Goal: Information Seeking & Learning: Learn about a topic

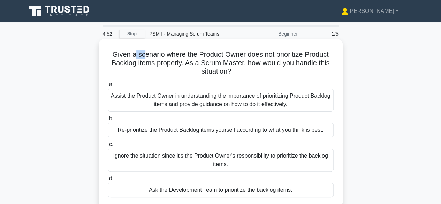
drag, startPoint x: 134, startPoint y: 57, endPoint x: 145, endPoint y: 56, distance: 11.2
click at [142, 56] on h5 "Given a scenario where the Product Owner does not prioritize Product Backlog it…" at bounding box center [220, 63] width 227 height 26
drag, startPoint x: 152, startPoint y: 55, endPoint x: 161, endPoint y: 55, distance: 9.1
click at [160, 55] on h5 "Given a scenario where the Product Owner does not prioritize Product Backlog it…" at bounding box center [220, 63] width 227 height 26
drag, startPoint x: 168, startPoint y: 55, endPoint x: 176, endPoint y: 55, distance: 7.7
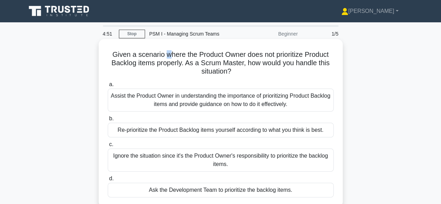
click at [171, 55] on h5 "Given a scenario where the Product Owner does not prioritize Product Backlog it…" at bounding box center [220, 63] width 227 height 26
drag, startPoint x: 184, startPoint y: 55, endPoint x: 204, endPoint y: 56, distance: 20.2
click at [193, 56] on h5 "Given a scenario where the Product Owner does not prioritize Product Backlog it…" at bounding box center [220, 63] width 227 height 26
drag, startPoint x: 216, startPoint y: 57, endPoint x: 223, endPoint y: 58, distance: 7.4
click at [220, 58] on h5 "Given a scenario where the Product Owner does not prioritize Product Backlog it…" at bounding box center [220, 63] width 227 height 26
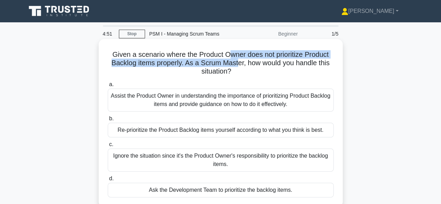
drag, startPoint x: 226, startPoint y: 58, endPoint x: 242, endPoint y: 60, distance: 15.8
click at [239, 60] on h5 "Given a scenario where the Product Owner does not prioritize Product Backlog it…" at bounding box center [220, 63] width 227 height 26
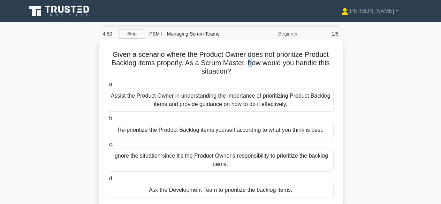
drag, startPoint x: 261, startPoint y: 60, endPoint x: 265, endPoint y: 59, distance: 3.9
click at [263, 60] on h5 "Given a scenario where the Product Owner does not prioritize Product Backlog it…" at bounding box center [220, 63] width 227 height 26
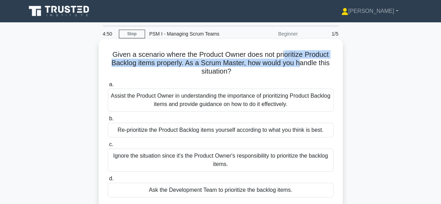
drag, startPoint x: 290, startPoint y: 59, endPoint x: 302, endPoint y: 60, distance: 12.2
click at [302, 60] on h5 "Given a scenario where the Product Owner does not prioritize Product Backlog it…" at bounding box center [220, 63] width 227 height 26
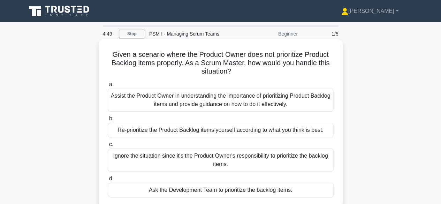
click at [325, 65] on h5 "Given a scenario where the Product Owner does not prioritize Product Backlog it…" at bounding box center [220, 63] width 227 height 26
drag, startPoint x: 276, startPoint y: 65, endPoint x: 287, endPoint y: 65, distance: 10.1
click at [284, 65] on h5 "Given a scenario where the Product Owner does not prioritize Product Backlog it…" at bounding box center [220, 63] width 227 height 26
click at [298, 66] on h5 "Given a scenario where the Product Owner does not prioritize Product Backlog it…" at bounding box center [220, 63] width 227 height 26
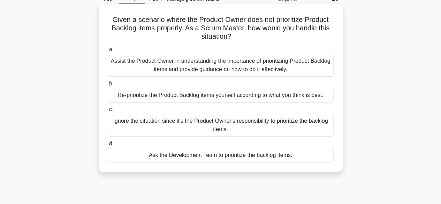
click at [158, 62] on div "Assist the Product Owner in understanding the importance of prioritizing Produc…" at bounding box center [221, 65] width 226 height 23
click at [108, 52] on input "a. Assist the Product Owner in understanding the importance of prioritizing Pro…" at bounding box center [108, 49] width 0 height 5
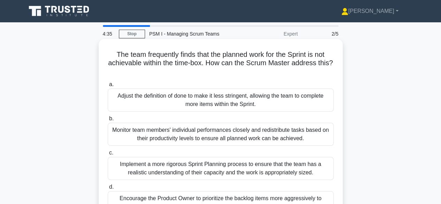
scroll to position [0, 0]
drag, startPoint x: 167, startPoint y: 56, endPoint x: 191, endPoint y: 56, distance: 24.1
click at [191, 56] on h5 "The team frequently finds that the planned work for the Sprint is not achievabl…" at bounding box center [220, 63] width 227 height 26
drag, startPoint x: 217, startPoint y: 55, endPoint x: 231, endPoint y: 58, distance: 13.4
click at [223, 56] on h5 "The team frequently finds that the planned work for the Sprint is not achievabl…" at bounding box center [220, 63] width 227 height 26
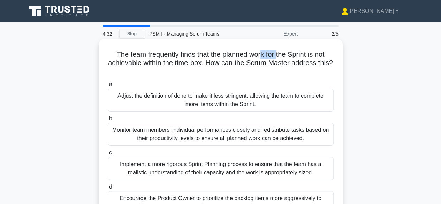
drag, startPoint x: 277, startPoint y: 58, endPoint x: 284, endPoint y: 58, distance: 7.4
click at [278, 58] on h5 "The team frequently finds that the planned work for the Sprint is not achievabl…" at bounding box center [220, 63] width 227 height 26
click at [318, 58] on h5 "The team frequently finds that the planned work for the Sprint is not achievabl…" at bounding box center [220, 63] width 227 height 26
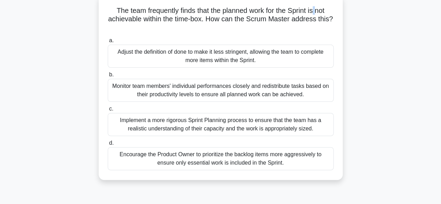
scroll to position [35, 0]
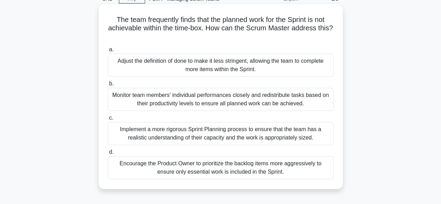
click at [167, 133] on div "Implement a more rigorous Sprint Planning process to ensure that the team has a…" at bounding box center [221, 133] width 226 height 23
click at [108, 120] on input "c. Implement a more rigorous Sprint Planning process to ensure that the team ha…" at bounding box center [108, 118] width 0 height 5
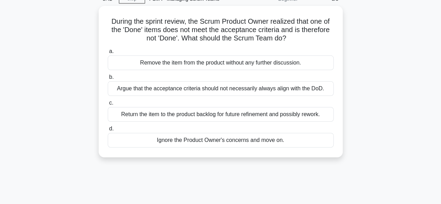
scroll to position [0, 0]
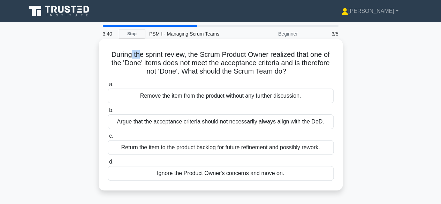
drag, startPoint x: 129, startPoint y: 55, endPoint x: 180, endPoint y: 54, distance: 51.3
click at [168, 55] on h5 "During the sprint review, the Scrum Product Owner realized that one of the 'Don…" at bounding box center [220, 63] width 227 height 26
drag, startPoint x: 191, startPoint y: 53, endPoint x: 227, endPoint y: 52, distance: 35.9
click at [220, 53] on h5 "During the sprint review, the Scrum Product Owner realized that one of the 'Don…" at bounding box center [220, 63] width 227 height 26
drag, startPoint x: 227, startPoint y: 52, endPoint x: 247, endPoint y: 52, distance: 19.9
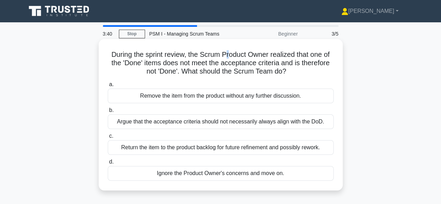
click at [242, 52] on h5 "During the sprint review, the Scrum Product Owner realized that one of the 'Don…" at bounding box center [220, 63] width 227 height 26
click at [268, 51] on h5 "During the sprint review, the Scrum Product Owner realized that one of the 'Don…" at bounding box center [220, 63] width 227 height 26
drag, startPoint x: 287, startPoint y: 53, endPoint x: 291, endPoint y: 53, distance: 4.9
click at [291, 53] on h5 "During the sprint review, the Scrum Product Owner realized that one of the 'Don…" at bounding box center [220, 63] width 227 height 26
drag, startPoint x: 245, startPoint y: 63, endPoint x: 284, endPoint y: 62, distance: 38.4
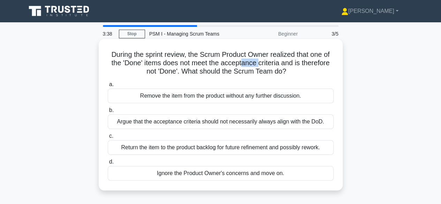
click at [276, 63] on h5 "During the sprint review, the Scrum Product Owner realized that one of the 'Don…" at bounding box center [220, 63] width 227 height 26
drag, startPoint x: 324, startPoint y: 55, endPoint x: 261, endPoint y: 64, distance: 63.7
click at [329, 56] on h5 "During the sprint review, the Scrum Product Owner realized that one of the 'Don…" at bounding box center [220, 63] width 227 height 26
drag, startPoint x: 168, startPoint y: 66, endPoint x: 185, endPoint y: 64, distance: 16.8
click at [177, 65] on h5 "During the sprint review, the Scrum Product Owner realized that one of the 'Don…" at bounding box center [220, 63] width 227 height 26
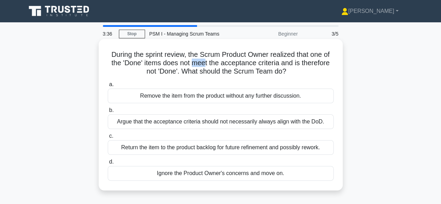
drag, startPoint x: 208, startPoint y: 64, endPoint x: 217, endPoint y: 63, distance: 9.1
click at [213, 64] on h5 "During the sprint review, the Scrum Product Owner realized that one of the 'Don…" at bounding box center [220, 63] width 227 height 26
drag, startPoint x: 217, startPoint y: 63, endPoint x: 233, endPoint y: 64, distance: 15.4
click at [227, 64] on h5 "During the sprint review, the Scrum Product Owner realized that one of the 'Don…" at bounding box center [220, 63] width 227 height 26
drag, startPoint x: 238, startPoint y: 64, endPoint x: 250, endPoint y: 65, distance: 11.9
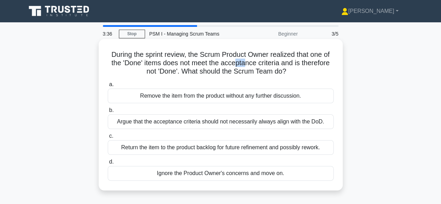
click at [248, 66] on h5 "During the sprint review, the Scrum Product Owner realized that one of the 'Don…" at bounding box center [220, 63] width 227 height 26
drag, startPoint x: 275, startPoint y: 66, endPoint x: 291, endPoint y: 64, distance: 16.1
click at [291, 64] on h5 "During the sprint review, the Scrum Product Owner realized that one of the 'Don…" at bounding box center [220, 63] width 227 height 26
click at [211, 68] on h5 "During the sprint review, the Scrum Product Owner realized that one of the 'Don…" at bounding box center [220, 63] width 227 height 26
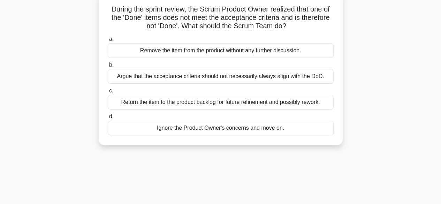
scroll to position [35, 0]
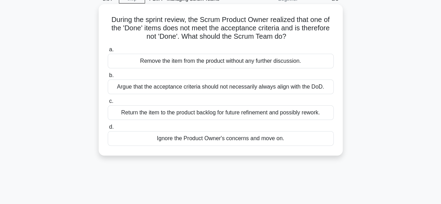
click at [208, 113] on div "Return the item to the product backlog for future refinement and possibly rewor…" at bounding box center [221, 112] width 226 height 15
click at [108, 104] on input "c. Return the item to the product backlog for future refinement and possibly re…" at bounding box center [108, 101] width 0 height 5
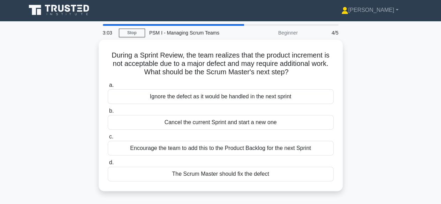
scroll to position [0, 0]
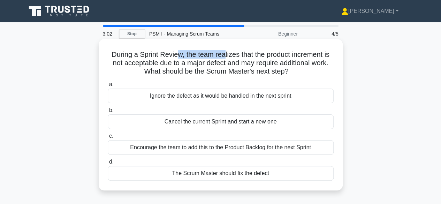
drag, startPoint x: 178, startPoint y: 54, endPoint x: 234, endPoint y: 50, distance: 55.9
click at [228, 51] on h5 "During a Sprint Review, the team realizes that the product increment is not acc…" at bounding box center [220, 63] width 227 height 26
drag, startPoint x: 249, startPoint y: 50, endPoint x: 279, endPoint y: 51, distance: 30.0
click at [272, 51] on h5 "During a Sprint Review, the team realizes that the product increment is not acc…" at bounding box center [220, 63] width 227 height 26
click at [298, 53] on h5 "During a Sprint Review, the team realizes that the product increment is not acc…" at bounding box center [220, 63] width 227 height 26
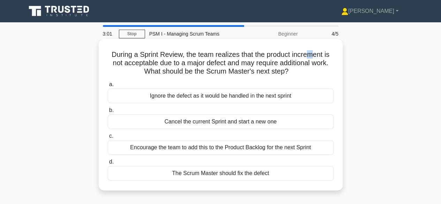
drag, startPoint x: 313, startPoint y: 54, endPoint x: 326, endPoint y: 55, distance: 12.6
click at [325, 55] on h5 "During a Sprint Review, the team realizes that the product increment is not acc…" at bounding box center [220, 63] width 227 height 26
drag, startPoint x: 155, startPoint y: 63, endPoint x: 165, endPoint y: 62, distance: 9.4
click at [165, 62] on h5 "During a Sprint Review, the team realizes that the product increment is not acc…" at bounding box center [220, 63] width 227 height 26
drag, startPoint x: 189, startPoint y: 64, endPoint x: 203, endPoint y: 64, distance: 14.3
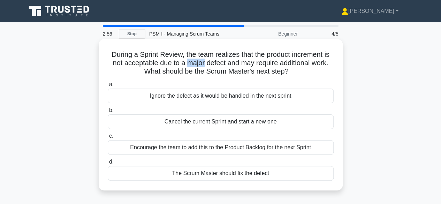
click at [203, 64] on h5 "During a Sprint Review, the team realizes that the product increment is not acc…" at bounding box center [220, 63] width 227 height 26
drag, startPoint x: 228, startPoint y: 64, endPoint x: 257, endPoint y: 64, distance: 28.9
click at [257, 64] on h5 "During a Sprint Review, the team realizes that the product increment is not acc…" at bounding box center [220, 63] width 227 height 26
click at [204, 55] on div "During a Sprint Review, the team realizes that the product increment is not acc…" at bounding box center [220, 115] width 238 height 146
click at [190, 64] on h5 "During a Sprint Review, the team realizes that the product increment is not acc…" at bounding box center [220, 63] width 227 height 26
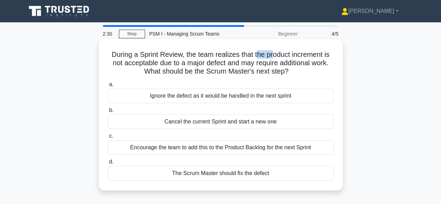
drag, startPoint x: 259, startPoint y: 56, endPoint x: 283, endPoint y: 56, distance: 24.1
click at [281, 56] on h5 "During a Sprint Review, the team realizes that the product increment is not acc…" at bounding box center [220, 63] width 227 height 26
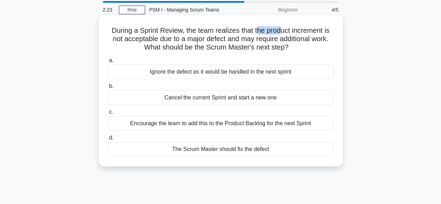
scroll to position [35, 0]
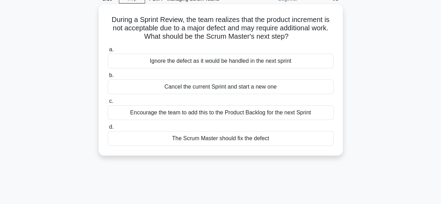
click at [181, 112] on div "Encourage the team to add this to the Product Backlog for the next Sprint" at bounding box center [221, 112] width 226 height 15
click at [108, 104] on input "c. Encourage the team to add this to the Product Backlog for the next Sprint" at bounding box center [108, 101] width 0 height 5
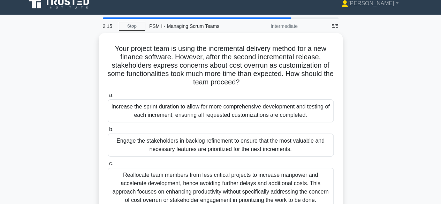
scroll to position [0, 0]
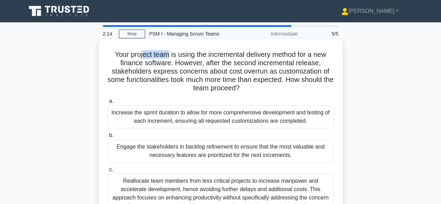
drag, startPoint x: 139, startPoint y: 59, endPoint x: 184, endPoint y: 57, distance: 45.3
click at [181, 57] on h5 "Your project team is using the incremental delivery method for a new finance so…" at bounding box center [220, 71] width 227 height 43
drag, startPoint x: 203, startPoint y: 57, endPoint x: 222, endPoint y: 57, distance: 18.8
click at [219, 57] on h5 "Your project team is using the incremental delivery method for a new finance so…" at bounding box center [220, 71] width 227 height 43
drag, startPoint x: 238, startPoint y: 55, endPoint x: 252, endPoint y: 55, distance: 14.3
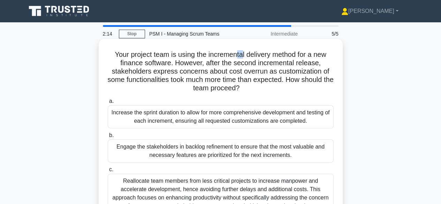
click at [251, 55] on h5 "Your project team is using the incremental delivery method for a new finance so…" at bounding box center [220, 71] width 227 height 43
drag, startPoint x: 259, startPoint y: 55, endPoint x: 279, endPoint y: 55, distance: 19.9
click at [279, 56] on h5 "Your project team is using the incremental delivery method for a new finance so…" at bounding box center [220, 71] width 227 height 43
drag, startPoint x: 146, startPoint y: 61, endPoint x: 155, endPoint y: 62, distance: 9.1
click at [151, 61] on h5 "Your project team is using the incremental delivery method for a new finance so…" at bounding box center [220, 71] width 227 height 43
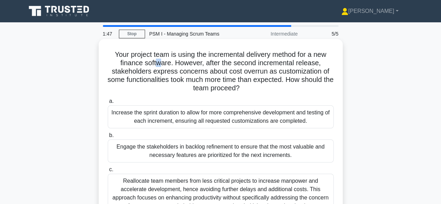
click at [160, 62] on h5 "Your project team is using the incremental delivery method for a new finance so…" at bounding box center [220, 71] width 227 height 43
drag, startPoint x: 172, startPoint y: 62, endPoint x: 185, endPoint y: 63, distance: 13.3
click at [175, 62] on h5 "Your project team is using the incremental delivery method for a new finance so…" at bounding box center [220, 71] width 227 height 43
drag, startPoint x: 189, startPoint y: 64, endPoint x: 202, endPoint y: 64, distance: 13.6
click at [197, 65] on h5 "Your project team is using the incremental delivery method for a new finance so…" at bounding box center [220, 71] width 227 height 43
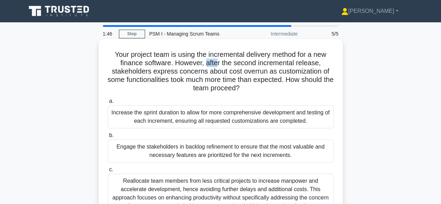
drag, startPoint x: 206, startPoint y: 64, endPoint x: 219, endPoint y: 63, distance: 13.3
click at [218, 64] on h5 "Your project team is using the incremental delivery method for a new finance so…" at bounding box center [220, 71] width 227 height 43
drag, startPoint x: 231, startPoint y: 62, endPoint x: 241, endPoint y: 62, distance: 9.8
click at [238, 63] on h5 "Your project team is using the incremental delivery method for a new finance so…" at bounding box center [220, 71] width 227 height 43
drag, startPoint x: 246, startPoint y: 62, endPoint x: 268, endPoint y: 63, distance: 21.7
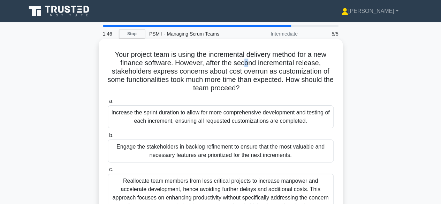
click at [259, 64] on h5 "Your project team is using the incremental delivery method for a new finance so…" at bounding box center [220, 71] width 227 height 43
drag, startPoint x: 268, startPoint y: 63, endPoint x: 288, endPoint y: 63, distance: 19.9
click at [286, 64] on h5 "Your project team is using the incremental delivery method for a new finance so…" at bounding box center [220, 71] width 227 height 43
click at [303, 63] on h5 "Your project team is using the incremental delivery method for a new finance so…" at bounding box center [220, 71] width 227 height 43
click at [314, 64] on h5 "Your project team is using the incremental delivery method for a new finance so…" at bounding box center [220, 71] width 227 height 43
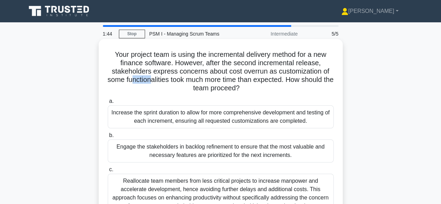
drag, startPoint x: 135, startPoint y: 76, endPoint x: 170, endPoint y: 72, distance: 35.0
click at [168, 73] on h5 "Your project team is using the incremental delivery method for a new finance so…" at bounding box center [220, 71] width 227 height 43
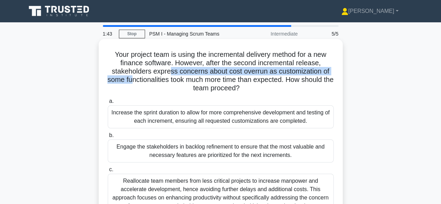
click at [250, 72] on h5 "Your project team is using the incremental delivery method for a new finance so…" at bounding box center [220, 71] width 227 height 43
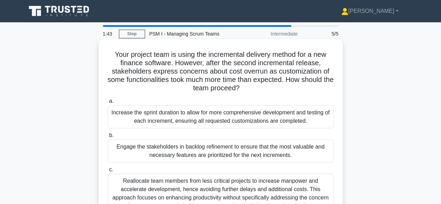
click at [265, 59] on h5 "Your project team is using the incremental delivery method for a new finance so…" at bounding box center [220, 71] width 227 height 43
drag, startPoint x: 272, startPoint y: 73, endPoint x: 295, endPoint y: 72, distance: 23.0
click at [295, 72] on h5 "Your project team is using the incremental delivery method for a new finance so…" at bounding box center [220, 71] width 227 height 43
drag, startPoint x: 305, startPoint y: 71, endPoint x: 310, endPoint y: 71, distance: 4.9
click at [310, 71] on h5 "Your project team is using the incremental delivery method for a new finance so…" at bounding box center [220, 71] width 227 height 43
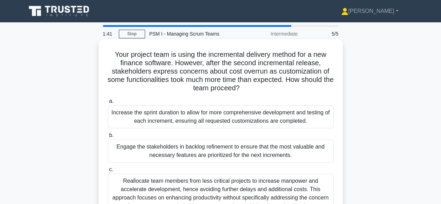
click at [321, 71] on h5 "Your project team is using the incremental delivery method for a new finance so…" at bounding box center [220, 71] width 227 height 43
click at [327, 73] on h5 "Your project team is using the incremental delivery method for a new finance so…" at bounding box center [220, 71] width 227 height 43
drag, startPoint x: 272, startPoint y: 78, endPoint x: 293, endPoint y: 78, distance: 20.9
click at [285, 78] on h5 "Your project team is using the incremental delivery method for a new finance so…" at bounding box center [220, 71] width 227 height 43
click at [308, 79] on h5 "Your project team is using the incremental delivery method for a new finance so…" at bounding box center [220, 71] width 227 height 43
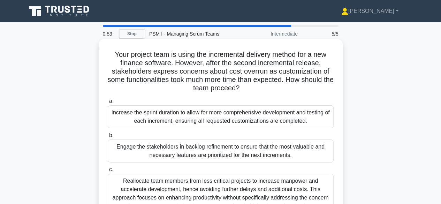
click at [199, 141] on div "Engage the stakeholders in backlog refinement to ensure that the most valuable …" at bounding box center [221, 150] width 226 height 23
click at [108, 138] on input "b. Engage the stakeholders in backlog refinement to ensure that the most valuab…" at bounding box center [108, 135] width 0 height 5
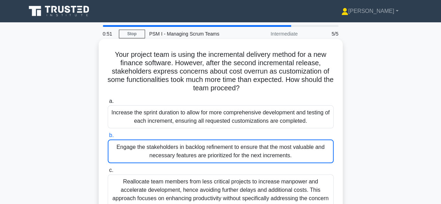
scroll to position [70, 0]
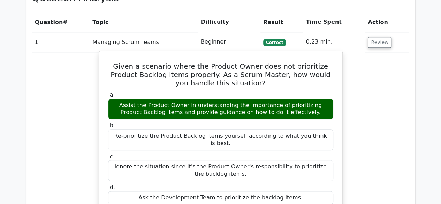
scroll to position [349, 0]
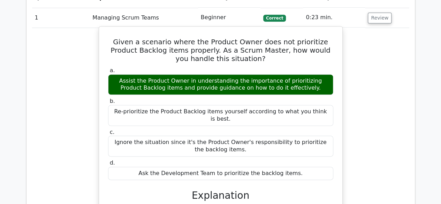
drag, startPoint x: 264, startPoint y: 45, endPoint x: 291, endPoint y: 47, distance: 26.9
click at [277, 46] on h5 "Given a scenario where the Product Owner does not prioritize Product Backlog it…" at bounding box center [220, 50] width 227 height 25
drag, startPoint x: 297, startPoint y: 48, endPoint x: 255, endPoint y: 56, distance: 42.2
click at [297, 49] on h5 "Given a scenario where the Product Owner does not prioritize Product Backlog it…" at bounding box center [220, 50] width 227 height 25
drag, startPoint x: 203, startPoint y: 81, endPoint x: 250, endPoint y: 82, distance: 46.7
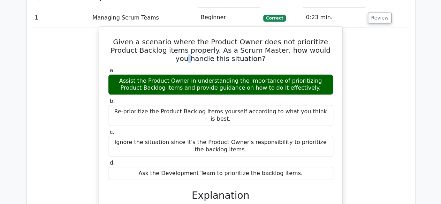
click at [248, 82] on div "Assist the Product Owner in understanding the importance of prioritizing Produc…" at bounding box center [220, 84] width 225 height 21
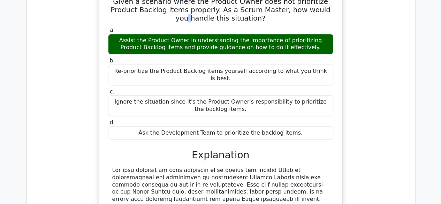
scroll to position [418, 0]
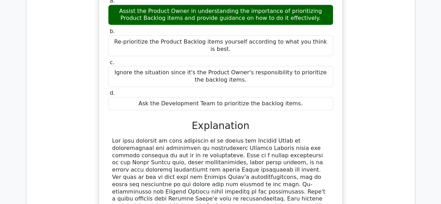
drag, startPoint x: 234, startPoint y: 48, endPoint x: 268, endPoint y: 46, distance: 34.9
click at [257, 46] on div "a. Assist the Product Owner in understanding the importance of prioritizing Pro…" at bounding box center [221, 54] width 234 height 116
drag, startPoint x: 156, startPoint y: 66, endPoint x: 192, endPoint y: 66, distance: 35.6
click at [187, 66] on div "Ignore the situation since it's the Product Owner's responsibility to prioritiz…" at bounding box center [220, 76] width 225 height 21
drag, startPoint x: 215, startPoint y: 65, endPoint x: 243, endPoint y: 64, distance: 27.9
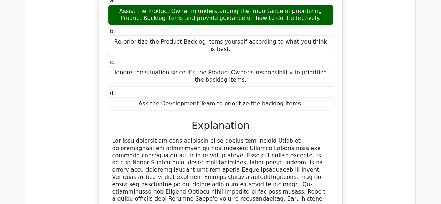
click at [225, 66] on div "Ignore the situation since it's the Product Owner's responsibility to prioritiz…" at bounding box center [220, 76] width 225 height 21
drag, startPoint x: 243, startPoint y: 64, endPoint x: 268, endPoint y: 66, distance: 25.8
click at [268, 66] on div "Ignore the situation since it's the Product Owner's responsibility to prioritiz…" at bounding box center [220, 76] width 225 height 21
drag, startPoint x: 208, startPoint y: 77, endPoint x: 232, endPoint y: 73, distance: 24.4
click at [209, 76] on div "Ignore the situation since it's the Product Owner's responsibility to prioritiz…" at bounding box center [220, 76] width 225 height 21
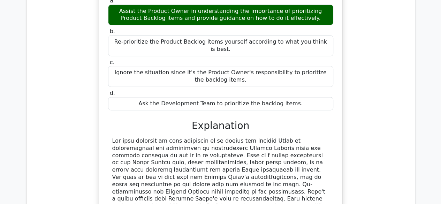
click at [232, 73] on div "Ignore the situation since it's the Product Owner's responsibility to prioritiz…" at bounding box center [220, 76] width 225 height 21
drag, startPoint x: 233, startPoint y: 13, endPoint x: 254, endPoint y: 16, distance: 20.7
click at [244, 16] on div "Assist the Product Owner in understanding the importance of prioritizing Produc…" at bounding box center [220, 15] width 225 height 21
drag, startPoint x: 273, startPoint y: 13, endPoint x: 287, endPoint y: 12, distance: 13.3
click at [286, 13] on div "Assist the Product Owner in understanding the importance of prioritizing Produc…" at bounding box center [220, 15] width 225 height 21
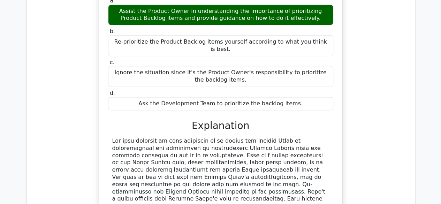
drag, startPoint x: 286, startPoint y: 16, endPoint x: 304, endPoint y: 18, distance: 18.2
click at [299, 18] on div "Assist the Product Owner in understanding the importance of prioritizing Produc…" at bounding box center [220, 15] width 225 height 21
drag, startPoint x: 237, startPoint y: 96, endPoint x: 271, endPoint y: 96, distance: 34.2
click at [258, 97] on div "Ask the Development Team to prioritize the backlog items." at bounding box center [220, 104] width 225 height 14
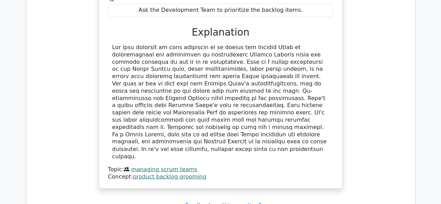
scroll to position [523, 0]
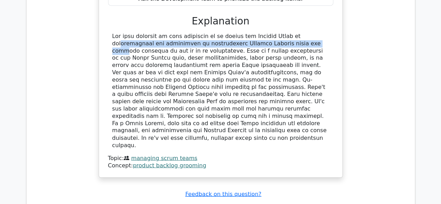
drag, startPoint x: 209, startPoint y: 34, endPoint x: 250, endPoint y: 30, distance: 41.0
click at [244, 33] on div at bounding box center [220, 91] width 217 height 116
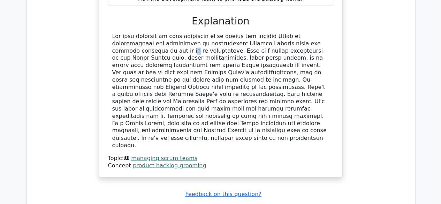
click at [273, 35] on div at bounding box center [220, 91] width 217 height 116
drag, startPoint x: 222, startPoint y: 43, endPoint x: 261, endPoint y: 43, distance: 38.3
click at [261, 43] on div at bounding box center [220, 91] width 217 height 116
drag, startPoint x: 281, startPoint y: 42, endPoint x: 306, endPoint y: 42, distance: 25.1
click at [300, 42] on div at bounding box center [220, 91] width 217 height 116
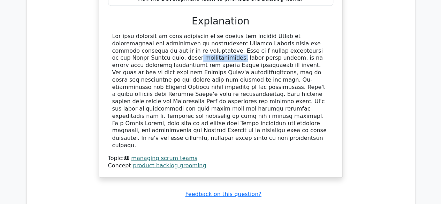
click at [284, 40] on div at bounding box center [220, 91] width 217 height 116
click at [307, 39] on div at bounding box center [220, 91] width 217 height 116
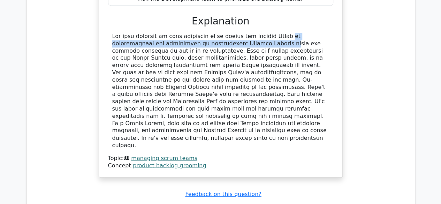
drag, startPoint x: 190, startPoint y: 33, endPoint x: 241, endPoint y: 30, distance: 51.0
click at [239, 33] on div at bounding box center [220, 91] width 217 height 116
click at [246, 33] on div at bounding box center [220, 91] width 217 height 116
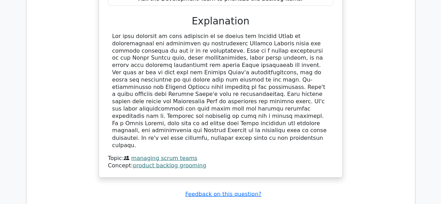
click at [252, 39] on div at bounding box center [220, 91] width 217 height 116
drag, startPoint x: 300, startPoint y: 26, endPoint x: 304, endPoint y: 28, distance: 4.0
click at [304, 33] on div at bounding box center [220, 91] width 217 height 116
drag, startPoint x: 314, startPoint y: 29, endPoint x: 281, endPoint y: 39, distance: 34.8
click at [315, 33] on div at bounding box center [220, 91] width 217 height 116
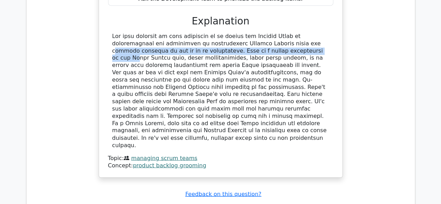
drag, startPoint x: 186, startPoint y: 38, endPoint x: 204, endPoint y: 35, distance: 18.5
click at [204, 35] on div at bounding box center [220, 91] width 217 height 116
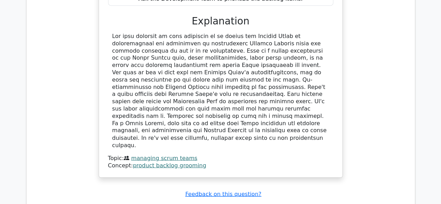
click at [258, 43] on div at bounding box center [220, 91] width 217 height 116
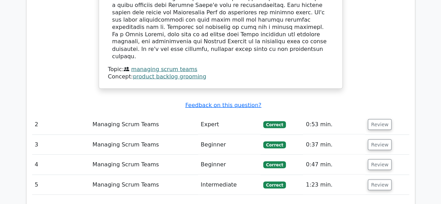
scroll to position [612, 0]
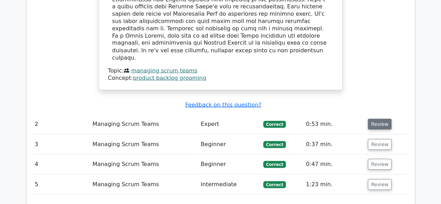
click at [381, 119] on button "Review" at bounding box center [380, 124] width 24 height 11
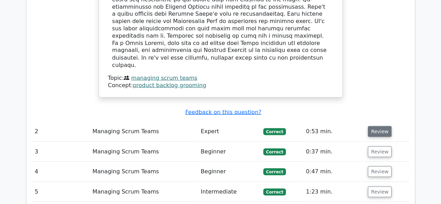
scroll to position [608, 0]
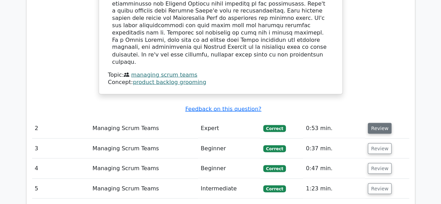
click at [375, 123] on button "Review" at bounding box center [380, 128] width 24 height 11
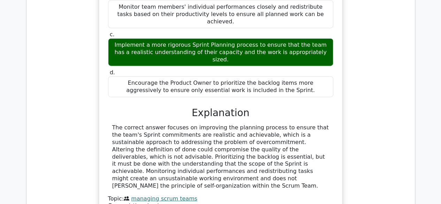
scroll to position [844, 0]
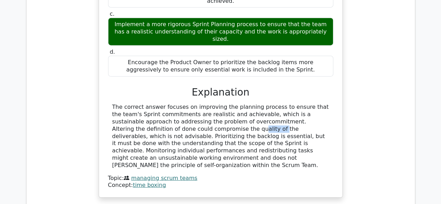
drag, startPoint x: 140, startPoint y: 81, endPoint x: 107, endPoint y: 81, distance: 33.5
click at [107, 81] on div "a. Adjust the definition of done to make it less stringent, allowing the team t…" at bounding box center [220, 64] width 227 height 249
drag, startPoint x: 142, startPoint y: 84, endPoint x: 111, endPoint y: 82, distance: 30.4
click at [111, 104] on div "The correct answer focuses on improving the planning process to ensure that the…" at bounding box center [220, 136] width 225 height 65
copy div "compromise"
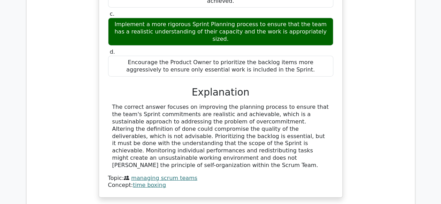
click at [221, 104] on div "The correct answer focuses on improving the planning process to ensure that the…" at bounding box center [220, 136] width 217 height 65
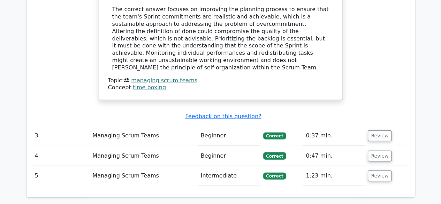
scroll to position [941, 0]
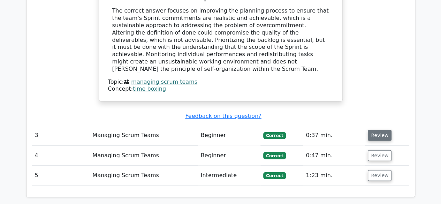
click at [380, 130] on button "Review" at bounding box center [380, 135] width 24 height 11
click at [371, 130] on button "Review" at bounding box center [380, 135] width 24 height 11
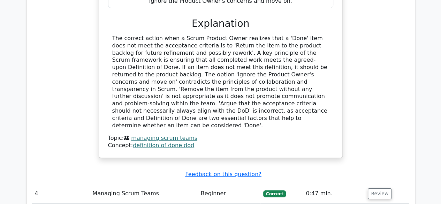
scroll to position [1224, 0]
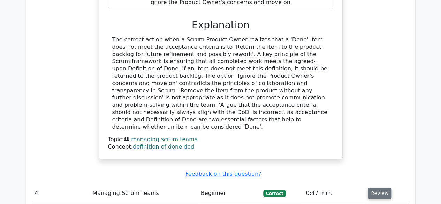
click at [375, 188] on button "Review" at bounding box center [380, 193] width 24 height 11
drag, startPoint x: 375, startPoint y: 110, endPoint x: 402, endPoint y: 110, distance: 27.2
click at [402, 183] on td "Review" at bounding box center [387, 193] width 44 height 20
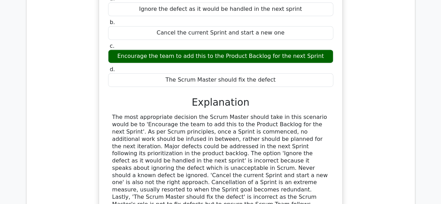
scroll to position [1489, 0]
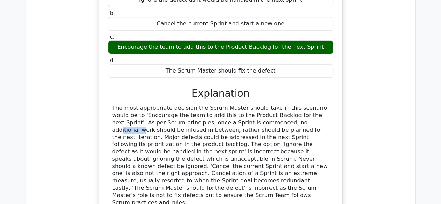
drag, startPoint x: 195, startPoint y: 31, endPoint x: 225, endPoint y: 29, distance: 30.0
click at [225, 105] on div "The most appropriate decision the Scrum Master should take in this scenario wou…" at bounding box center [220, 155] width 217 height 101
copy div "commenced"
click at [261, 105] on div "The most appropriate decision the Scrum Master should take in this scenario wou…" at bounding box center [220, 155] width 217 height 101
drag, startPoint x: 275, startPoint y: 28, endPoint x: 303, endPoint y: 26, distance: 27.9
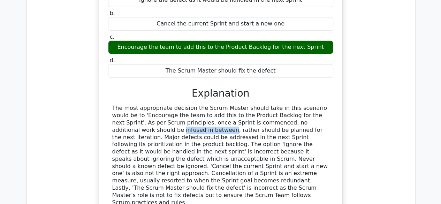
click at [302, 105] on div "The most appropriate decision the Scrum Master should take in this scenario wou…" at bounding box center [220, 155] width 217 height 101
click at [314, 105] on div "The most appropriate decision the Scrum Master should take in this scenario wou…" at bounding box center [220, 155] width 217 height 101
drag, startPoint x: 161, startPoint y: 30, endPoint x: 168, endPoint y: 29, distance: 7.4
click at [168, 105] on div "The most appropriate decision the Scrum Master should take in this scenario wou…" at bounding box center [220, 155] width 217 height 101
drag, startPoint x: 175, startPoint y: 28, endPoint x: 185, endPoint y: 26, distance: 9.8
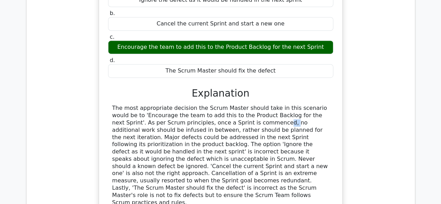
click at [183, 105] on div "The most appropriate decision the Scrum Master should take in this scenario wou…" at bounding box center [220, 155] width 217 height 101
drag, startPoint x: 193, startPoint y: 26, endPoint x: 210, endPoint y: 28, distance: 16.8
click at [207, 105] on div "The most appropriate decision the Scrum Master should take in this scenario wou…" at bounding box center [220, 155] width 217 height 101
click at [234, 105] on div "The most appropriate decision the Scrum Master should take in this scenario wou…" at bounding box center [220, 155] width 217 height 101
drag, startPoint x: 275, startPoint y: 30, endPoint x: 303, endPoint y: 31, distance: 27.6
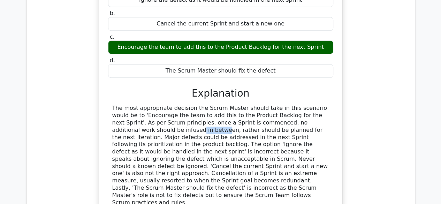
click at [303, 105] on div "The most appropriate decision the Scrum Master should take in this scenario wou…" at bounding box center [220, 155] width 217 height 101
drag, startPoint x: 307, startPoint y: 30, endPoint x: 313, endPoint y: 30, distance: 5.9
click at [313, 105] on div "The most appropriate decision the Scrum Master should take in this scenario wou…" at bounding box center [220, 155] width 217 height 101
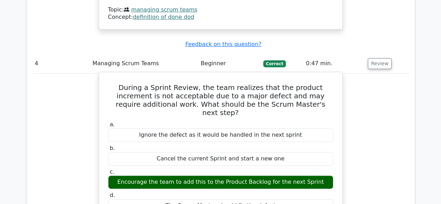
scroll to position [1315, 0]
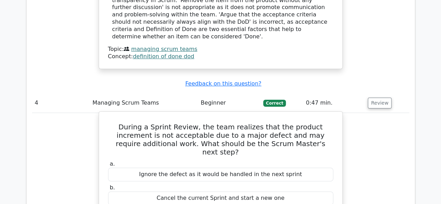
click at [278, 123] on h5 "During a Sprint Review, the team realizes that the product increment is not acc…" at bounding box center [220, 139] width 227 height 33
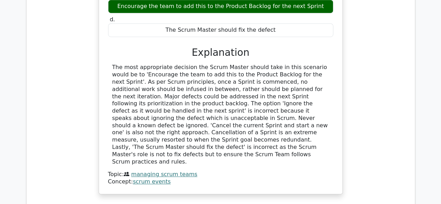
scroll to position [1557, 0]
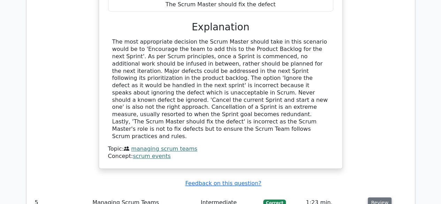
click at [375, 197] on button "Review" at bounding box center [380, 202] width 24 height 11
click at [381, 197] on button "Review" at bounding box center [380, 202] width 24 height 11
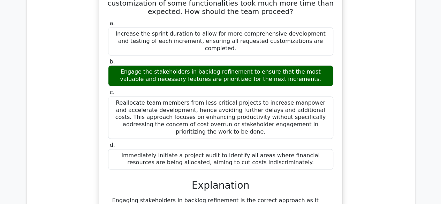
scroll to position [1806, 0]
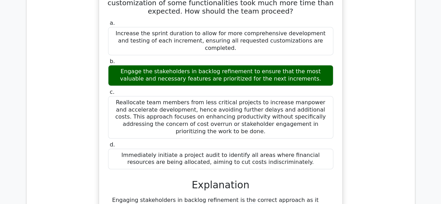
drag, startPoint x: 158, startPoint y: 83, endPoint x: 185, endPoint y: 83, distance: 27.2
drag, startPoint x: 192, startPoint y: 83, endPoint x: 247, endPoint y: 83, distance: 55.8
drag, startPoint x: 247, startPoint y: 83, endPoint x: 285, endPoint y: 85, distance: 38.0
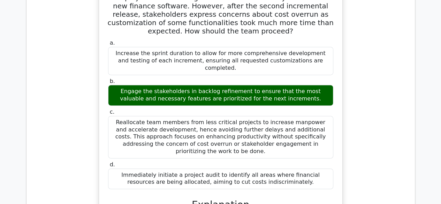
scroll to position [1771, 0]
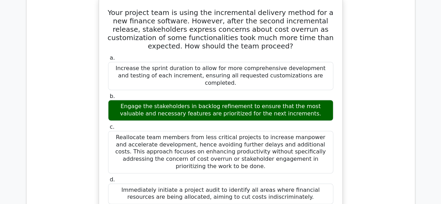
drag, startPoint x: 188, startPoint y: 122, endPoint x: 200, endPoint y: 122, distance: 11.9
drag, startPoint x: 252, startPoint y: 125, endPoint x: 259, endPoint y: 127, distance: 7.4
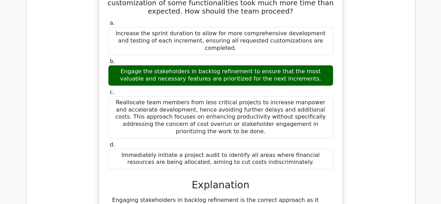
drag, startPoint x: 232, startPoint y: 103, endPoint x: 259, endPoint y: 108, distance: 27.6
drag, startPoint x: 232, startPoint y: 112, endPoint x: 238, endPoint y: 112, distance: 6.6
drag, startPoint x: 182, startPoint y: 119, endPoint x: 201, endPoint y: 121, distance: 19.2
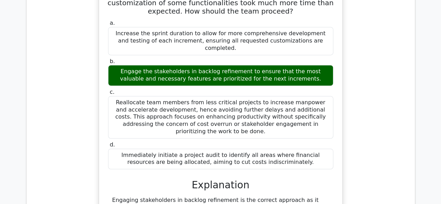
drag, startPoint x: 220, startPoint y: 119, endPoint x: 230, endPoint y: 119, distance: 10.1
drag, startPoint x: 257, startPoint y: 118, endPoint x: 284, endPoint y: 116, distance: 26.9
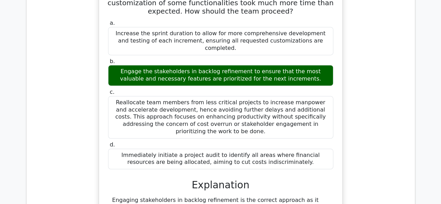
drag, startPoint x: 284, startPoint y: 116, endPoint x: 293, endPoint y: 116, distance: 9.1
drag, startPoint x: 206, startPoint y: 127, endPoint x: 209, endPoint y: 127, distance: 3.5
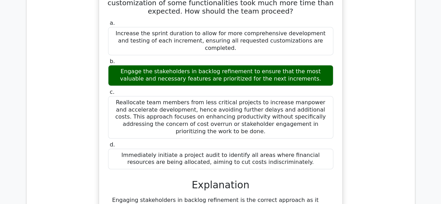
drag, startPoint x: 230, startPoint y: 126, endPoint x: 237, endPoint y: 126, distance: 7.3
drag, startPoint x: 267, startPoint y: 127, endPoint x: 275, endPoint y: 128, distance: 8.1
drag, startPoint x: 261, startPoint y: 134, endPoint x: 311, endPoint y: 133, distance: 49.8
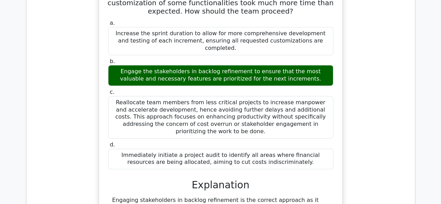
click at [337, 133] on div "Your project team is using the incremental delivery method for a new finance so…" at bounding box center [221, 137] width 238 height 344
drag, startPoint x: 154, startPoint y: 137, endPoint x: 163, endPoint y: 135, distance: 10.1
drag, startPoint x: 238, startPoint y: 143, endPoint x: 261, endPoint y: 142, distance: 22.7
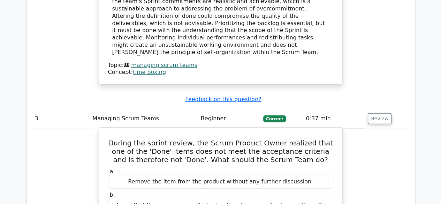
scroll to position [883, 0]
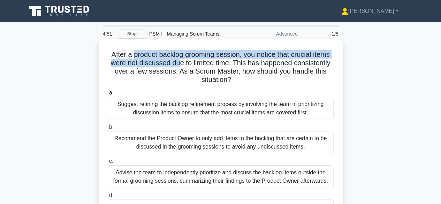
drag, startPoint x: 131, startPoint y: 56, endPoint x: 177, endPoint y: 60, distance: 45.4
click at [177, 60] on h5 "After a product backlog grooming session, you notice that crucial items were no…" at bounding box center [220, 67] width 227 height 34
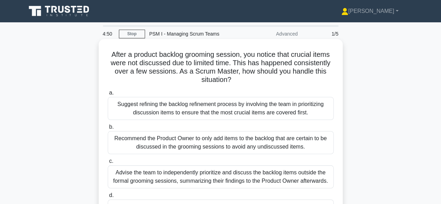
drag, startPoint x: 200, startPoint y: 60, endPoint x: 212, endPoint y: 64, distance: 13.0
click at [206, 60] on h5 "After a product backlog grooming session, you notice that crucial items were no…" at bounding box center [220, 67] width 227 height 34
drag, startPoint x: 284, startPoint y: 56, endPoint x: 335, endPoint y: 55, distance: 50.9
click at [308, 55] on h5 "After a product backlog grooming session, you notice that crucial items were no…" at bounding box center [220, 67] width 227 height 34
click at [335, 55] on div "After a product backlog grooming session, you notice that crucial items were no…" at bounding box center [220, 136] width 238 height 188
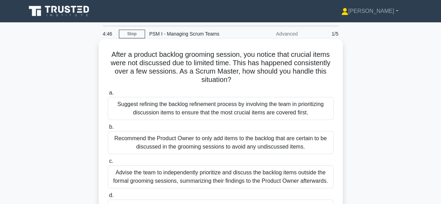
drag, startPoint x: 141, startPoint y: 68, endPoint x: 173, endPoint y: 66, distance: 31.5
click at [159, 67] on h5 "After a product backlog grooming session, you notice that crucial items were no…" at bounding box center [220, 67] width 227 height 34
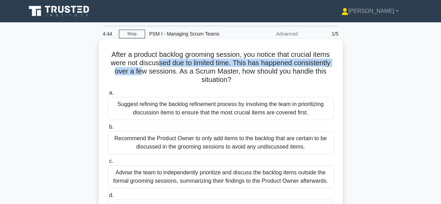
click at [307, 66] on h5 "After a product backlog grooming session, you notice that crucial items were no…" at bounding box center [220, 67] width 227 height 34
click at [313, 66] on h5 "After a product backlog grooming session, you notice that crucial items were no…" at bounding box center [220, 67] width 227 height 34
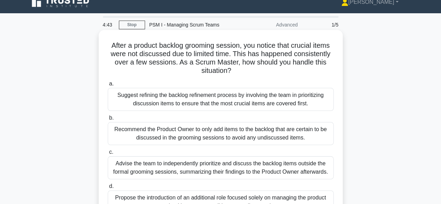
scroll to position [35, 0]
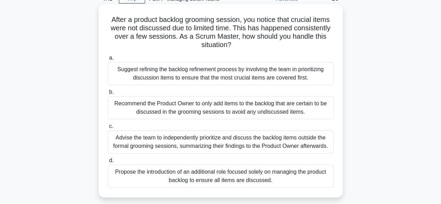
click at [269, 39] on h5 "After a product backlog grooming session, you notice that crucial items were no…" at bounding box center [220, 32] width 227 height 34
click at [174, 78] on div "Suggest refining the backlog refinement process by involving the team in priori…" at bounding box center [221, 73] width 226 height 23
click at [108, 60] on input "a. Suggest refining the backlog refinement process by involving the team in pri…" at bounding box center [108, 58] width 0 height 5
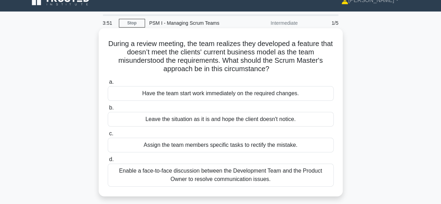
scroll to position [0, 0]
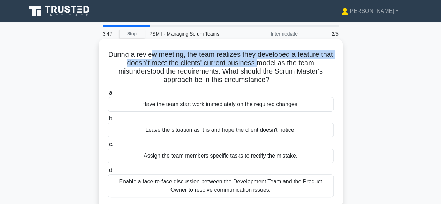
drag, startPoint x: 156, startPoint y: 55, endPoint x: 265, endPoint y: 63, distance: 109.4
click at [265, 63] on h5 "During a review meeting, the team realizes they developed a feature that doesn’…" at bounding box center [220, 67] width 227 height 34
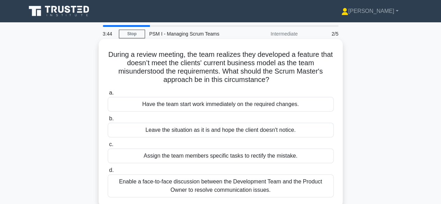
drag, startPoint x: 277, startPoint y: 64, endPoint x: 283, endPoint y: 63, distance: 6.4
click at [277, 64] on h5 "During a review meeting, the team realizes they developed a feature that doesn’…" at bounding box center [220, 67] width 227 height 34
click at [286, 63] on h5 "During a review meeting, the team realizes they developed a feature that doesn’…" at bounding box center [220, 67] width 227 height 34
drag, startPoint x: 298, startPoint y: 63, endPoint x: 306, endPoint y: 63, distance: 8.7
click at [304, 63] on h5 "During a review meeting, the team realizes they developed a feature that doesn’…" at bounding box center [220, 67] width 227 height 34
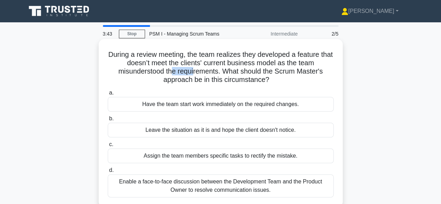
drag, startPoint x: 171, startPoint y: 73, endPoint x: 225, endPoint y: 73, distance: 53.3
click at [222, 73] on h5 "During a review meeting, the team realizes they developed a feature that doesn’…" at bounding box center [220, 67] width 227 height 34
drag, startPoint x: 241, startPoint y: 72, endPoint x: 267, endPoint y: 70, distance: 25.8
click at [261, 71] on h5 "During a review meeting, the team realizes they developed a feature that doesn’…" at bounding box center [220, 67] width 227 height 34
click at [273, 71] on h5 "During a review meeting, the team realizes they developed a feature that doesn’…" at bounding box center [220, 67] width 227 height 34
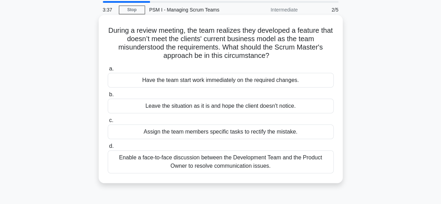
scroll to position [35, 0]
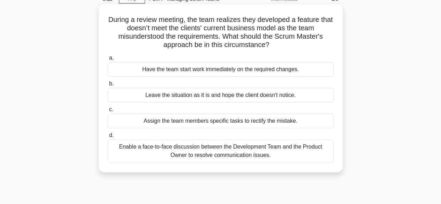
click at [203, 154] on div "Enable a face-to-face discussion between the Development Team and the Product O…" at bounding box center [221, 150] width 226 height 23
click at [108, 138] on input "d. Enable a face-to-face discussion between the Development Team and the Produc…" at bounding box center [108, 135] width 0 height 5
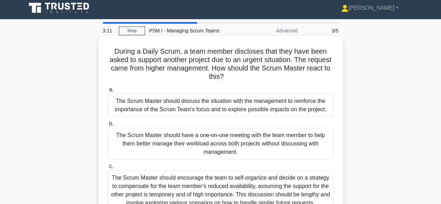
scroll to position [0, 0]
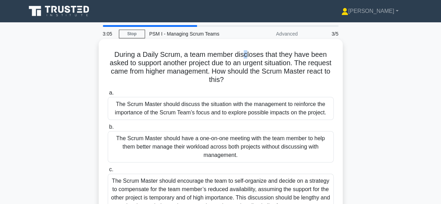
drag, startPoint x: 247, startPoint y: 58, endPoint x: 262, endPoint y: 58, distance: 14.3
click at [252, 58] on h5 "During a Daily Scrum, a team member discloses that they have been asked to supp…" at bounding box center [220, 67] width 227 height 34
drag, startPoint x: 262, startPoint y: 58, endPoint x: 281, endPoint y: 58, distance: 19.2
click at [277, 58] on h5 "During a Daily Scrum, a team member discloses that they have been asked to supp…" at bounding box center [220, 67] width 227 height 34
drag, startPoint x: 288, startPoint y: 57, endPoint x: 301, endPoint y: 56, distance: 13.3
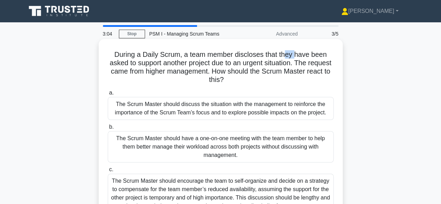
click at [298, 56] on h5 "During a Daily Scrum, a team member discloses that they have been asked to supp…" at bounding box center [220, 67] width 227 height 34
drag, startPoint x: 165, startPoint y: 65, endPoint x: 193, endPoint y: 64, distance: 27.5
click at [183, 64] on h5 "During a Daily Scrum, a team member discloses that they have been asked to supp…" at bounding box center [220, 67] width 227 height 34
drag, startPoint x: 201, startPoint y: 65, endPoint x: 215, endPoint y: 63, distance: 14.1
click at [208, 65] on h5 "During a Daily Scrum, a team member discloses that they have been asked to supp…" at bounding box center [220, 67] width 227 height 34
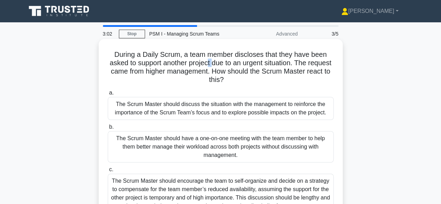
drag, startPoint x: 220, startPoint y: 65, endPoint x: 238, endPoint y: 62, distance: 17.6
click at [228, 65] on h5 "During a Daily Scrum, a team member discloses that they have been asked to supp…" at bounding box center [220, 67] width 227 height 34
drag, startPoint x: 241, startPoint y: 63, endPoint x: 254, endPoint y: 63, distance: 12.9
click at [252, 63] on h5 "During a Daily Scrum, a team member discloses that they have been asked to supp…" at bounding box center [220, 67] width 227 height 34
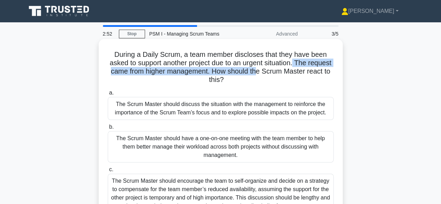
drag, startPoint x: 289, startPoint y: 67, endPoint x: 314, endPoint y: 64, distance: 24.8
click at [310, 64] on h5 "During a Daily Scrum, a team member discloses that they have been asked to supp…" at bounding box center [220, 67] width 227 height 34
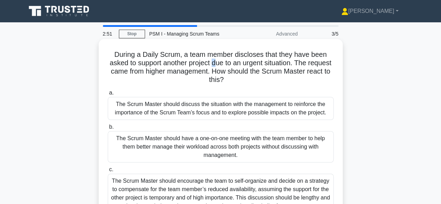
drag, startPoint x: 227, startPoint y: 63, endPoint x: 242, endPoint y: 63, distance: 15.0
click at [234, 63] on h5 "During a Daily Scrum, a team member discloses that they have been asked to supp…" at bounding box center [220, 67] width 227 height 34
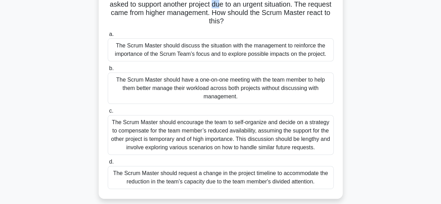
scroll to position [70, 0]
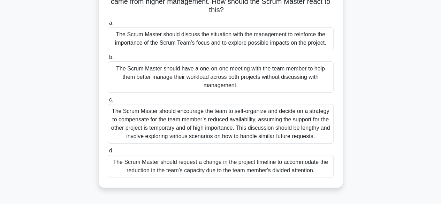
drag, startPoint x: 174, startPoint y: 74, endPoint x: 203, endPoint y: 74, distance: 28.9
click at [202, 74] on div "The Scrum Master should have a one-on-one meeting with the team member to help …" at bounding box center [221, 76] width 226 height 31
drag, startPoint x: 211, startPoint y: 70, endPoint x: 218, endPoint y: 68, distance: 7.2
click at [214, 69] on div "The Scrum Master should have a one-on-one meeting with the team member to help …" at bounding box center [221, 76] width 226 height 31
drag, startPoint x: 221, startPoint y: 68, endPoint x: 236, endPoint y: 71, distance: 15.9
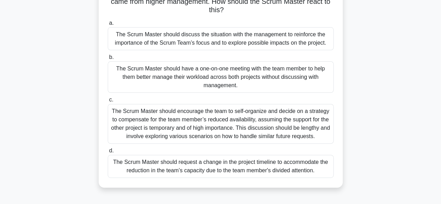
click at [222, 68] on div "The Scrum Master should have a one-on-one meeting with the team member to help …" at bounding box center [221, 76] width 226 height 31
click at [245, 71] on div "The Scrum Master should have a one-on-one meeting with the team member to help …" at bounding box center [221, 76] width 226 height 31
drag, startPoint x: 275, startPoint y: 71, endPoint x: 288, endPoint y: 72, distance: 13.3
click at [287, 72] on div "The Scrum Master should have a one-on-one meeting with the team member to help …" at bounding box center [221, 76] width 226 height 31
click at [299, 74] on div "The Scrum Master should have a one-on-one meeting with the team member to help …" at bounding box center [221, 76] width 226 height 31
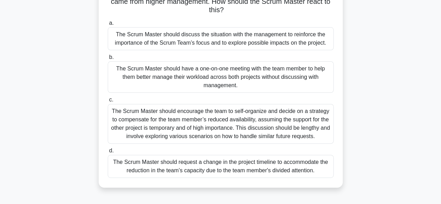
click at [108, 60] on input "b. The Scrum Master should have a one-on-one meeting with the team member to he…" at bounding box center [108, 57] width 0 height 5
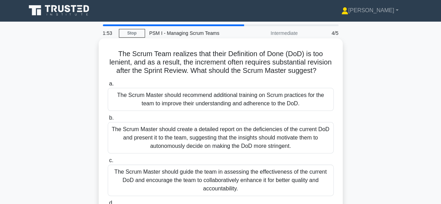
scroll to position [0, 0]
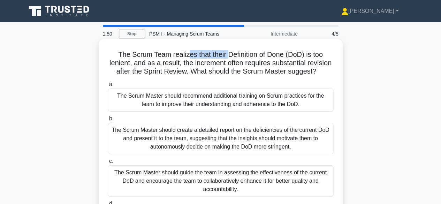
drag, startPoint x: 197, startPoint y: 56, endPoint x: 228, endPoint y: 55, distance: 30.7
click at [228, 55] on h5 "The Scrum Team realizes that their Definition of Done (DoD) is too lenient, and…" at bounding box center [220, 63] width 227 height 26
drag, startPoint x: 230, startPoint y: 55, endPoint x: 251, endPoint y: 53, distance: 20.6
click at [245, 53] on h5 "The Scrum Team realizes that their Definition of Done (DoD) is too lenient, and…" at bounding box center [220, 63] width 227 height 26
drag, startPoint x: 251, startPoint y: 53, endPoint x: 276, endPoint y: 53, distance: 25.4
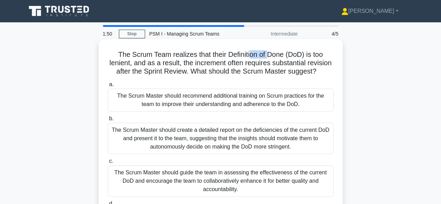
click at [275, 53] on h5 "The Scrum Team realizes that their Definition of Done (DoD) is too lenient, and…" at bounding box center [220, 63] width 227 height 26
drag, startPoint x: 290, startPoint y: 53, endPoint x: 312, endPoint y: 53, distance: 22.0
click at [311, 53] on h5 "The Scrum Team realizes that their Definition of Done (DoD) is too lenient, and…" at bounding box center [220, 63] width 227 height 26
click at [316, 54] on h5 "The Scrum Team realizes that their Definition of Done (DoD) is too lenient, and…" at bounding box center [220, 63] width 227 height 26
drag, startPoint x: 155, startPoint y: 65, endPoint x: 186, endPoint y: 66, distance: 31.4
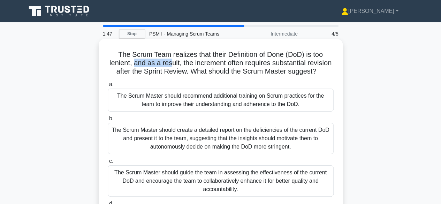
click at [186, 66] on h5 "The Scrum Team realizes that their Definition of Done (DoD) is too lenient, and…" at bounding box center [220, 63] width 227 height 26
drag, startPoint x: 208, startPoint y: 64, endPoint x: 228, endPoint y: 64, distance: 19.5
click at [222, 64] on h5 "The Scrum Team realizes that their Definition of Done (DoD) is too lenient, and…" at bounding box center [220, 63] width 227 height 26
drag, startPoint x: 242, startPoint y: 65, endPoint x: 252, endPoint y: 66, distance: 10.5
click at [252, 66] on h5 "The Scrum Team realizes that their Definition of Done (DoD) is too lenient, and…" at bounding box center [220, 63] width 227 height 26
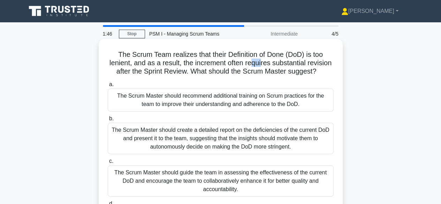
click at [277, 66] on h5 "The Scrum Team realizes that their Definition of Done (DoD) is too lenient, and…" at bounding box center [220, 63] width 227 height 26
drag, startPoint x: 308, startPoint y: 65, endPoint x: 314, endPoint y: 65, distance: 6.3
click at [310, 65] on h5 "The Scrum Team realizes that their Definition of Done (DoD) is too lenient, and…" at bounding box center [220, 63] width 227 height 26
drag, startPoint x: 227, startPoint y: 71, endPoint x: 275, endPoint y: 74, distance: 47.5
click at [275, 74] on h5 "The Scrum Team realizes that their Definition of Done (DoD) is too lenient, and…" at bounding box center [220, 63] width 227 height 26
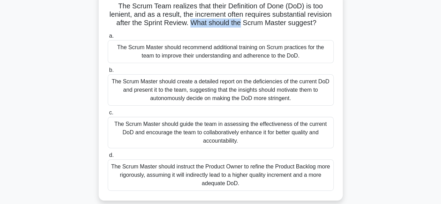
scroll to position [70, 0]
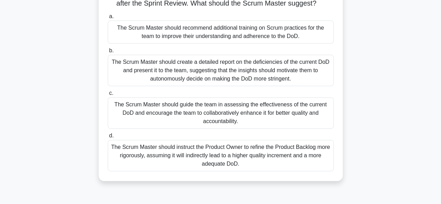
click at [417, 87] on div "The Scrum Team realizes that their Definition of Done (DoD) is too lenient, and…" at bounding box center [220, 80] width 397 height 218
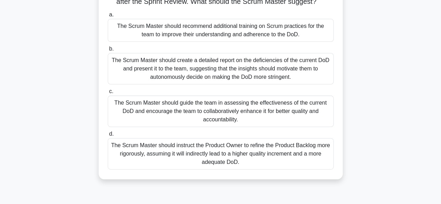
click at [208, 115] on div "The Scrum Master should guide the team in assessing the effectiveness of the cu…" at bounding box center [221, 111] width 226 height 31
click at [108, 94] on input "c. The Scrum Master should guide the team in assessing the effectiveness of the…" at bounding box center [108, 91] width 0 height 5
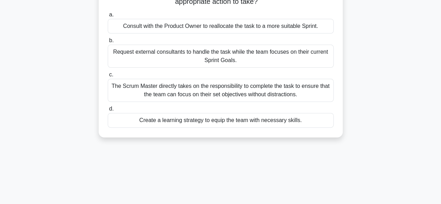
scroll to position [0, 0]
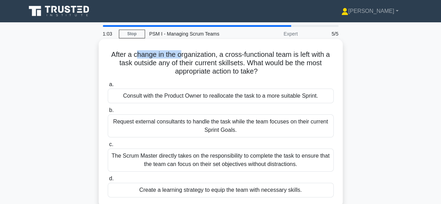
drag, startPoint x: 140, startPoint y: 57, endPoint x: 181, endPoint y: 55, distance: 41.5
click at [178, 55] on h5 "After a change in the organization, a cross-functional team is left with a task…" at bounding box center [220, 63] width 227 height 26
click at [222, 54] on h5 "After a change in the organization, a cross-functional team is left with a task…" at bounding box center [220, 63] width 227 height 26
click at [235, 53] on h5 "After a change in the organization, a cross-functional team is left with a task…" at bounding box center [220, 63] width 227 height 26
drag, startPoint x: 245, startPoint y: 54, endPoint x: 254, endPoint y: 54, distance: 9.1
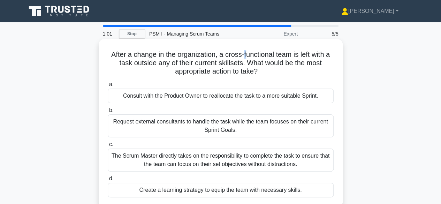
click at [249, 54] on h5 "After a change in the organization, a cross-functional team is left with a task…" at bounding box center [220, 63] width 227 height 26
click at [261, 55] on h5 "After a change in the organization, a cross-functional team is left with a task…" at bounding box center [220, 63] width 227 height 26
click at [269, 55] on h5 "After a change in the organization, a cross-functional team is left with a task…" at bounding box center [220, 63] width 227 height 26
drag, startPoint x: 276, startPoint y: 55, endPoint x: 288, endPoint y: 54, distance: 12.2
click at [286, 55] on h5 "After a change in the organization, a cross-functional team is left with a task…" at bounding box center [220, 63] width 227 height 26
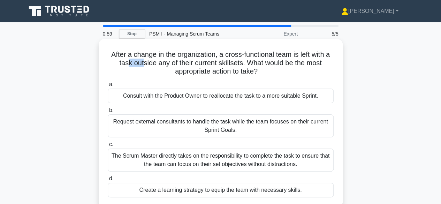
drag, startPoint x: 127, startPoint y: 65, endPoint x: 142, endPoint y: 65, distance: 15.3
click at [142, 65] on h5 "After a change in the organization, a cross-functional team is left with a task…" at bounding box center [220, 63] width 227 height 26
drag, startPoint x: 171, startPoint y: 62, endPoint x: 182, endPoint y: 61, distance: 11.2
click at [182, 61] on h5 "After a change in the organization, a cross-functional team is left with a task…" at bounding box center [220, 63] width 227 height 26
click at [192, 63] on h5 "After a change in the organization, a cross-functional team is left with a task…" at bounding box center [220, 63] width 227 height 26
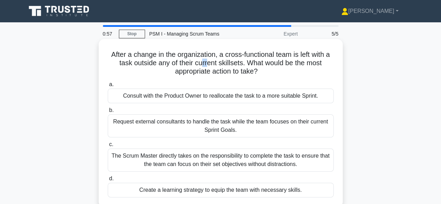
drag, startPoint x: 203, startPoint y: 63, endPoint x: 210, endPoint y: 63, distance: 7.0
click at [210, 63] on h5 "After a change in the organization, a cross-functional team is left with a task…" at bounding box center [220, 63] width 227 height 26
drag, startPoint x: 215, startPoint y: 63, endPoint x: 219, endPoint y: 63, distance: 3.8
click at [217, 63] on h5 "After a change in the organization, a cross-functional team is left with a task…" at bounding box center [220, 63] width 227 height 26
click at [219, 63] on h5 "After a change in the organization, a cross-functional team is left with a task…" at bounding box center [220, 63] width 227 height 26
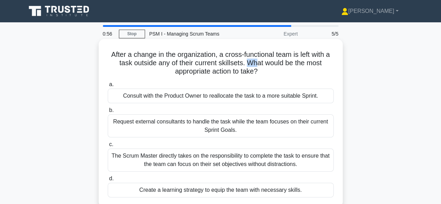
drag, startPoint x: 255, startPoint y: 64, endPoint x: 260, endPoint y: 64, distance: 4.5
click at [259, 64] on h5 "After a change in the organization, a cross-functional team is left with a task…" at bounding box center [220, 63] width 227 height 26
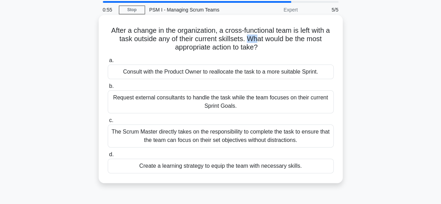
scroll to position [35, 0]
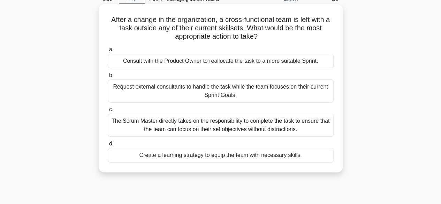
click at [182, 157] on div "Create a learning strategy to equip the team with necessary skills." at bounding box center [221, 155] width 226 height 15
click at [108, 146] on input "d. Create a learning strategy to equip the team with necessary skills." at bounding box center [108, 144] width 0 height 5
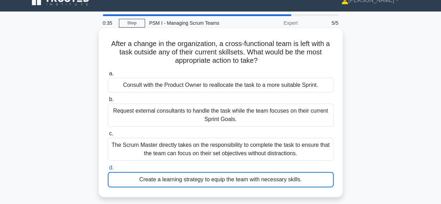
scroll to position [0, 0]
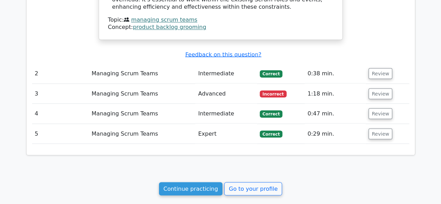
scroll to position [621, 0]
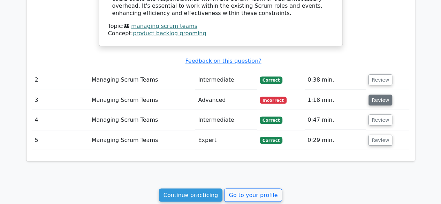
click at [378, 94] on button "Review" at bounding box center [380, 99] width 24 height 11
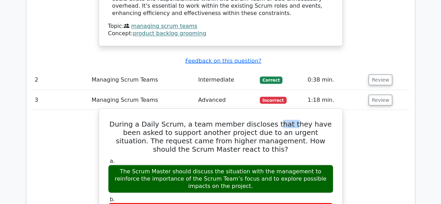
drag, startPoint x: 284, startPoint y: 92, endPoint x: 290, endPoint y: 93, distance: 6.7
click at [290, 120] on h5 "During a Daily Scrum, a team member discloses that they have been asked to supp…" at bounding box center [220, 136] width 227 height 33
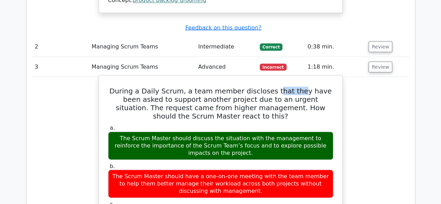
scroll to position [691, 0]
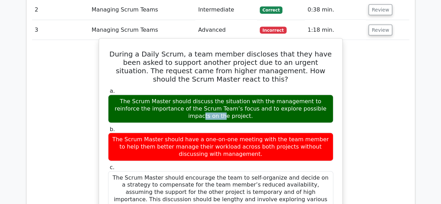
drag, startPoint x: 217, startPoint y: 70, endPoint x: 241, endPoint y: 70, distance: 23.4
click at [240, 95] on div "The Scrum Master should discuss the situation with the management to reinforce …" at bounding box center [220, 109] width 225 height 28
drag, startPoint x: 274, startPoint y: 69, endPoint x: 288, endPoint y: 69, distance: 14.7
click at [288, 95] on div "The Scrum Master should discuss the situation with the management to reinforce …" at bounding box center [220, 109] width 225 height 28
click at [315, 95] on div "The Scrum Master should discuss the situation with the management to reinforce …" at bounding box center [220, 109] width 225 height 28
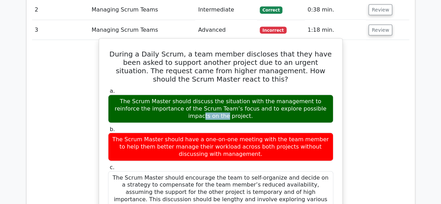
drag, startPoint x: 141, startPoint y: 79, endPoint x: 186, endPoint y: 75, distance: 45.4
click at [182, 95] on div "The Scrum Master should discuss the situation with the management to reinforce …" at bounding box center [220, 109] width 225 height 28
click at [210, 95] on div "The Scrum Master should discuss the situation with the management to reinforce …" at bounding box center [220, 109] width 225 height 28
drag, startPoint x: 250, startPoint y: 75, endPoint x: 256, endPoint y: 75, distance: 6.3
click at [251, 95] on div "The Scrum Master should discuss the situation with the management to reinforce …" at bounding box center [220, 109] width 225 height 28
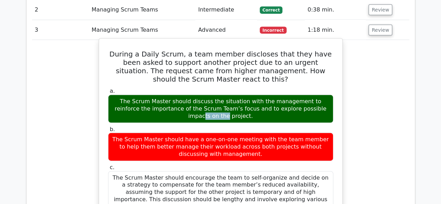
drag, startPoint x: 273, startPoint y: 75, endPoint x: 286, endPoint y: 75, distance: 12.6
click at [281, 95] on div "The Scrum Master should discuss the situation with the management to reinforce …" at bounding box center [220, 109] width 225 height 28
drag, startPoint x: 293, startPoint y: 78, endPoint x: 308, endPoint y: 78, distance: 15.0
click at [300, 95] on div "The Scrum Master should discuss the situation with the management to reinforce …" at bounding box center [220, 109] width 225 height 28
drag, startPoint x: 308, startPoint y: 78, endPoint x: 317, endPoint y: 78, distance: 8.7
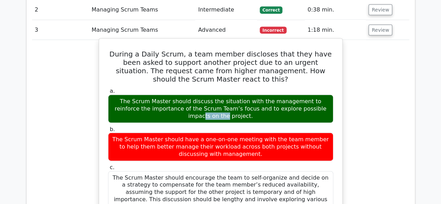
click at [315, 95] on div "The Scrum Master should discuss the situation with the management to reinforce …" at bounding box center [220, 109] width 225 height 28
click at [322, 95] on div "The Scrum Master should discuss the situation with the management to reinforce …" at bounding box center [220, 109] width 225 height 28
click at [328, 95] on div "The Scrum Master should discuss the situation with the management to reinforce …" at bounding box center [220, 109] width 225 height 28
drag, startPoint x: 277, startPoint y: 90, endPoint x: 312, endPoint y: 94, distance: 35.7
click at [312, 126] on label "b. The Scrum Master should have a one-on-one meeting with the team member to he…" at bounding box center [220, 143] width 225 height 35
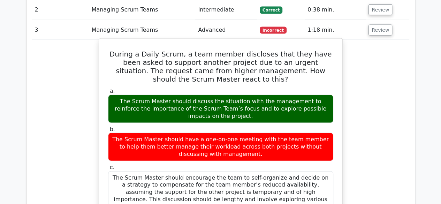
drag, startPoint x: 322, startPoint y: 100, endPoint x: 193, endPoint y: 102, distance: 128.3
click at [322, 133] on div "The Scrum Master should have a one-on-one meeting with the team member to help …" at bounding box center [220, 147] width 225 height 28
drag, startPoint x: 187, startPoint y: 108, endPoint x: 203, endPoint y: 106, distance: 15.8
click at [203, 133] on div "The Scrum Master should have a one-on-one meeting with the team member to help …" at bounding box center [220, 147] width 225 height 28
drag, startPoint x: 217, startPoint y: 106, endPoint x: 230, endPoint y: 107, distance: 12.9
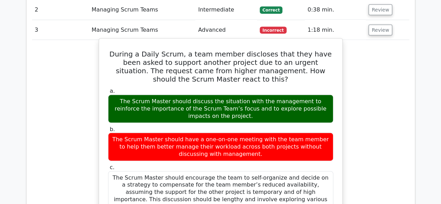
click at [226, 133] on div "The Scrum Master should have a one-on-one meeting with the team member to help …" at bounding box center [220, 147] width 225 height 28
drag, startPoint x: 232, startPoint y: 107, endPoint x: 244, endPoint y: 108, distance: 12.3
click at [243, 133] on div "The Scrum Master should have a one-on-one meeting with the team member to help …" at bounding box center [220, 147] width 225 height 28
click at [273, 133] on div "The Scrum Master should have a one-on-one meeting with the team member to help …" at bounding box center [220, 147] width 225 height 28
drag, startPoint x: 291, startPoint y: 111, endPoint x: 306, endPoint y: 113, distance: 15.2
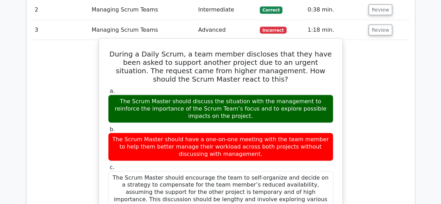
click at [306, 133] on div "The Scrum Master should have a one-on-one meeting with the team member to help …" at bounding box center [220, 147] width 225 height 28
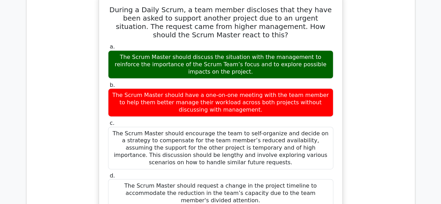
scroll to position [761, 0]
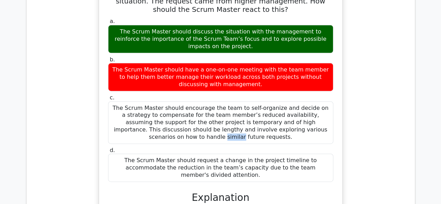
drag, startPoint x: 215, startPoint y: 81, endPoint x: 240, endPoint y: 83, distance: 25.3
click at [235, 101] on div "The Scrum Master should encourage the team to self-organize and decide on a str…" at bounding box center [220, 122] width 225 height 43
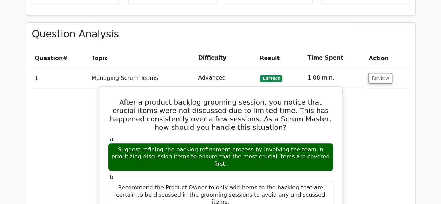
scroll to position [342, 0]
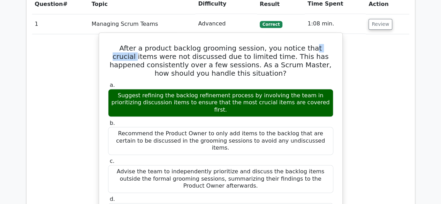
drag, startPoint x: 289, startPoint y: 47, endPoint x: 322, endPoint y: 50, distance: 32.9
click at [321, 50] on h5 "After a product backlog grooming session, you notice that crucial items were no…" at bounding box center [220, 60] width 227 height 33
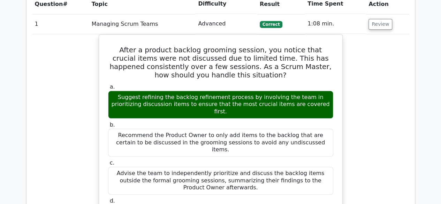
click at [92, 95] on div "After a product backlog grooming session, you notice that crucial items were no…" at bounding box center [220, 183] width 377 height 299
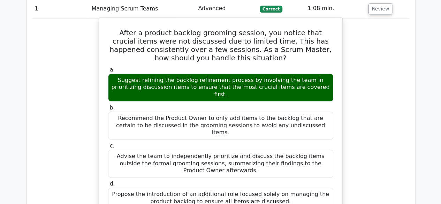
scroll to position [377, 0]
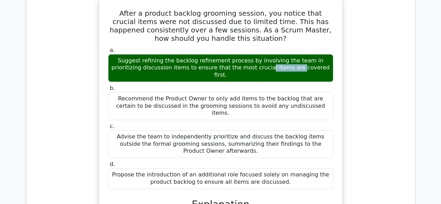
drag, startPoint x: 197, startPoint y: 60, endPoint x: 215, endPoint y: 60, distance: 18.8
click at [210, 60] on div "Suggest refining the backlog refinement process by involving the team in priori…" at bounding box center [220, 68] width 225 height 28
drag, startPoint x: 257, startPoint y: 61, endPoint x: 272, endPoint y: 64, distance: 15.6
click at [270, 64] on div "Suggest refining the backlog refinement process by involving the team in priori…" at bounding box center [220, 68] width 225 height 28
click at [317, 64] on div "Suggest refining the backlog refinement process by involving the team in priori…" at bounding box center [220, 68] width 225 height 28
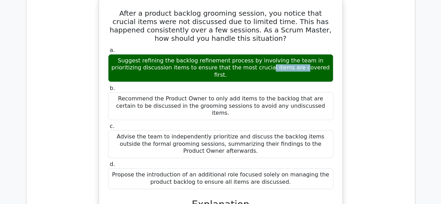
drag, startPoint x: 187, startPoint y: 71, endPoint x: 258, endPoint y: 71, distance: 70.8
click at [240, 71] on div "Suggest refining the backlog refinement process by involving the team in priori…" at bounding box center [220, 68] width 225 height 28
click at [268, 71] on div "Suggest refining the backlog refinement process by involving the team in priori…" at bounding box center [220, 68] width 225 height 28
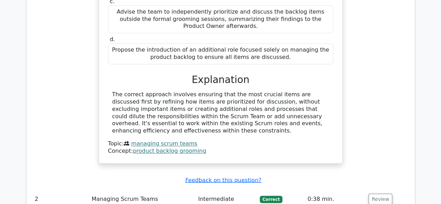
scroll to position [517, 0]
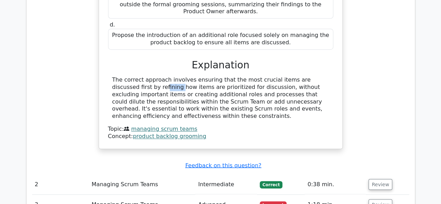
drag, startPoint x: 304, startPoint y: 57, endPoint x: 314, endPoint y: 57, distance: 10.1
click at [314, 76] on div "The correct approach involves ensuring that the most crucial items are discusse…" at bounding box center [220, 98] width 217 height 44
click at [333, 76] on div "The correct approach involves ensuring that the most crucial items are discusse…" at bounding box center [220, 98] width 225 height 44
drag, startPoint x: 150, startPoint y: 64, endPoint x: 160, endPoint y: 63, distance: 10.1
click at [160, 76] on div "The correct approach involves ensuring that the most crucial items are discusse…" at bounding box center [220, 98] width 217 height 44
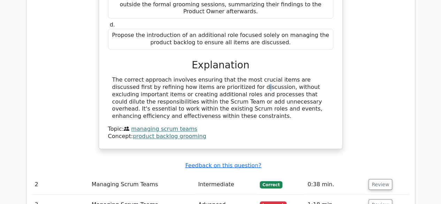
drag, startPoint x: 169, startPoint y: 62, endPoint x: 185, endPoint y: 60, distance: 16.2
click at [182, 76] on div "The correct approach involves ensuring that the most crucial items are discusse…" at bounding box center [220, 98] width 217 height 44
drag, startPoint x: 185, startPoint y: 60, endPoint x: 192, endPoint y: 60, distance: 7.0
click at [192, 76] on div "The correct approach involves ensuring that the most crucial items are discusse…" at bounding box center [220, 98] width 217 height 44
drag, startPoint x: 203, startPoint y: 61, endPoint x: 224, endPoint y: 62, distance: 21.6
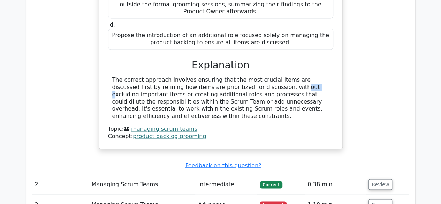
click at [215, 76] on div "The correct approach involves ensuring that the most crucial items are discusse…" at bounding box center [220, 98] width 217 height 44
click at [245, 76] on div "The correct approach involves ensuring that the most crucial items are discusse…" at bounding box center [220, 98] width 217 height 44
drag, startPoint x: 257, startPoint y: 65, endPoint x: 287, endPoint y: 65, distance: 30.0
click at [272, 76] on div "The correct approach involves ensuring that the most crucial items are discusse…" at bounding box center [220, 98] width 217 height 44
drag, startPoint x: 287, startPoint y: 65, endPoint x: 304, endPoint y: 64, distance: 17.4
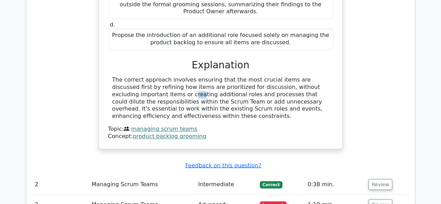
click at [296, 76] on div "The correct approach involves ensuring that the most crucial items are discusse…" at bounding box center [220, 98] width 217 height 44
click at [315, 76] on div "The correct approach involves ensuring that the most crucial items are discusse…" at bounding box center [220, 98] width 217 height 44
drag, startPoint x: 205, startPoint y: 77, endPoint x: 267, endPoint y: 75, distance: 62.1
click at [252, 76] on div "The correct approach involves ensuring that the most crucial items are discusse…" at bounding box center [220, 98] width 217 height 44
drag, startPoint x: 305, startPoint y: 70, endPoint x: 314, endPoint y: 70, distance: 9.1
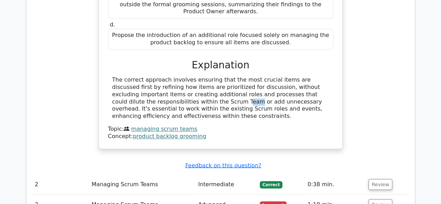
click at [311, 76] on div "The correct approach involves ensuring that the most crucial items are discusse…" at bounding box center [220, 98] width 217 height 44
click at [328, 76] on div "The correct approach involves ensuring that the most crucial items are discusse…" at bounding box center [220, 98] width 217 height 44
drag, startPoint x: 122, startPoint y: 71, endPoint x: 198, endPoint y: 71, distance: 76.0
click at [171, 76] on div "The correct approach involves ensuring that the most crucial items are discusse…" at bounding box center [220, 98] width 217 height 44
drag, startPoint x: 220, startPoint y: 71, endPoint x: 256, endPoint y: 71, distance: 35.9
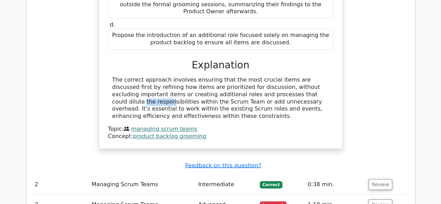
click at [242, 76] on div "The correct approach involves ensuring that the most crucial items are discusse…" at bounding box center [220, 98] width 217 height 44
drag, startPoint x: 305, startPoint y: 73, endPoint x: 308, endPoint y: 76, distance: 4.2
click at [307, 76] on div "The correct approach involves ensuring that the most crucial items are discusse…" at bounding box center [220, 98] width 217 height 44
drag, startPoint x: 306, startPoint y: 75, endPoint x: 329, endPoint y: 75, distance: 23.0
click at [314, 76] on div "The correct approach involves ensuring that the most crucial items are discusse…" at bounding box center [220, 98] width 217 height 44
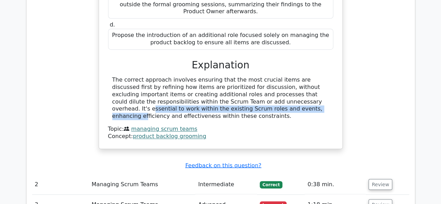
drag, startPoint x: 170, startPoint y: 81, endPoint x: 193, endPoint y: 80, distance: 23.0
click at [192, 80] on div "The correct approach involves ensuring that the most crucial items are discusse…" at bounding box center [220, 98] width 217 height 44
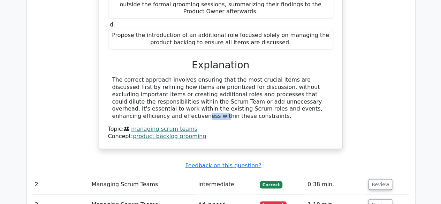
drag, startPoint x: 216, startPoint y: 85, endPoint x: 241, endPoint y: 86, distance: 24.7
click at [239, 86] on div "The correct approach involves ensuring that the most crucial items are discusse…" at bounding box center [220, 98] width 217 height 44
drag, startPoint x: 278, startPoint y: 85, endPoint x: 311, endPoint y: 83, distance: 33.5
click at [284, 85] on div "The correct approach involves ensuring that the most crucial items are discusse…" at bounding box center [220, 98] width 217 height 44
drag, startPoint x: 314, startPoint y: 83, endPoint x: 318, endPoint y: 83, distance: 4.2
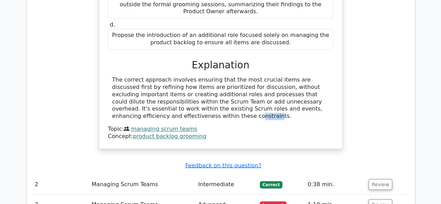
click at [318, 83] on div "The correct approach involves ensuring that the most crucial items are discusse…" at bounding box center [220, 98] width 217 height 44
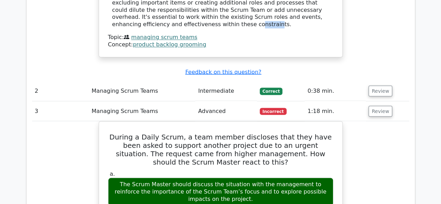
scroll to position [621, 0]
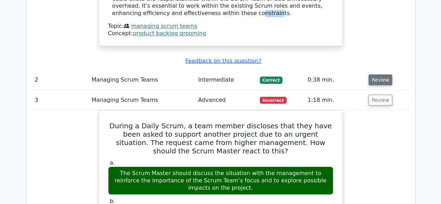
click at [383, 74] on button "Review" at bounding box center [380, 79] width 24 height 11
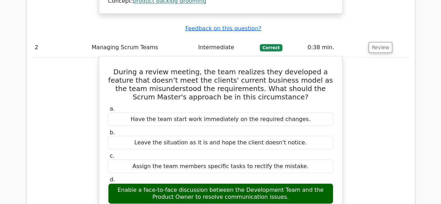
scroll to position [691, 0]
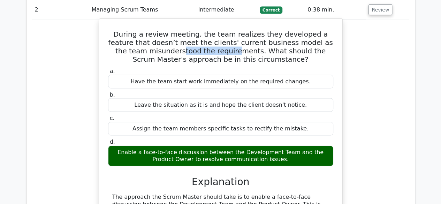
drag, startPoint x: 155, startPoint y: 17, endPoint x: 209, endPoint y: 15, distance: 54.1
click at [207, 30] on h5 "During a review meeting, the team realizes they developed a feature that doesn’…" at bounding box center [220, 46] width 227 height 33
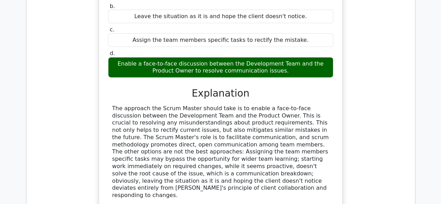
scroll to position [795, 0]
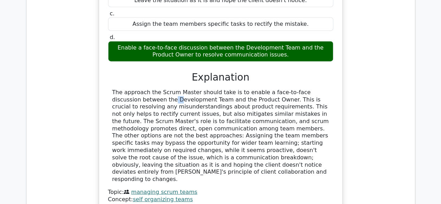
drag, startPoint x: 303, startPoint y: 58, endPoint x: 257, endPoint y: 68, distance: 46.4
click at [305, 89] on div "The approach the Scrum Master should take is to enable a face-to-face discussio…" at bounding box center [220, 136] width 217 height 94
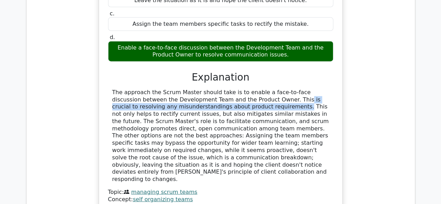
drag, startPoint x: 191, startPoint y: 70, endPoint x: 257, endPoint y: 66, distance: 66.0
click at [251, 89] on div "The approach the Scrum Master should take is to enable a face-to-face discussio…" at bounding box center [220, 136] width 217 height 94
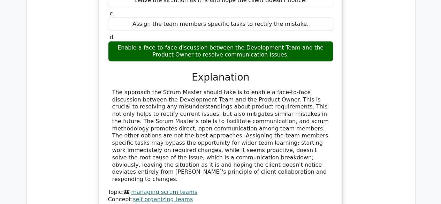
drag, startPoint x: 290, startPoint y: 72, endPoint x: 284, endPoint y: 74, distance: 5.3
click at [290, 89] on div "The approach the Scrum Master should take is to enable a face-to-face discussio…" at bounding box center [220, 136] width 217 height 94
click at [178, 89] on div "The approach the Scrum Master should take is to enable a face-to-face discussio…" at bounding box center [220, 136] width 217 height 94
drag, startPoint x: 244, startPoint y: 75, endPoint x: 251, endPoint y: 74, distance: 7.0
click at [247, 89] on div "The approach the Scrum Master should take is to enable a face-to-face discussio…" at bounding box center [220, 136] width 217 height 94
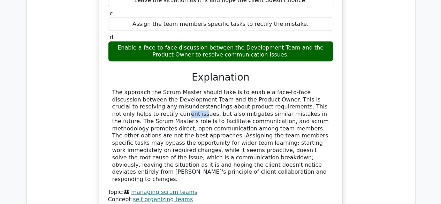
drag, startPoint x: 280, startPoint y: 74, endPoint x: 293, endPoint y: 74, distance: 13.6
click at [293, 89] on div "The approach the Scrum Master should take is to enable a face-to-face discussio…" at bounding box center [220, 136] width 217 height 94
drag, startPoint x: 264, startPoint y: 82, endPoint x: 297, endPoint y: 81, distance: 33.1
click at [292, 89] on div "The approach the Scrum Master should take is to enable a face-to-face discussio…" at bounding box center [220, 136] width 217 height 94
drag, startPoint x: 313, startPoint y: 81, endPoint x: 323, endPoint y: 81, distance: 10.8
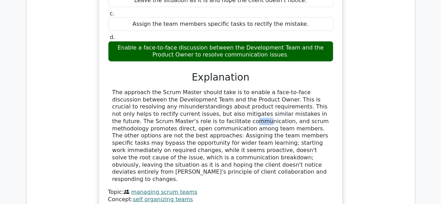
click at [323, 89] on div "The approach the Scrum Master should take is to enable a face-to-face discussio…" at bounding box center [220, 136] width 217 height 94
drag, startPoint x: 250, startPoint y: 87, endPoint x: 258, endPoint y: 87, distance: 8.0
click at [256, 89] on div "The approach the Scrum Master should take is to enable a face-to-face discussio…" at bounding box center [220, 136] width 217 height 94
drag, startPoint x: 271, startPoint y: 88, endPoint x: 287, endPoint y: 88, distance: 15.3
click at [287, 89] on div "The approach the Scrum Master should take is to enable a face-to-face discussio…" at bounding box center [220, 136] width 217 height 94
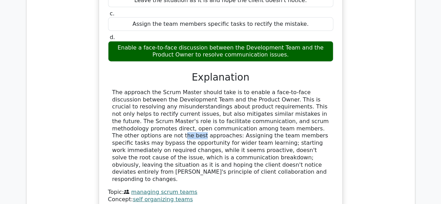
drag
click at [265, 93] on div "The approach the Scrum Master should take is to enable a face-to-face discussio…" at bounding box center [220, 136] width 217 height 94
click at [299, 92] on div "The approach the Scrum Master should take is to enable a face-to-face discussio…" at bounding box center [220, 136] width 217 height 94
click at [202, 96] on div "The approach the Scrum Master should take is to enable a face-to-face discussio…" at bounding box center [220, 136] width 217 height 94
click at [245, 97] on div "The approach the Scrum Master should take is to enable a face-to-face discussio…" at bounding box center [220, 136] width 217 height 94
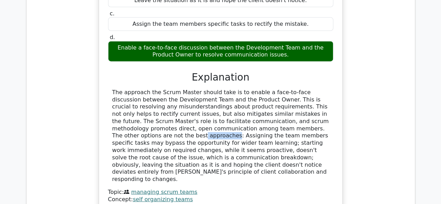
click at [280, 99] on div "The approach the Scrum Master should take is to enable a face-to-face discussio…" at bounding box center [220, 136] width 217 height 94
click at [317, 98] on div "The approach the Scrum Master should take is to enable a face-to-face discussio…" at bounding box center [220, 136] width 217 height 94
click at [236, 100] on div "The approach the Scrum Master should take is to enable a face-to-face discussio…" at bounding box center [220, 136] width 217 height 94
click at [285, 104] on div "The approach the Scrum Master should take is to enable a face-to-face discussio…" at bounding box center [220, 136] width 217 height 94
click at [313, 106] on div "The approach the Scrum Master should take is to enable a face-to-face discussio…" at bounding box center [220, 136] width 217 height 94
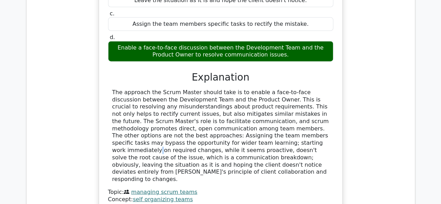
click at [161, 113] on div "The approach the Scrum Master should take is to enable a face-to-face discussio…" at bounding box center [220, 136] width 217 height 94
click at [182, 113] on div "The approach the Scrum Master should take is to enable a face-to-face discussio…" at bounding box center [220, 136] width 217 height 94
click at [210, 127] on div "The approach the Scrum Master should take is to enable a face-to-face discussio…" at bounding box center [220, 136] width 217 height 94
click at [265, 128] on div "The approach the Scrum Master should take is to enable a face-to-face discussio…" at bounding box center [220, 136] width 217 height 94
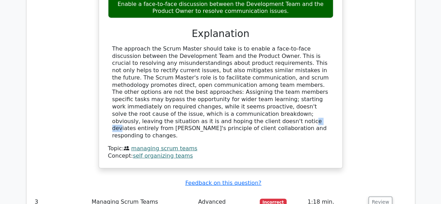
scroll to position [865, 0]
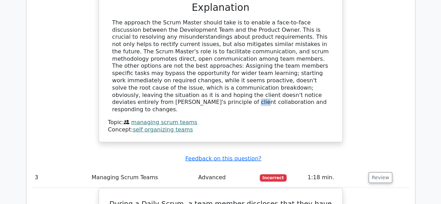
click at [188, 63] on div "The approach the Scrum Master should take is to enable a face-to-face discussio…" at bounding box center [220, 66] width 217 height 94
click at [249, 63] on div "The approach the Scrum Master should take is to enable a face-to-face discussio…" at bounding box center [220, 66] width 217 height 94
click at [275, 64] on div "The approach the Scrum Master should take is to enable a face-to-face discussio…" at bounding box center [220, 66] width 217 height 94
click at [314, 67] on div "The approach the Scrum Master should take is to enable a face-to-face discussio…" at bounding box center [220, 76] width 225 height 114
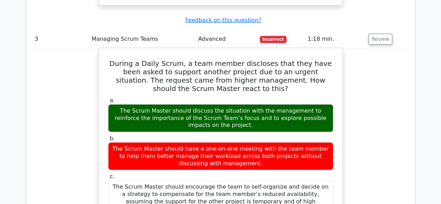
scroll to position [1005, 0]
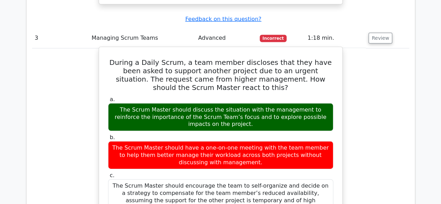
click at [303, 103] on div "The Scrum Master should discuss the situation with the management to reinforce …" at bounding box center [220, 117] width 225 height 28
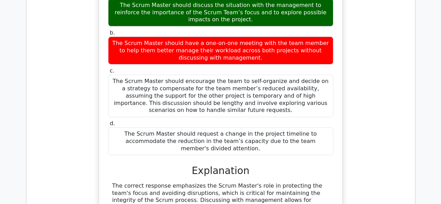
scroll to position [1179, 0]
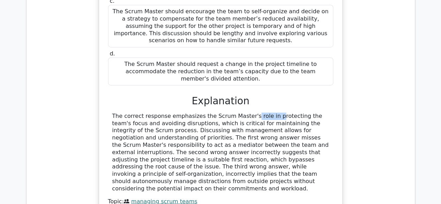
drag, startPoint x: 201, startPoint y: 46, endPoint x: 246, endPoint y: 44, distance: 45.4
click at [241, 113] on div "The correct response emphasizes the Scrum Master's role in protecting the team'…" at bounding box center [220, 153] width 217 height 80
drag, startPoint x: 255, startPoint y: 43, endPoint x: 269, endPoint y: 43, distance: 13.9
click at [266, 113] on div "The correct response emphasizes the Scrum Master's role in protecting the team'…" at bounding box center [220, 153] width 217 height 80
click at [285, 113] on div "The correct response emphasizes the Scrum Master's role in protecting the team'…" at bounding box center [220, 153] width 217 height 80
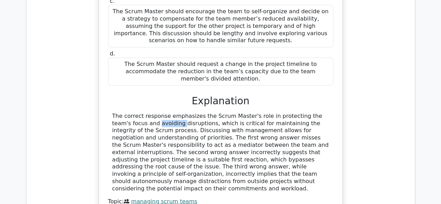
click at [320, 113] on div "The correct response emphasizes the Scrum Master's role in protecting the team'…" at bounding box center [220, 153] width 217 height 80
click at [164, 113] on div "The correct response emphasizes the Scrum Master's role in protecting the team'…" at bounding box center [220, 153] width 217 height 80
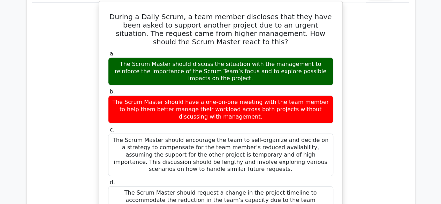
scroll to position [1039, 0]
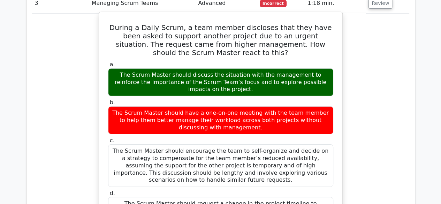
click at [326, 68] on div "The Scrum Master should discuss the situation with the management to reinforce …" at bounding box center [220, 82] width 225 height 28
click at [209, 68] on div "The Scrum Master should discuss the situation with the management to reinforce …" at bounding box center [220, 82] width 225 height 28
click at [255, 68] on div "The Scrum Master should discuss the situation with the management to reinforce …" at bounding box center [220, 82] width 225 height 28
click at [301, 68] on div "The Scrum Master should discuss the situation with the management to reinforce …" at bounding box center [220, 82] width 225 height 28
click at [328, 68] on div "The Scrum Master should discuss the situation with the management to reinforce …" at bounding box center [220, 82] width 225 height 28
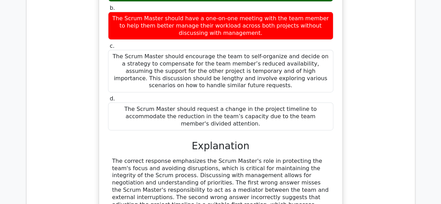
scroll to position [1109, 0]
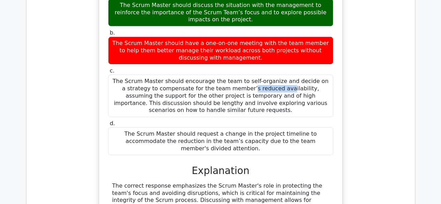
click at [193, 75] on div "The Scrum Master should encourage the team to self-organize and decide on a str…" at bounding box center [220, 96] width 225 height 43
click at [242, 75] on div "The Scrum Master should encourage the team to self-organize and decide on a str…" at bounding box center [220, 96] width 225 height 43
click at [274, 75] on div "The Scrum Master should encourage the team to self-organize and decide on a str…" at bounding box center [220, 96] width 225 height 43
click at [306, 75] on div "The Scrum Master should encourage the team to self-organize and decide on a str…" at bounding box center [220, 96] width 225 height 43
click at [318, 75] on div "The Scrum Master should encourage the team to self-organize and decide on a str…" at bounding box center [220, 96] width 225 height 43
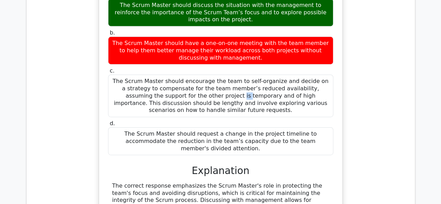
scroll to position [1144, 0]
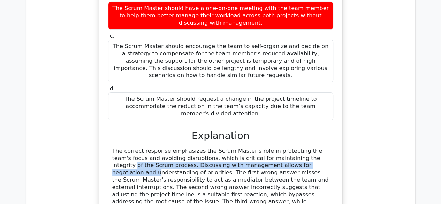
drag, startPoint x: 246, startPoint y: 92, endPoint x: 257, endPoint y: 91, distance: 11.2
click at [249, 147] on div "The correct response emphasizes the Scrum Master's role in protecting the team'…" at bounding box center [220, 187] width 217 height 80
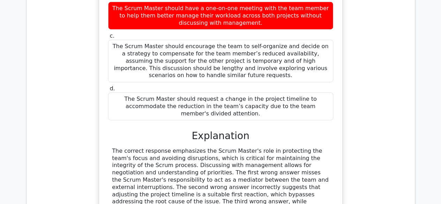
drag, startPoint x: 281, startPoint y: 98, endPoint x: 294, endPoint y: 96, distance: 13.5
click at [282, 147] on div "The correct response emphasizes the Scrum Master's role in protecting the team'…" at bounding box center [220, 187] width 217 height 80
drag, startPoint x: 307, startPoint y: 96, endPoint x: 319, endPoint y: 94, distance: 12.6
click at [316, 147] on div "The correct response emphasizes the Scrum Master's role in protecting the team'…" at bounding box center [220, 187] width 217 height 80
drag, startPoint x: 193, startPoint y: 102, endPoint x: 208, endPoint y: 103, distance: 15.0
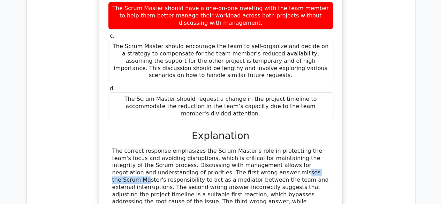
click at [204, 147] on div "The correct response emphasizes the Scrum Master's role in protecting the team'…" at bounding box center [220, 187] width 217 height 80
drag, startPoint x: 234, startPoint y: 102, endPoint x: 238, endPoint y: 102, distance: 3.8
click at [237, 147] on div "The correct response emphasizes the Scrum Master's role in protecting the team'…" at bounding box center [220, 187] width 217 height 80
click at [290, 147] on div "The correct response emphasizes the Scrum Master's role in protecting the team'…" at bounding box center [220, 187] width 217 height 80
drag, startPoint x: 302, startPoint y: 103, endPoint x: 316, endPoint y: 103, distance: 14.3
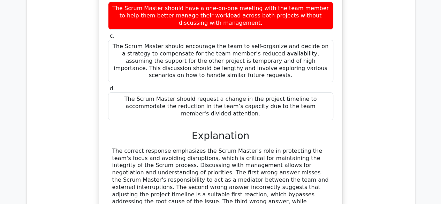
click at [314, 147] on div "The correct response emphasizes the Scrum Master's role in protecting the team'…" at bounding box center [220, 187] width 217 height 80
click at [316, 147] on div "The correct response emphasizes the Scrum Master's role in protecting the team'…" at bounding box center [220, 187] width 217 height 80
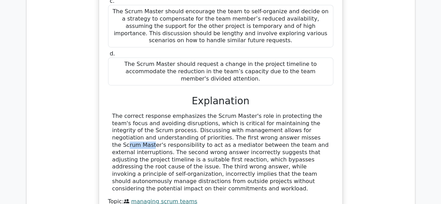
drag, startPoint x: 199, startPoint y: 67, endPoint x: 230, endPoint y: 71, distance: 31.6
click at [219, 113] on div "The correct response emphasizes the Scrum Master's role in protecting the team'…" at bounding box center [220, 153] width 217 height 80
drag, startPoint x: 245, startPoint y: 70, endPoint x: 265, endPoint y: 68, distance: 19.3
click at [258, 113] on div "The correct response emphasizes the Scrum Master's role in protecting the team'…" at bounding box center [220, 153] width 217 height 80
drag, startPoint x: 268, startPoint y: 68, endPoint x: 282, endPoint y: 68, distance: 14.3
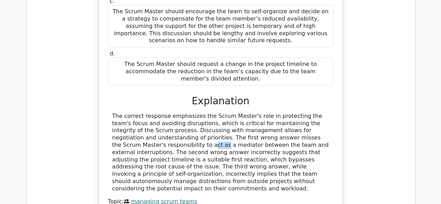
click at [281, 113] on div "The correct response emphasizes the Scrum Master's role in protecting the team'…" at bounding box center [220, 153] width 217 height 80
click at [305, 113] on div "The correct response emphasizes the Scrum Master's role in protecting the team'…" at bounding box center [220, 153] width 217 height 80
drag, startPoint x: 285, startPoint y: 74, endPoint x: 292, endPoint y: 74, distance: 7.0
click at [291, 113] on div "The correct response emphasizes the Scrum Master's role in protecting the team'…" at bounding box center [220, 153] width 217 height 80
click at [307, 113] on div "The correct response emphasizes the Scrum Master's role in protecting the team'…" at bounding box center [220, 153] width 217 height 80
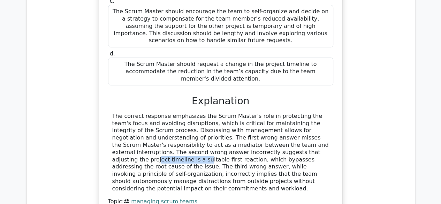
drag, startPoint x: 199, startPoint y: 82, endPoint x: 238, endPoint y: 79, distance: 39.5
click at [226, 113] on div "The correct response emphasizes the Scrum Master's role in protecting the team'…" at bounding box center [220, 153] width 217 height 80
drag, startPoint x: 247, startPoint y: 79, endPoint x: 273, endPoint y: 78, distance: 25.8
click at [269, 113] on div "The correct response emphasizes the Scrum Master's role in protecting the team'…" at bounding box center [220, 153] width 217 height 80
drag, startPoint x: 273, startPoint y: 83, endPoint x: 279, endPoint y: 83, distance: 5.6
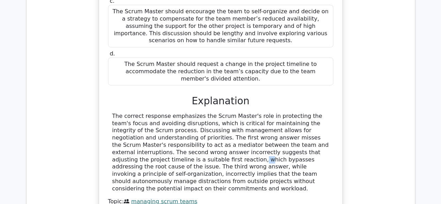
click at [278, 113] on div "The correct response emphasizes the Scrum Master's role in protecting the team'…" at bounding box center [220, 153] width 217 height 80
click at [289, 113] on div "The correct response emphasizes the Scrum Master's role in protecting the team'…" at bounding box center [220, 153] width 217 height 80
click at [304, 113] on div "The correct response emphasizes the Scrum Master's role in protecting the team'…" at bounding box center [220, 153] width 217 height 80
click at [314, 113] on div "The correct response emphasizes the Scrum Master's role in protecting the team'…" at bounding box center [220, 153] width 217 height 80
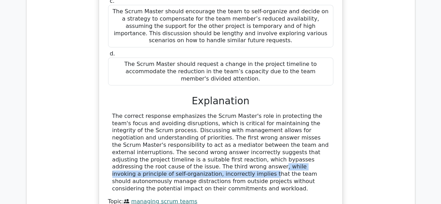
drag, startPoint x: 200, startPoint y: 97, endPoint x: 247, endPoint y: 92, distance: 46.5
click at [247, 113] on div "The correct response emphasizes the Scrum Master's role in protecting the team'…" at bounding box center [220, 153] width 217 height 80
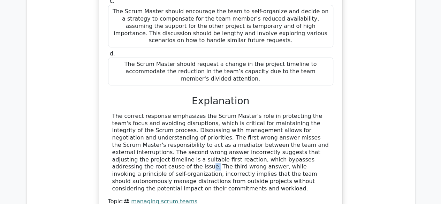
drag, startPoint x: 196, startPoint y: 91, endPoint x: 200, endPoint y: 91, distance: 4.5
click at [198, 113] on div "The correct response emphasizes the Scrum Master's role in protecting the team'…" at bounding box center [220, 153] width 217 height 80
drag, startPoint x: 223, startPoint y: 93, endPoint x: 244, endPoint y: 94, distance: 20.6
click at [231, 113] on div "The correct response emphasizes the Scrum Master's role in protecting the team'…" at bounding box center [220, 153] width 217 height 80
drag, startPoint x: 311, startPoint y: 98, endPoint x: 316, endPoint y: 98, distance: 5.2
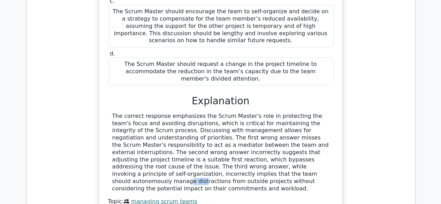
click at [312, 113] on div "The correct response emphasizes the Scrum Master's role in protecting the team'…" at bounding box center [220, 153] width 217 height 80
click at [321, 113] on div "The correct response emphasizes the Scrum Master's role in protecting the team'…" at bounding box center [220, 153] width 217 height 80
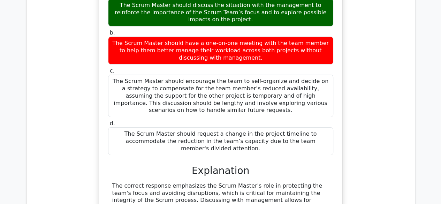
scroll to position [1074, 0]
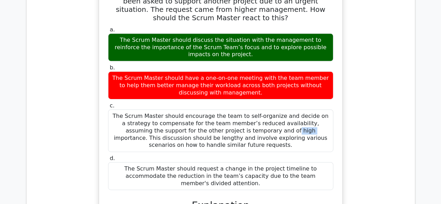
drag, startPoint x: 145, startPoint y: 71, endPoint x: 159, endPoint y: 70, distance: 13.6
click at [157, 109] on div "The Scrum Master should encourage the team to self-organize and decide on a str…" at bounding box center [220, 130] width 225 height 43
click at [190, 109] on div "The Scrum Master should encourage the team to self-organize and decide on a str…" at bounding box center [220, 130] width 225 height 43
drag, startPoint x: 220, startPoint y: 70, endPoint x: 246, endPoint y: 68, distance: 26.2
click at [245, 109] on div "The Scrum Master should encourage the team to self-organize and decide on a str…" at bounding box center [220, 130] width 225 height 43
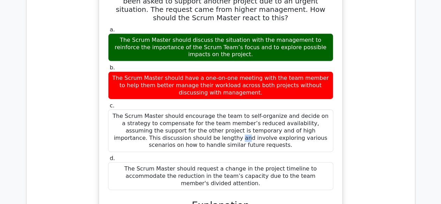
click at [281, 109] on div "The Scrum Master should encourage the team to self-organize and decide on a str…" at bounding box center [220, 130] width 225 height 43
drag, startPoint x: 296, startPoint y: 67, endPoint x: 300, endPoint y: 68, distance: 4.5
click at [299, 109] on div "The Scrum Master should encourage the team to self-organize and decide on a str…" at bounding box center [220, 130] width 225 height 43
drag, startPoint x: 186, startPoint y: 75, endPoint x: 201, endPoint y: 74, distance: 14.7
click at [194, 109] on div "The Scrum Master should encourage the team to self-organize and decide on a str…" at bounding box center [220, 130] width 225 height 43
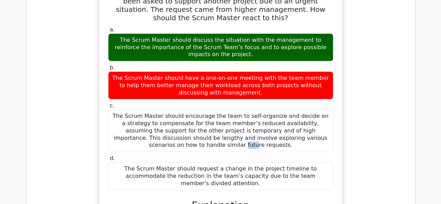
drag, startPoint x: 222, startPoint y: 74, endPoint x: 237, endPoint y: 74, distance: 14.3
click at [235, 109] on div "The Scrum Master should encourage the team to self-organize and decide on a str…" at bounding box center [220, 130] width 225 height 43
drag, startPoint x: 249, startPoint y: 74, endPoint x: 260, endPoint y: 74, distance: 10.5
click at [260, 109] on div "The Scrum Master should encourage the team to self-organize and decide on a str…" at bounding box center [220, 130] width 225 height 43
drag, startPoint x: 290, startPoint y: 75, endPoint x: 298, endPoint y: 75, distance: 7.7
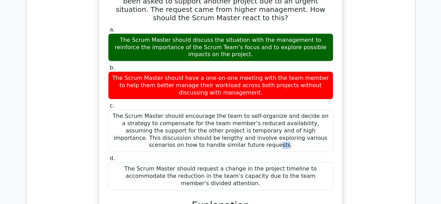
click at [297, 109] on div "The Scrum Master should encourage the team to self-organize and decide on a str…" at bounding box center [220, 130] width 225 height 43
click at [326, 109] on div "The Scrum Master should encourage the team to self-organize and decide on a str…" at bounding box center [220, 130] width 225 height 43
drag, startPoint x: 160, startPoint y: 83, endPoint x: 166, endPoint y: 83, distance: 5.9
click at [165, 109] on div "The Scrum Master should encourage the team to self-organize and decide on a str…" at bounding box center [220, 130] width 225 height 43
drag, startPoint x: 178, startPoint y: 82, endPoint x: 183, endPoint y: 81, distance: 4.9
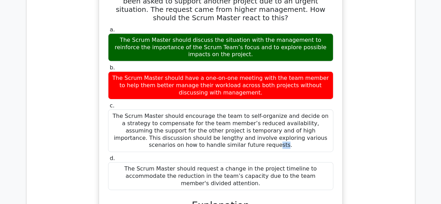
click at [182, 109] on div "The Scrum Master should encourage the team to self-organize and decide on a str…" at bounding box center [220, 130] width 225 height 43
click at [192, 109] on div "The Scrum Master should encourage the team to self-organize and decide on a str…" at bounding box center [220, 130] width 225 height 43
click at [238, 109] on div "The Scrum Master should encourage the team to self-organize and decide on a str…" at bounding box center [220, 130] width 225 height 43
drag, startPoint x: 264, startPoint y: 83, endPoint x: 270, endPoint y: 83, distance: 6.7
click at [270, 109] on div "The Scrum Master should encourage the team to self-organize and decide on a str…" at bounding box center [220, 130] width 225 height 43
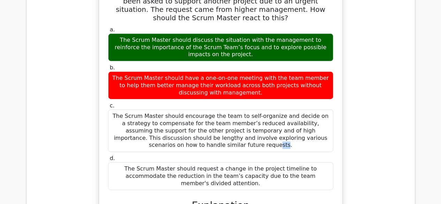
drag, startPoint x: 280, startPoint y: 83, endPoint x: 287, endPoint y: 84, distance: 7.0
click at [287, 109] on div "The Scrum Master should encourage the team to self-organize and decide on a str…" at bounding box center [220, 130] width 225 height 43
drag, startPoint x: 300, startPoint y: 85, endPoint x: 306, endPoint y: 85, distance: 6.3
click at [306, 109] on div "The Scrum Master should encourage the team to self-organize and decide on a str…" at bounding box center [220, 130] width 225 height 43
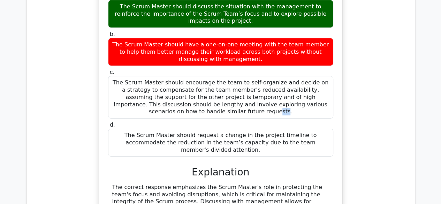
scroll to position [1144, 0]
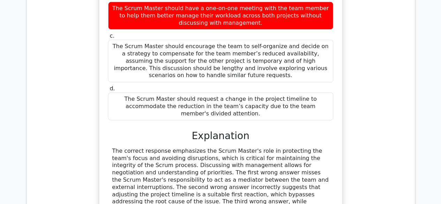
click at [265, 147] on div "The correct response emphasizes the Scrum Master's role in protecting the team'…" at bounding box center [220, 187] width 217 height 80
click at [166, 147] on div "The correct response emphasizes the Scrum Master's role in protecting the team'…" at bounding box center [220, 187] width 217 height 80
drag, startPoint x: 190, startPoint y: 134, endPoint x: 214, endPoint y: 135, distance: 24.1
click at [212, 147] on div "The correct response emphasizes the Scrum Master's role in protecting the team'…" at bounding box center [220, 187] width 217 height 80
click at [241, 147] on div "The correct response emphasizes the Scrum Master's role in protecting the team'…" at bounding box center [220, 187] width 217 height 80
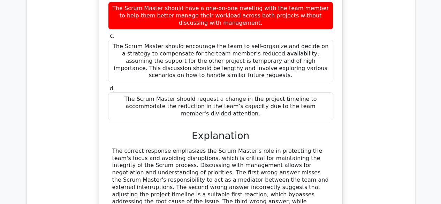
click at [185, 147] on div "The correct response emphasizes the Scrum Master's role in protecting the team'…" at bounding box center [220, 187] width 217 height 80
click at [291, 147] on div "The correct response emphasizes the Scrum Master's role in protecting the team'…" at bounding box center [220, 187] width 217 height 80
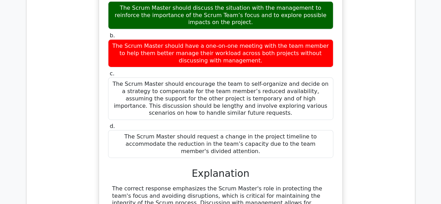
scroll to position [1039, 0]
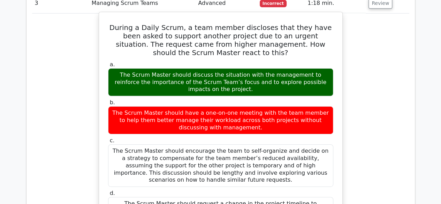
click at [231, 144] on div "The Scrum Master should encourage the team to self-organize and decide on a str…" at bounding box center [220, 165] width 225 height 43
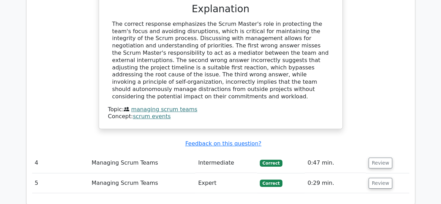
scroll to position [1283, 0]
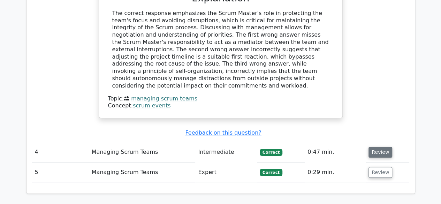
click at [376, 147] on button "Review" at bounding box center [380, 152] width 24 height 11
click at [374, 147] on button "Review" at bounding box center [380, 152] width 24 height 11
click at [379, 147] on button "Review" at bounding box center [380, 152] width 24 height 11
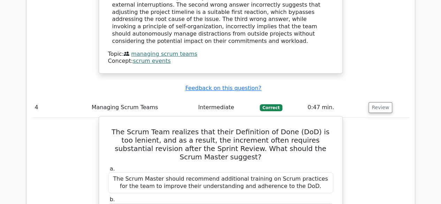
scroll to position [1353, 0]
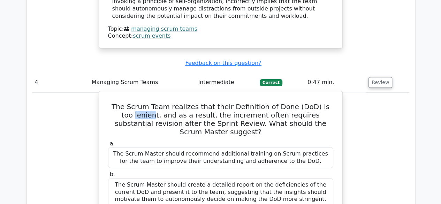
click at [120, 102] on h5 "The Scrum Team realizes that their Definition of Done (DoD) is too lenient, and…" at bounding box center [220, 118] width 227 height 33
click at [119, 102] on h5 "The Scrum Team realizes that their Definition of Done (DoD) is too lenient, and…" at bounding box center [220, 118] width 227 height 33
copy h5 "lenient"
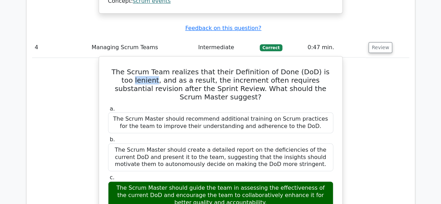
scroll to position [1423, 0]
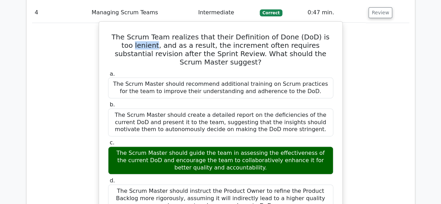
drag, startPoint x: 207, startPoint y: 8, endPoint x: 234, endPoint y: 7, distance: 26.8
click at [234, 77] on div "The Scrum Master should recommend additional training on Scrum practices for th…" at bounding box center [220, 87] width 225 height 21
drag, startPoint x: 250, startPoint y: 7, endPoint x: 273, endPoint y: 7, distance: 23.0
click at [271, 77] on div "The Scrum Master should recommend additional training on Scrum practices for th…" at bounding box center [220, 87] width 225 height 21
drag, startPoint x: 296, startPoint y: 7, endPoint x: 310, endPoint y: 6, distance: 14.3
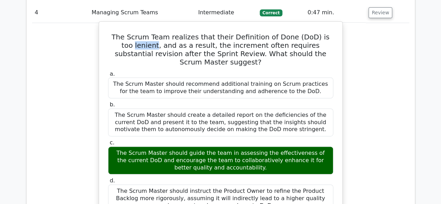
click at [307, 77] on div "The Scrum Master should recommend additional training on Scrum practices for th…" at bounding box center [220, 87] width 225 height 21
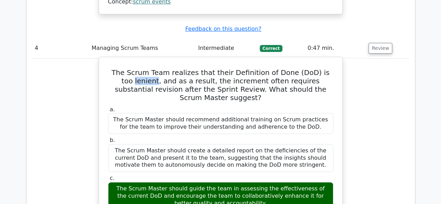
scroll to position [1353, 0]
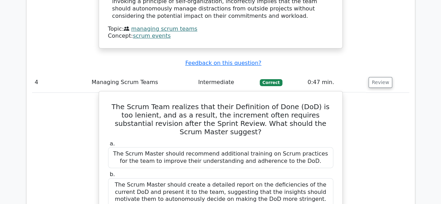
drag, startPoint x: 289, startPoint y: 35, endPoint x: 300, endPoint y: 46, distance: 16.3
click at [290, 102] on h5 "The Scrum Team realizes that their Definition of Done (DoD) is too lenient, and…" at bounding box center [220, 118] width 227 height 33
click at [300, 102] on h5 "The Scrum Team realizes that their Definition of Done (DoD) is too lenient, and…" at bounding box center [220, 118] width 227 height 33
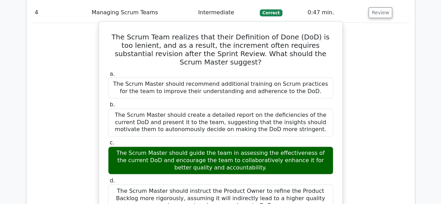
scroll to position [1458, 0]
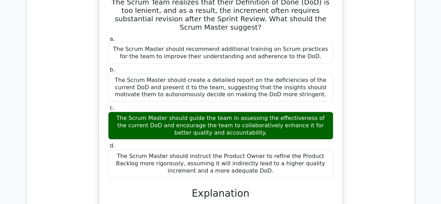
drag, startPoint x: 165, startPoint y: 47, endPoint x: 186, endPoint y: 45, distance: 21.7
click at [177, 112] on div "The Scrum Master should guide the team in assessing the effectiveness of the cu…" at bounding box center [220, 126] width 225 height 28
drag, startPoint x: 186, startPoint y: 45, endPoint x: 204, endPoint y: 46, distance: 17.4
click at [203, 112] on div "The Scrum Master should guide the team in assessing the effectiveness of the cu…" at bounding box center [220, 126] width 225 height 28
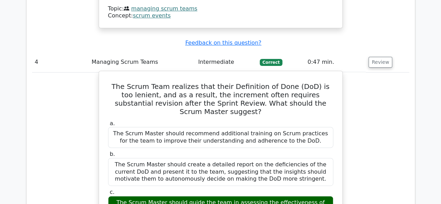
scroll to position [1388, 0]
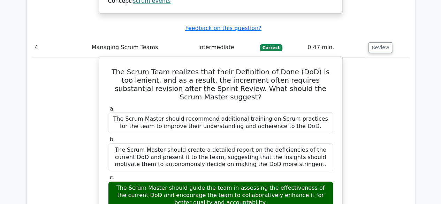
drag, startPoint x: 228, startPoint y: 44, endPoint x: 253, endPoint y: 45, distance: 25.1
click at [247, 112] on div "The Scrum Master should recommend additional training on Scrum practices for th…" at bounding box center [220, 122] width 225 height 21
click at [273, 112] on div "The Scrum Master should recommend additional training on Scrum practices for th…" at bounding box center [220, 122] width 225 height 21
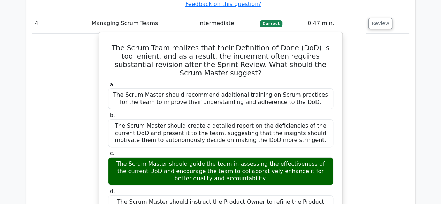
scroll to position [1423, 0]
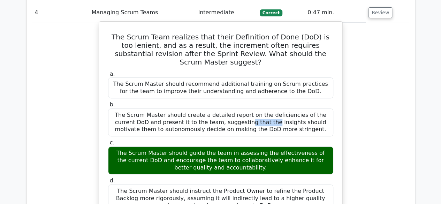
drag, startPoint x: 155, startPoint y: 35, endPoint x: 192, endPoint y: 36, distance: 36.3
click at [190, 108] on div "The Scrum Master should create a detailed report on the deficiencies of the cur…" at bounding box center [220, 122] width 225 height 28
drag, startPoint x: 204, startPoint y: 35, endPoint x: 222, endPoint y: 34, distance: 18.5
click at [217, 108] on div "The Scrum Master should create a detailed report on the deficiencies of the cur…" at bounding box center [220, 122] width 225 height 28
drag, startPoint x: 230, startPoint y: 34, endPoint x: 251, endPoint y: 35, distance: 21.3
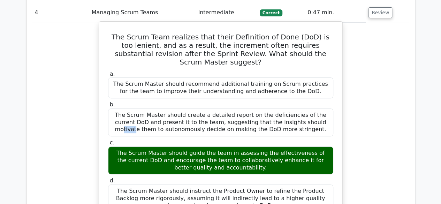
click at [241, 108] on div "The Scrum Master should create a detailed report on the deficiencies of the cur…" at bounding box center [220, 122] width 225 height 28
drag, startPoint x: 276, startPoint y: 38, endPoint x: 290, endPoint y: 39, distance: 14.0
click at [290, 108] on div "The Scrum Master should create a detailed report on the deficiencies of the cur…" at bounding box center [220, 122] width 225 height 28
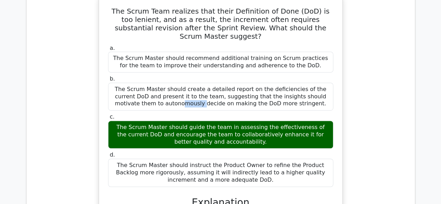
scroll to position [1458, 0]
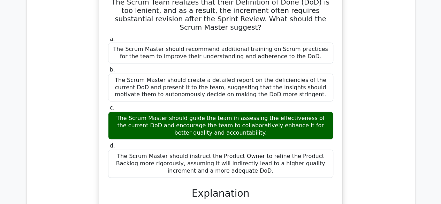
click at [264, 121] on div "a. The Scrum Master should recommend additional training on Scrum practices for…" at bounding box center [220, 158] width 227 height 249
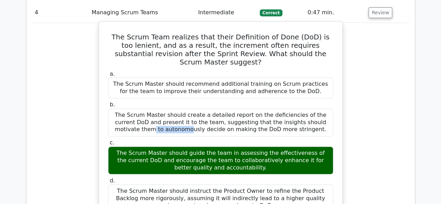
drag, startPoint x: 253, startPoint y: 37, endPoint x: 280, endPoint y: 37, distance: 27.2
click at [280, 108] on div "The Scrum Master should create a detailed report on the deficiencies of the cur…" at bounding box center [220, 122] width 225 height 28
copy div "deficiencies"
drag, startPoint x: 220, startPoint y: 44, endPoint x: 268, endPoint y: 42, distance: 48.2
click at [223, 108] on div "The Scrum Master should create a detailed report on the deficiencies of the cur…" at bounding box center [220, 122] width 225 height 28
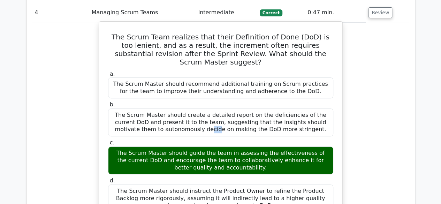
drag, startPoint x: 297, startPoint y: 37, endPoint x: 310, endPoint y: 36, distance: 12.2
click at [307, 108] on div "The Scrum Master should create a detailed report on the deficiencies of the cur…" at bounding box center [220, 122] width 225 height 28
drag, startPoint x: 191, startPoint y: 43, endPoint x: 228, endPoint y: 43, distance: 36.9
click at [225, 108] on div "The Scrum Master should create a detailed report on the deficiencies of the cur…" at bounding box center [220, 122] width 225 height 28
drag, startPoint x: 235, startPoint y: 44, endPoint x: 254, endPoint y: 46, distance: 20.0
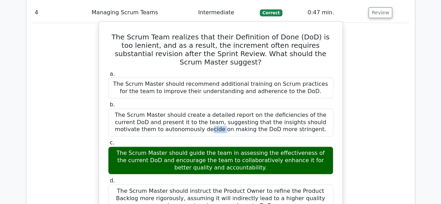
click at [252, 108] on div "The Scrum Master should create a detailed report on the deficiencies of the cur…" at bounding box center [220, 122] width 225 height 28
drag, startPoint x: 257, startPoint y: 46, endPoint x: 280, endPoint y: 46, distance: 23.0
click at [273, 108] on div "The Scrum Master should create a detailed report on the deficiencies of the cur…" at bounding box center [220, 122] width 225 height 28
drag, startPoint x: 284, startPoint y: 47, endPoint x: 299, endPoint y: 48, distance: 15.0
click at [295, 108] on div "The Scrum Master should create a detailed report on the deficiencies of the cur…" at bounding box center [220, 122] width 225 height 28
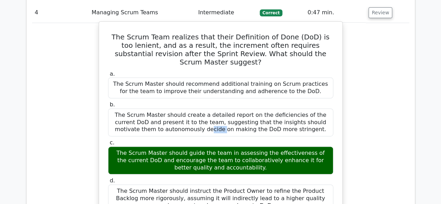
click at [310, 108] on div "The Scrum Master should create a detailed report on the deficiencies of the cur…" at bounding box center [220, 122] width 225 height 28
drag, startPoint x: 242, startPoint y: 45, endPoint x: 284, endPoint y: 44, distance: 41.8
click at [245, 108] on div "The Scrum Master should create a detailed report on the deficiencies of the cur…" at bounding box center [220, 122] width 225 height 28
drag, startPoint x: 299, startPoint y: 42, endPoint x: 218, endPoint y: 53, distance: 81.5
click at [299, 108] on div "The Scrum Master should create a detailed report on the deficiencies of the cur…" at bounding box center [220, 122] width 225 height 28
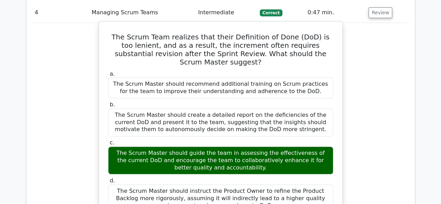
click at [184, 108] on div "The Scrum Master should create a detailed report on the deficiencies of the cur…" at bounding box center [220, 122] width 225 height 28
click at [159, 108] on div "The Scrum Master should create a detailed report on the deficiencies of the cur…" at bounding box center [220, 122] width 225 height 28
drag, startPoint x: 206, startPoint y: 52, endPoint x: 233, endPoint y: 52, distance: 26.8
click at [207, 108] on div "The Scrum Master should create a detailed report on the deficiencies of the cur…" at bounding box center [220, 122] width 225 height 28
drag, startPoint x: 237, startPoint y: 52, endPoint x: 276, endPoint y: 54, distance: 39.1
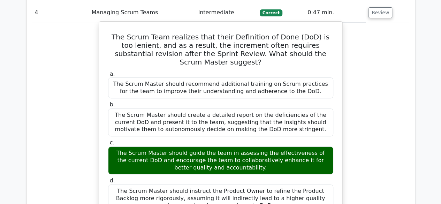
click at [248, 108] on div "The Scrum Master should create a detailed report on the deficiencies of the cur…" at bounding box center [220, 122] width 225 height 28
drag, startPoint x: 277, startPoint y: 54, endPoint x: 287, endPoint y: 53, distance: 9.8
click at [280, 108] on div "The Scrum Master should create a detailed report on the deficiencies of the cur…" at bounding box center [220, 122] width 225 height 28
click at [287, 108] on div "The Scrum Master should create a detailed report on the deficiencies of the cur…" at bounding box center [220, 122] width 225 height 28
drag, startPoint x: 298, startPoint y: 50, endPoint x: 266, endPoint y: 51, distance: 32.4
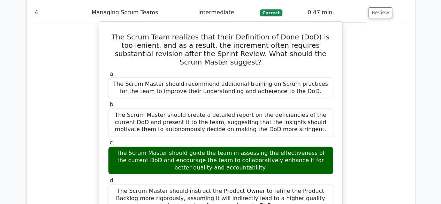
click at [266, 108] on div "The Scrum Master should create a detailed report on the deficiencies of the cur…" at bounding box center [220, 122] width 225 height 28
copy div "stringent."
drag, startPoint x: 219, startPoint y: 77, endPoint x: 223, endPoint y: 82, distance: 6.0
click at [219, 146] on div "The Scrum Master should guide the team in assessing the effectiveness of the cu…" at bounding box center [220, 160] width 225 height 28
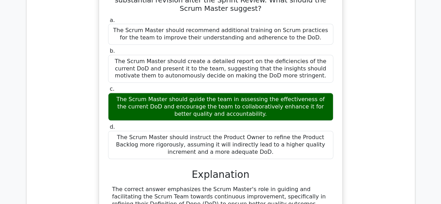
scroll to position [1493, 0]
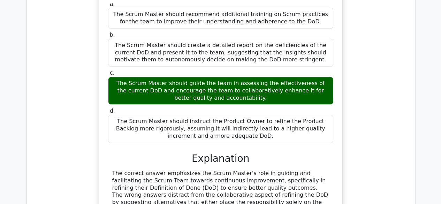
drag, startPoint x: 173, startPoint y: 47, endPoint x: 200, endPoint y: 47, distance: 26.8
click at [189, 115] on div "The Scrum Master should instruct the Product Owner to refine the Product Backlo…" at bounding box center [220, 129] width 225 height 28
click at [247, 115] on div "The Scrum Master should instruct the Product Owner to refine the Product Backlo…" at bounding box center [220, 129] width 225 height 28
drag, startPoint x: 291, startPoint y: 51, endPoint x: 304, endPoint y: 51, distance: 13.2
click at [302, 115] on div "The Scrum Master should instruct the Product Owner to refine the Product Backlo…" at bounding box center [220, 129] width 225 height 28
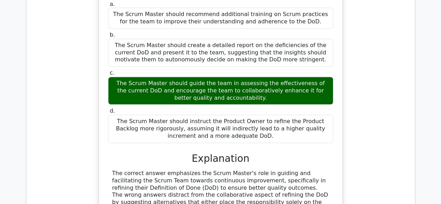
scroll to position [1527, 0]
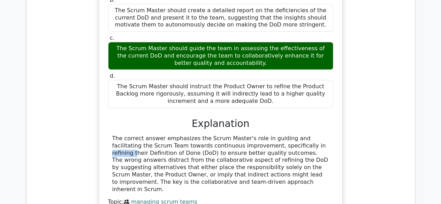
drag, startPoint x: 236, startPoint y: 65, endPoint x: 272, endPoint y: 66, distance: 35.6
click at [251, 135] on div "The correct answer emphasizes the Scrum Master's role in guiding and facilitati…" at bounding box center [220, 164] width 217 height 58
click at [299, 135] on div "The correct answer emphasizes the Scrum Master's role in guiding and facilitati…" at bounding box center [220, 164] width 217 height 58
click at [312, 135] on div "The correct answer emphasizes the Scrum Master's role in guiding and facilitati…" at bounding box center [220, 164] width 217 height 58
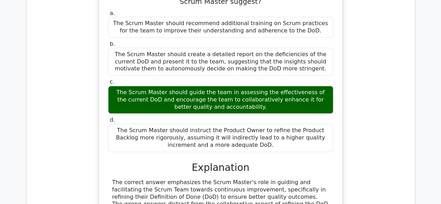
scroll to position [1493, 0]
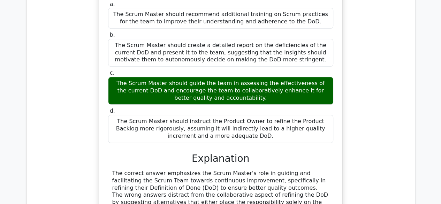
drag, startPoint x: 313, startPoint y: 6, endPoint x: 327, endPoint y: 5, distance: 14.7
click at [326, 77] on div "The Scrum Master should guide the team in assessing the effectiveness of the cu…" at bounding box center [220, 91] width 225 height 28
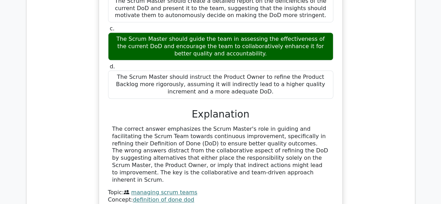
scroll to position [1562, 0]
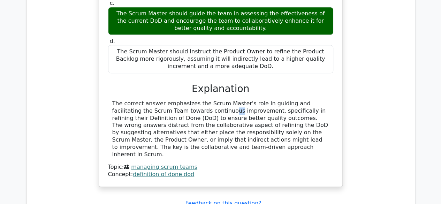
click at [167, 100] on div "The correct answer emphasizes the Scrum Master's role in guiding and facilitati…" at bounding box center [220, 129] width 217 height 58
drag, startPoint x: 184, startPoint y: 35, endPoint x: 201, endPoint y: 35, distance: 17.4
click at [192, 100] on div "The correct answer emphasizes the Scrum Master's role in guiding and facilitati…" at bounding box center [220, 129] width 217 height 58
drag, startPoint x: 204, startPoint y: 34, endPoint x: 217, endPoint y: 33, distance: 13.3
click at [212, 100] on div "The correct answer emphasizes the Scrum Master's role in guiding and facilitati…" at bounding box center [220, 129] width 217 height 58
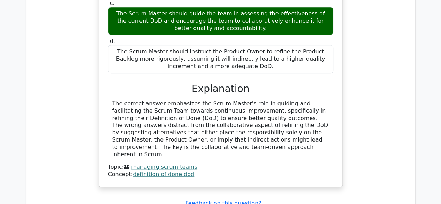
drag, startPoint x: 222, startPoint y: 33, endPoint x: 233, endPoint y: 33, distance: 10.5
click at [227, 100] on div "The correct answer emphasizes the Scrum Master's role in guiding and facilitati…" at bounding box center [220, 129] width 217 height 58
click at [251, 100] on div "The correct answer emphasizes the Scrum Master's role in guiding and facilitati…" at bounding box center [220, 129] width 217 height 58
drag, startPoint x: 276, startPoint y: 33, endPoint x: 283, endPoint y: 33, distance: 6.6
click at [277, 100] on div "The correct answer emphasizes the Scrum Master's role in guiding and facilitati…" at bounding box center [220, 129] width 217 height 58
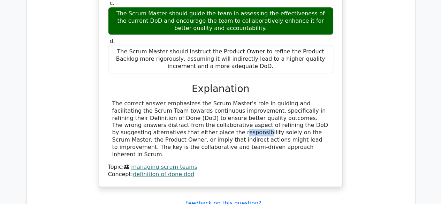
drag, startPoint x: 306, startPoint y: 43, endPoint x: 311, endPoint y: 44, distance: 5.2
click at [311, 100] on div "The correct answer emphasizes the Scrum Master's role in guiding and facilitati…" at bounding box center [220, 129] width 217 height 58
drag, startPoint x: 198, startPoint y: 48, endPoint x: 238, endPoint y: 48, distance: 40.1
click at [215, 100] on div "The correct answer emphasizes the Scrum Master's role in guiding and facilitati…" at bounding box center [220, 129] width 217 height 58
click at [253, 100] on div "The correct answer emphasizes the Scrum Master's role in guiding and facilitati…" at bounding box center [220, 129] width 217 height 58
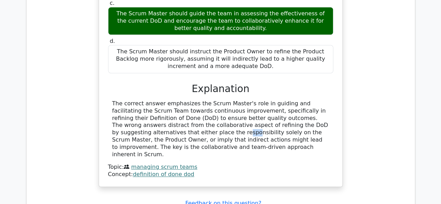
drag, startPoint x: 293, startPoint y: 48, endPoint x: 305, endPoint y: 47, distance: 11.9
click at [302, 100] on div "The correct answer emphasizes the Scrum Master's role in guiding and facilitati…" at bounding box center [220, 129] width 217 height 58
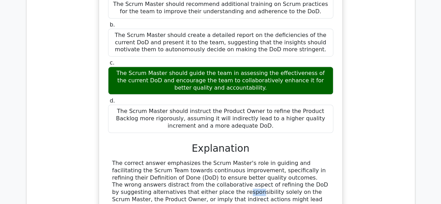
scroll to position [1527, 0]
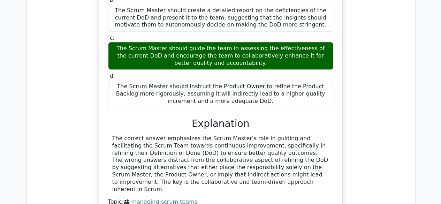
click at [173, 135] on div "The correct answer emphasizes the Scrum Master's role in guiding and facilitati…" at bounding box center [220, 164] width 217 height 58
drag, startPoint x: 296, startPoint y: 90, endPoint x: 321, endPoint y: 86, distance: 25.0
click at [320, 135] on div "The correct answer emphasizes the Scrum Master's role in guiding and facilitati…" at bounding box center [220, 164] width 217 height 58
drag, startPoint x: 183, startPoint y: 64, endPoint x: 220, endPoint y: 74, distance: 38.9
click at [193, 135] on div "The correct answer emphasizes the Scrum Master's role in guiding and facilitati…" at bounding box center [220, 164] width 217 height 58
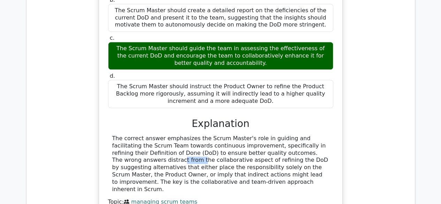
drag, startPoint x: 253, startPoint y: 75, endPoint x: 294, endPoint y: 70, distance: 41.4
click at [280, 135] on div "The correct answer emphasizes the Scrum Master's role in guiding and facilitati…" at bounding box center [220, 164] width 217 height 58
drag, startPoint x: 316, startPoint y: 77, endPoint x: 166, endPoint y: 82, distance: 150.0
click at [314, 135] on div "The correct answer emphasizes the Scrum Master's role in guiding and facilitati…" at bounding box center [220, 164] width 217 height 58
drag, startPoint x: 252, startPoint y: 91, endPoint x: 289, endPoint y: 85, distance: 37.8
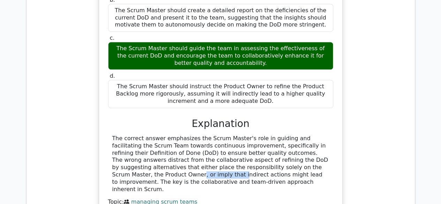
click at [265, 135] on div "The correct answer emphasizes the Scrum Master's role in guiding and facilitati…" at bounding box center [220, 164] width 217 height 58
drag, startPoint x: 304, startPoint y: 85, endPoint x: 298, endPoint y: 92, distance: 8.7
click at [315, 135] on div "The correct answer emphasizes the Scrum Master's role in guiding and facilitati…" at bounding box center [220, 164] width 217 height 58
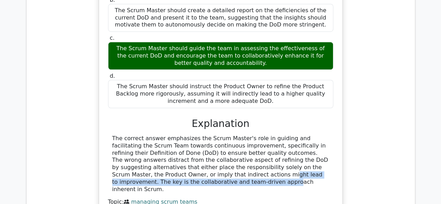
drag, startPoint x: 295, startPoint y: 92, endPoint x: 302, endPoint y: 100, distance: 10.4
click at [304, 135] on div "The correct answer emphasizes the Scrum Master's role in guiding and facilitati…" at bounding box center [220, 164] width 217 height 58
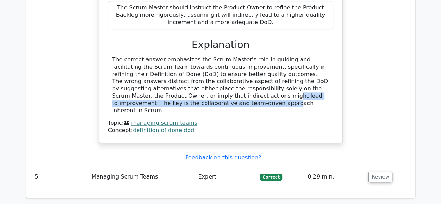
scroll to position [1661, 0]
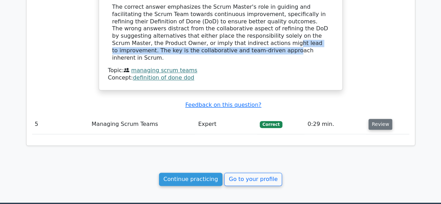
click at [378, 119] on button "Review" at bounding box center [380, 124] width 24 height 11
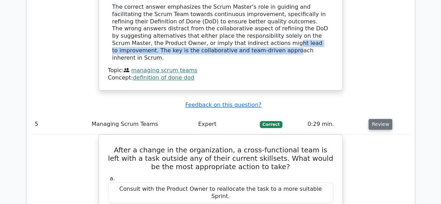
click at [376, 119] on button "Review" at bounding box center [380, 124] width 24 height 11
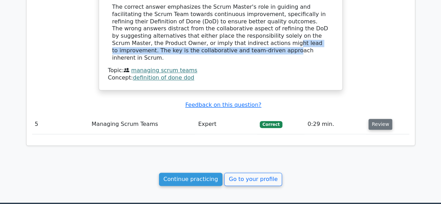
click at [375, 119] on button "Review" at bounding box center [380, 124] width 24 height 11
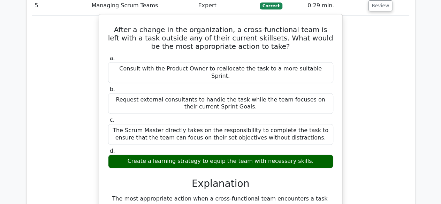
scroll to position [1800, 0]
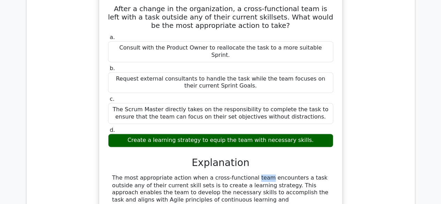
drag, startPoint x: 205, startPoint y: 83, endPoint x: 221, endPoint y: 82, distance: 16.0
click at [217, 174] on div "The most appropriate action when a cross-functional team encounters a task outs…" at bounding box center [220, 206] width 217 height 65
drag, startPoint x: 280, startPoint y: 82, endPoint x: 292, endPoint y: 83, distance: 12.6
click at [292, 174] on div "The most appropriate action when a cross-functional team encounters a task outs…" at bounding box center [220, 206] width 217 height 65
drag, startPoint x: 309, startPoint y: 85, endPoint x: 316, endPoint y: 84, distance: 7.0
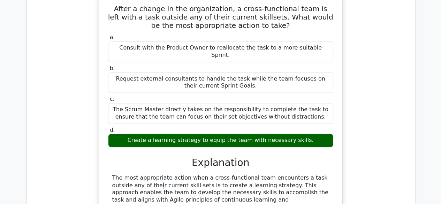
click at [310, 174] on div "The most appropriate action when a cross-functional team encounters a task outs…" at bounding box center [220, 206] width 217 height 65
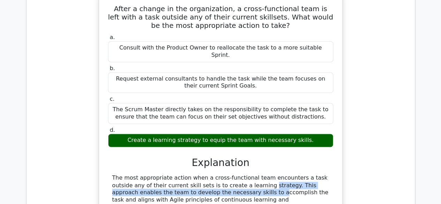
click at [206, 174] on div "The most appropriate action when a cross-functional team encounters a task outs…" at bounding box center [220, 206] width 217 height 65
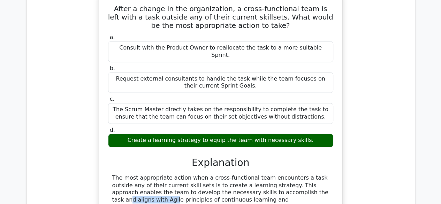
drag, startPoint x: 223, startPoint y: 99, endPoint x: 266, endPoint y: 96, distance: 43.0
click at [266, 174] on div "The most appropriate action when a cross-functional team encounters a task outs…" at bounding box center [220, 206] width 217 height 65
drag, startPoint x: 298, startPoint y: 91, endPoint x: 320, endPoint y: 90, distance: 22.0
click at [311, 174] on div "The most appropriate action when a cross-functional team encounters a task outs…" at bounding box center [220, 206] width 217 height 65
click at [321, 174] on div "The most appropriate action when a cross-functional team encounters a task outs…" at bounding box center [220, 206] width 217 height 65
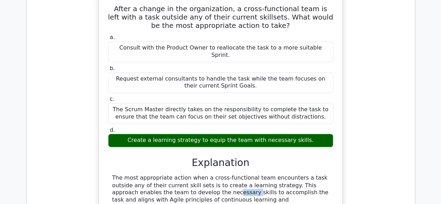
drag, startPoint x: 127, startPoint y: 101, endPoint x: 148, endPoint y: 98, distance: 21.8
click at [148, 174] on div "The most appropriate action when a cross-functional team encounters a task outs…" at bounding box center [220, 206] width 217 height 65
click at [176, 174] on div "The most appropriate action when a cross-functional team encounters a task outs…" at bounding box center [220, 206] width 217 height 65
drag, startPoint x: 196, startPoint y: 96, endPoint x: 204, endPoint y: 96, distance: 8.7
click at [198, 174] on div "The most appropriate action when a cross-functional team encounters a task outs…" at bounding box center [220, 206] width 217 height 65
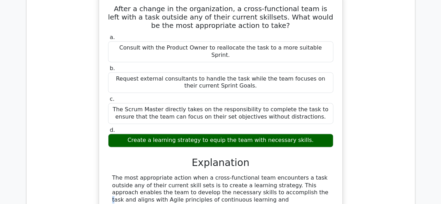
drag, startPoint x: 204, startPoint y: 96, endPoint x: 212, endPoint y: 97, distance: 7.5
click at [211, 174] on div "The most appropriate action when a cross-functional team encounters a task outs…" at bounding box center [220, 206] width 217 height 65
drag, startPoint x: 236, startPoint y: 99, endPoint x: 243, endPoint y: 99, distance: 7.0
click at [241, 174] on div "The most appropriate action when a cross-functional team encounters a task outs…" at bounding box center [220, 206] width 217 height 65
drag, startPoint x: 254, startPoint y: 99, endPoint x: 267, endPoint y: 99, distance: 12.9
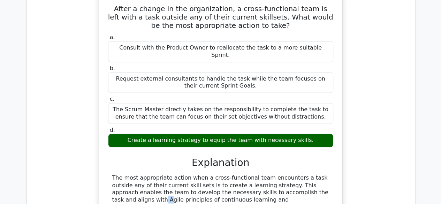
click at [263, 174] on div "The most appropriate action when a cross-functional team encounters a task outs…" at bounding box center [220, 206] width 217 height 65
drag, startPoint x: 272, startPoint y: 99, endPoint x: 288, endPoint y: 100, distance: 15.4
click at [282, 174] on div "The most appropriate action when a cross-functional team encounters a task outs…" at bounding box center [220, 206] width 217 height 65
drag, startPoint x: 289, startPoint y: 100, endPoint x: 302, endPoint y: 101, distance: 13.6
click at [299, 174] on div "The most appropriate action when a cross-functional team encounters a task outs…" at bounding box center [220, 206] width 217 height 65
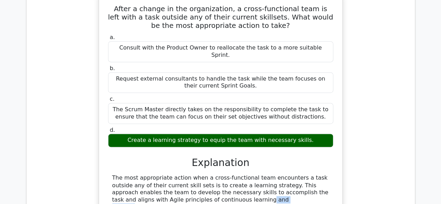
drag, startPoint x: 174, startPoint y: 105, endPoint x: 182, endPoint y: 105, distance: 7.7
click at [179, 174] on div "The most appropriate action when a cross-functional team encounters a task outs…" at bounding box center [220, 206] width 217 height 65
drag, startPoint x: 200, startPoint y: 105, endPoint x: 217, endPoint y: 105, distance: 17.1
click at [211, 174] on div "The most appropriate action when a cross-functional team encounters a task outs…" at bounding box center [220, 206] width 217 height 65
drag, startPoint x: 234, startPoint y: 105, endPoint x: 245, endPoint y: 105, distance: 10.8
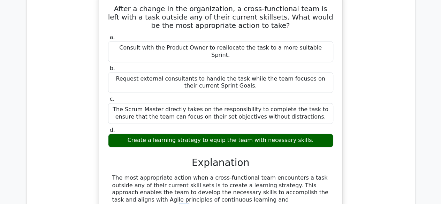
click at [236, 174] on div "The most appropriate action when a cross-functional team encounters a task outs…" at bounding box center [220, 206] width 217 height 65
drag, startPoint x: 250, startPoint y: 105, endPoint x: 266, endPoint y: 105, distance: 15.4
click at [261, 174] on div "The most appropriate action when a cross-functional team encounters a task outs…" at bounding box center [220, 206] width 217 height 65
drag, startPoint x: 283, startPoint y: 107, endPoint x: 293, endPoint y: 107, distance: 10.1
click at [285, 174] on div "The most appropriate action when a cross-functional team encounters a task outs…" at bounding box center [220, 206] width 217 height 65
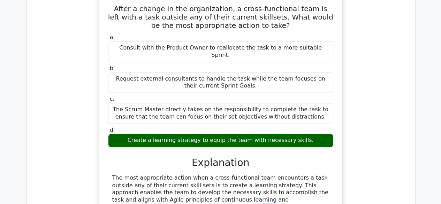
drag, startPoint x: 293, startPoint y: 107, endPoint x: 315, endPoint y: 107, distance: 22.3
click at [312, 174] on div "The most appropriate action when a cross-functional team encounters a task outs…" at bounding box center [220, 206] width 217 height 65
drag, startPoint x: 142, startPoint y: 115, endPoint x: 164, endPoint y: 115, distance: 22.3
click at [161, 174] on div "The most appropriate action when a cross-functional team encounters a task outs…" at bounding box center [220, 206] width 217 height 65
click at [193, 174] on div "The most appropriate action when a cross-functional team encounters a task outs…" at bounding box center [220, 206] width 217 height 65
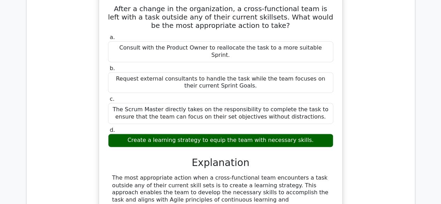
drag, startPoint x: 208, startPoint y: 113, endPoint x: 218, endPoint y: 113, distance: 9.8
click at [217, 174] on div "The most appropriate action when a cross-functional team encounters a task outs…" at bounding box center [220, 206] width 217 height 65
click at [230, 174] on div "The most appropriate action when a cross-functional team encounters a task outs…" at bounding box center [220, 206] width 217 height 65
click at [247, 174] on div "The most appropriate action when a cross-functional team encounters a task outs…" at bounding box center [220, 206] width 217 height 65
click at [264, 174] on div "The most appropriate action when a cross-functional team encounters a task outs…" at bounding box center [220, 206] width 217 height 65
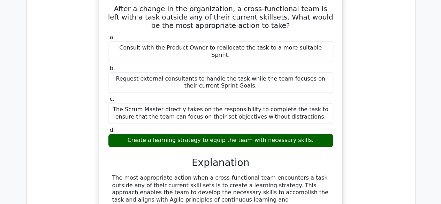
click at [287, 174] on div "The most appropriate action when a cross-functional team encounters a task outs…" at bounding box center [220, 206] width 217 height 65
click at [303, 174] on div "The most appropriate action when a cross-functional team encounters a task outs…" at bounding box center [220, 206] width 217 height 65
click at [308, 174] on div "The most appropriate action when a cross-functional team encounters a task outs…" at bounding box center [220, 206] width 217 height 65
click at [197, 174] on div "The most appropriate action when a cross-functional team encounters a task outs…" at bounding box center [220, 206] width 217 height 65
click at [246, 174] on div "The most appropriate action when a cross-functional team encounters a task outs…" at bounding box center [220, 206] width 217 height 65
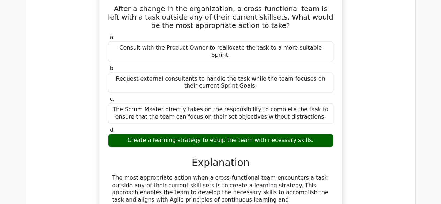
click at [271, 174] on div "The most appropriate action when a cross-functional team encounters a task outs…" at bounding box center [220, 206] width 217 height 65
click at [307, 174] on div "The most appropriate action when a cross-functional team encounters a task outs…" at bounding box center [220, 206] width 217 height 65
click at [175, 174] on div "The most appropriate action when a cross-functional team encounters a task outs…" at bounding box center [220, 206] width 217 height 65
click at [192, 174] on div "The most appropriate action when a cross-functional team encounters a task outs…" at bounding box center [220, 206] width 217 height 65
click at [271, 174] on div "The most appropriate action when a cross-functional team encounters a task outs…" at bounding box center [220, 206] width 217 height 65
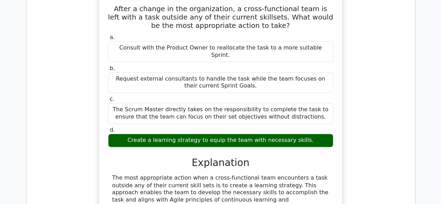
click at [320, 174] on div "The most appropriate action when a cross-functional team encounters a task outs…" at bounding box center [220, 206] width 217 height 65
click at [253, 174] on div "The most appropriate action when a cross-functional team encounters a task outs…" at bounding box center [220, 206] width 217 height 65
click at [297, 174] on div "The most appropriate action when a cross-functional team encounters a task outs…" at bounding box center [220, 206] width 217 height 65
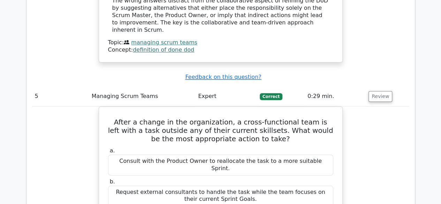
scroll to position [1944, 0]
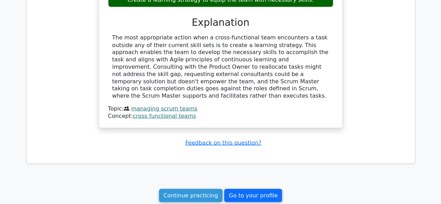
click at [265, 189] on link "Go to your profile" at bounding box center [253, 195] width 58 height 13
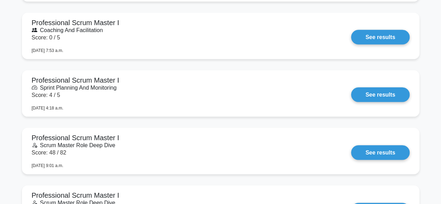
scroll to position [627, 0]
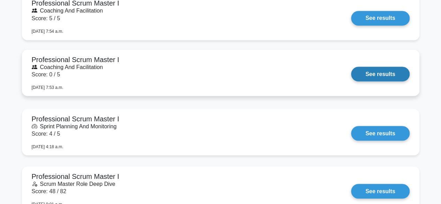
click at [351, 67] on link "See results" at bounding box center [380, 74] width 58 height 15
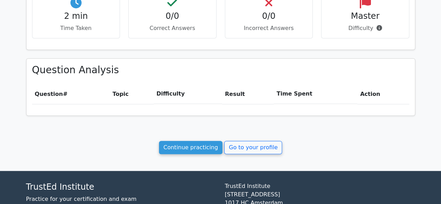
scroll to position [267, 0]
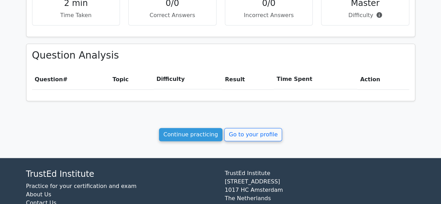
drag, startPoint x: 121, startPoint y: 76, endPoint x: 116, endPoint y: 80, distance: 6.4
click at [120, 77] on th "Topic" at bounding box center [132, 79] width 44 height 20
click at [116, 80] on th "Topic" at bounding box center [132, 79] width 44 height 20
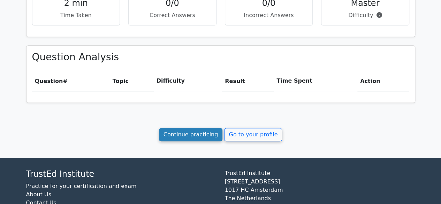
click at [194, 133] on link "Continue practicing" at bounding box center [191, 134] width 64 height 13
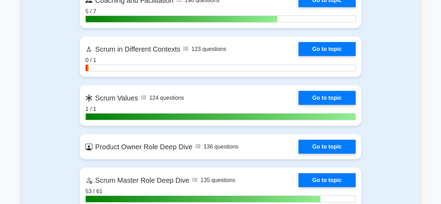
scroll to position [697, 0]
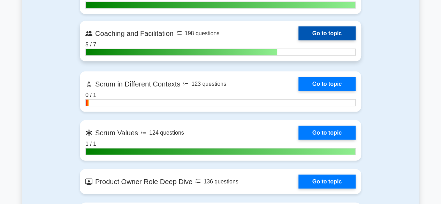
click at [305, 32] on link "Go to topic" at bounding box center [326, 33] width 57 height 14
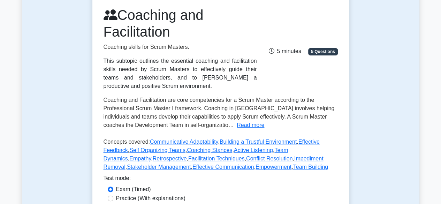
scroll to position [139, 0]
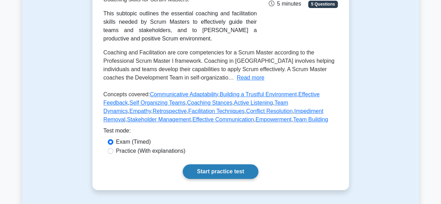
click at [207, 173] on link "Start practice test" at bounding box center [221, 171] width 76 height 15
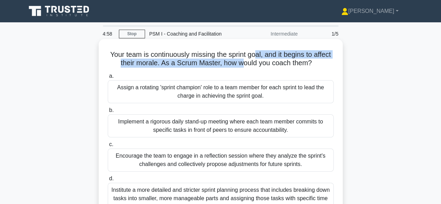
drag, startPoint x: 260, startPoint y: 58, endPoint x: 287, endPoint y: 58, distance: 26.8
click at [273, 57] on h5 "Your team is continuously missing the sprint goal, and it begins to affect thei…" at bounding box center [220, 58] width 227 height 17
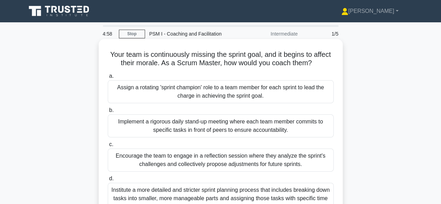
click at [312, 62] on h5 "Your team is continuously missing the sprint goal, and it begins to affect thei…" at bounding box center [220, 58] width 227 height 17
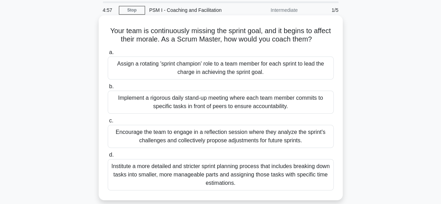
scroll to position [35, 0]
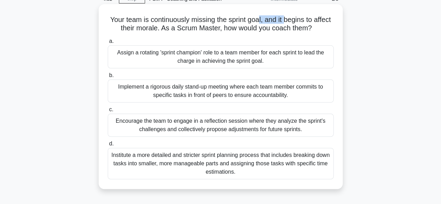
drag, startPoint x: 270, startPoint y: 20, endPoint x: 320, endPoint y: 17, distance: 49.9
click at [313, 17] on h5 "Your team is continuously missing the sprint goal, and it begins to affect thei…" at bounding box center [220, 23] width 227 height 17
click at [320, 17] on h5 "Your team is continuously missing the sprint goal, and it begins to affect thei…" at bounding box center [220, 23] width 227 height 17
drag, startPoint x: 152, startPoint y: 29, endPoint x: 158, endPoint y: 28, distance: 6.3
click at [154, 28] on h5 "Your team is continuously missing the sprint goal, and it begins to affect thei…" at bounding box center [220, 23] width 227 height 17
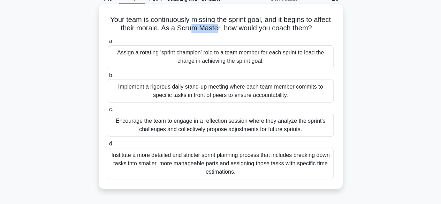
drag, startPoint x: 200, startPoint y: 29, endPoint x: 231, endPoint y: 29, distance: 30.3
click at [231, 29] on h5 "Your team is continuously missing the sprint goal, and it begins to affect thei…" at bounding box center [220, 23] width 227 height 17
drag, startPoint x: 290, startPoint y: 30, endPoint x: 312, endPoint y: 29, distance: 21.3
click at [308, 29] on h5 "Your team is continuously missing the sprint goal, and it begins to affect thei…" at bounding box center [220, 23] width 227 height 17
click at [314, 28] on h5 "Your team is continuously missing the sprint goal, and it begins to affect thei…" at bounding box center [220, 23] width 227 height 17
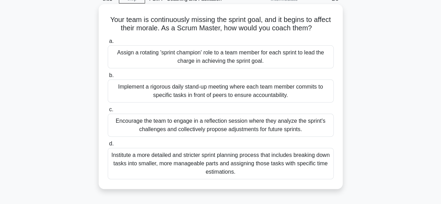
click at [199, 165] on div "Institute a more detailed and stricter sprint planning process that includes br…" at bounding box center [221, 163] width 226 height 31
click at [108, 146] on input "d. Institute a more detailed and stricter sprint planning process that includes…" at bounding box center [108, 144] width 0 height 5
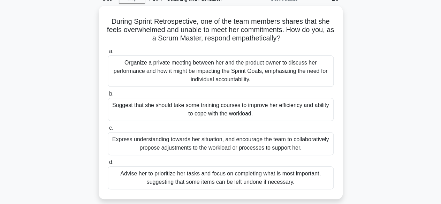
scroll to position [0, 0]
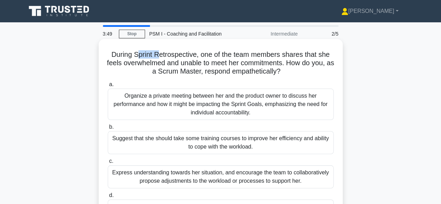
drag, startPoint x: 136, startPoint y: 58, endPoint x: 162, endPoint y: 56, distance: 26.5
click at [161, 57] on h5 "During Sprint Retrospective, one of the team members shares that she feels over…" at bounding box center [220, 63] width 227 height 26
drag, startPoint x: 185, startPoint y: 54, endPoint x: 202, endPoint y: 53, distance: 16.8
click at [201, 53] on h5 "During Sprint Retrospective, one of the team members shares that she feels over…" at bounding box center [220, 63] width 227 height 26
drag, startPoint x: 220, startPoint y: 57, endPoint x: 233, endPoint y: 57, distance: 13.2
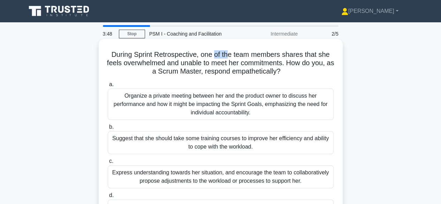
click at [230, 58] on h5 "During Sprint Retrospective, one of the team members shares that she feels over…" at bounding box center [220, 63] width 227 height 26
drag, startPoint x: 255, startPoint y: 57, endPoint x: 261, endPoint y: 56, distance: 6.3
click at [259, 57] on h5 "During Sprint Retrospective, one of the team members shares that she feels over…" at bounding box center [220, 63] width 227 height 26
click at [285, 55] on h5 "During Sprint Retrospective, one of the team members shares that she feels over…" at bounding box center [220, 63] width 227 height 26
drag, startPoint x: 307, startPoint y: 55, endPoint x: 314, endPoint y: 55, distance: 7.0
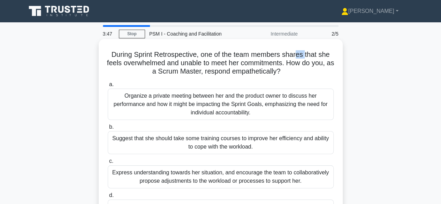
click at [310, 55] on h5 "During Sprint Retrospective, one of the team members shares that she feels over…" at bounding box center [220, 63] width 227 height 26
drag, startPoint x: 317, startPoint y: 55, endPoint x: 328, endPoint y: 56, distance: 10.9
click at [327, 56] on h5 "During Sprint Retrospective, one of the team members shares that she feels over…" at bounding box center [220, 63] width 227 height 26
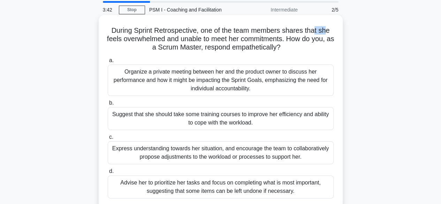
scroll to position [35, 0]
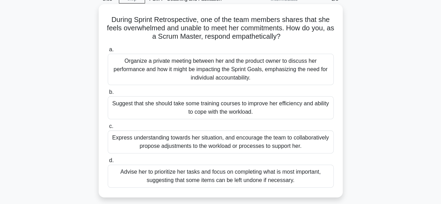
click at [143, 148] on div "Express understanding towards her situation, and encourage the team to collabor…" at bounding box center [221, 141] width 226 height 23
click at [108, 129] on input "c. Express understanding towards her situation, and encourage the team to colla…" at bounding box center [108, 126] width 0 height 5
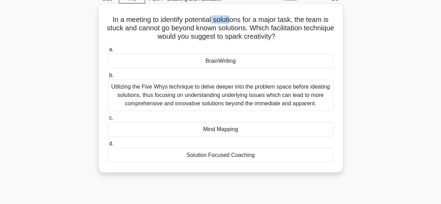
drag, startPoint x: 211, startPoint y: 23, endPoint x: 231, endPoint y: 22, distance: 20.2
click at [231, 22] on h5 "In a meeting to identify potential solutions for a major task, the team is stuc…" at bounding box center [220, 28] width 227 height 26
click at [254, 21] on h5 "In a meeting to identify potential solutions for a major task, the team is stuc…" at bounding box center [220, 28] width 227 height 26
drag, startPoint x: 264, startPoint y: 21, endPoint x: 284, endPoint y: 21, distance: 19.5
click at [279, 21] on h5 "In a meeting to identify potential solutions for a major task, the team is stuc…" at bounding box center [220, 28] width 227 height 26
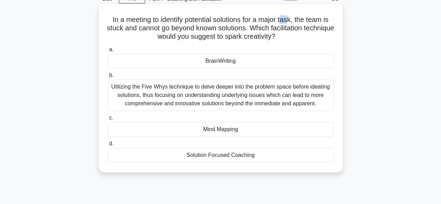
drag, startPoint x: 284, startPoint y: 21, endPoint x: 291, endPoint y: 22, distance: 7.9
click at [291, 22] on h5 "In a meeting to identify potential solutions for a major task, the team is stuc…" at bounding box center [220, 28] width 227 height 26
click at [303, 24] on h5 "In a meeting to identify potential solutions for a major task, the team is stuc…" at bounding box center [220, 28] width 227 height 26
drag, startPoint x: 162, startPoint y: 32, endPoint x: 230, endPoint y: 31, distance: 67.6
click at [209, 32] on h5 "In a meeting to identify potential solutions for a major task, the team is stuc…" at bounding box center [220, 28] width 227 height 26
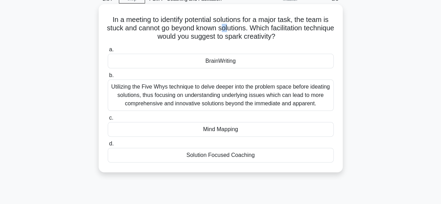
drag, startPoint x: 236, startPoint y: 30, endPoint x: 247, endPoint y: 30, distance: 11.9
click at [245, 30] on h5 "In a meeting to identify potential solutions for a major task, the team is stuc…" at bounding box center [220, 28] width 227 height 26
click at [274, 30] on h5 "In a meeting to identify potential solutions for a major task, the team is stuc…" at bounding box center [220, 28] width 227 height 26
click at [290, 29] on h5 "In a meeting to identify potential solutions for a major task, the team is stuc…" at bounding box center [220, 28] width 227 height 26
drag, startPoint x: 159, startPoint y: 23, endPoint x: 188, endPoint y: 23, distance: 28.6
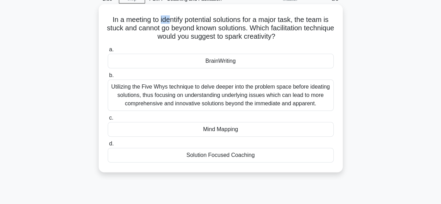
click at [186, 23] on h5 "In a meeting to identify potential solutions for a major task, the team is stuc…" at bounding box center [220, 28] width 227 height 26
click at [190, 23] on h5 "In a meeting to identify potential solutions for a major task, the team is stuc…" at bounding box center [220, 28] width 227 height 26
drag, startPoint x: 192, startPoint y: 22, endPoint x: 203, endPoint y: 22, distance: 10.1
click at [202, 22] on h5 "In a meeting to identify potential solutions for a major task, the team is stuc…" at bounding box center [220, 28] width 227 height 26
drag, startPoint x: 218, startPoint y: 22, endPoint x: 222, endPoint y: 22, distance: 3.5
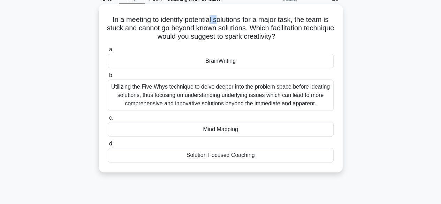
click at [219, 22] on h5 "In a meeting to identify potential solutions for a major task, the team is stuc…" at bounding box center [220, 28] width 227 height 26
click at [238, 22] on h5 "In a meeting to identify potential solutions for a major task, the team is stuc…" at bounding box center [220, 28] width 227 height 26
click at [241, 22] on h5 "In a meeting to identify potential solutions for a major task, the team is stuc…" at bounding box center [220, 28] width 227 height 26
drag, startPoint x: 243, startPoint y: 28, endPoint x: 278, endPoint y: 28, distance: 34.5
click at [248, 28] on h5 "In a meeting to identify potential solutions for a major task, the team is stuc…" at bounding box center [220, 28] width 227 height 26
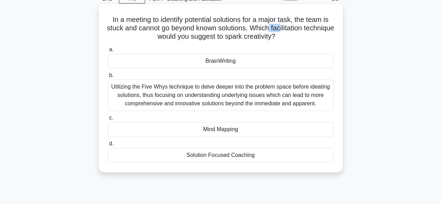
drag, startPoint x: 290, startPoint y: 28, endPoint x: 303, endPoint y: 29, distance: 12.9
click at [299, 28] on h5 "In a meeting to identify potential solutions for a major task, the team is stuc…" at bounding box center [220, 28] width 227 height 26
drag, startPoint x: 200, startPoint y: 37, endPoint x: 283, endPoint y: 31, distance: 82.9
click at [283, 31] on h5 "In a meeting to identify potential solutions for a major task, the team is stuc…" at bounding box center [220, 28] width 227 height 26
click at [251, 32] on h5 "In a meeting to identify potential solutions for a major task, the team is stuc…" at bounding box center [220, 28] width 227 height 26
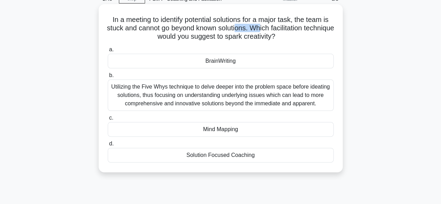
drag, startPoint x: 251, startPoint y: 32, endPoint x: 277, endPoint y: 32, distance: 25.8
click at [277, 32] on h5 "In a meeting to identify potential solutions for a major task, the team is stuc…" at bounding box center [220, 28] width 227 height 26
click at [305, 28] on h5 "In a meeting to identify potential solutions for a major task, the team is stuc…" at bounding box center [220, 28] width 227 height 26
click at [227, 61] on div "BrainWriting" at bounding box center [221, 61] width 226 height 15
click at [108, 52] on input "a. BrainWriting" at bounding box center [108, 49] width 0 height 5
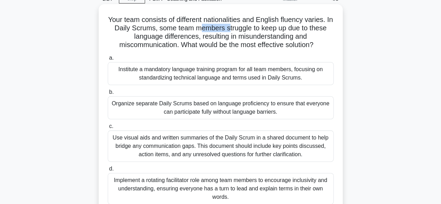
drag, startPoint x: 211, startPoint y: 32, endPoint x: 243, endPoint y: 28, distance: 32.7
click at [238, 28] on h5 "Your team consists of different nationalities and English fluency varies. In Da…" at bounding box center [220, 32] width 227 height 34
drag, startPoint x: 243, startPoint y: 39, endPoint x: 263, endPoint y: 38, distance: 19.9
click at [259, 38] on h5 "Your team consists of different nationalities and English fluency varies. In Da…" at bounding box center [220, 32] width 227 height 34
drag, startPoint x: 196, startPoint y: 47, endPoint x: 254, endPoint y: 47, distance: 57.9
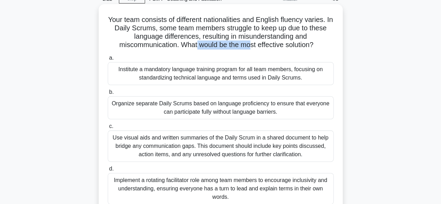
click at [252, 48] on h5 "Your team consists of different nationalities and English fluency varies. In Da…" at bounding box center [220, 32] width 227 height 34
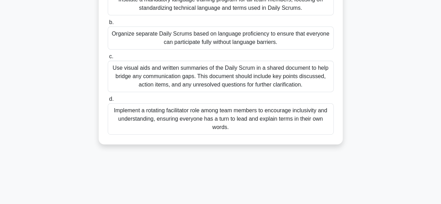
scroll to position [70, 0]
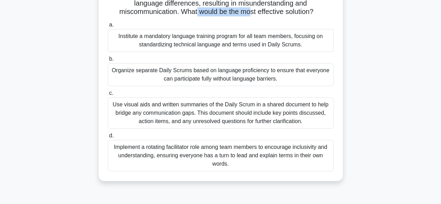
click at [375, 46] on div "Your team consists of different nationalities and English fluency varies. In Da…" at bounding box center [220, 80] width 397 height 218
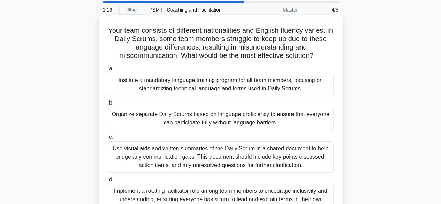
scroll to position [35, 0]
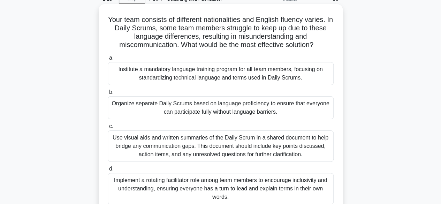
click at [236, 69] on div "Institute a mandatory language training program for all team members, focusing …" at bounding box center [221, 73] width 226 height 23
click at [108, 60] on input "a. Institute a mandatory language training program for all team members, focusi…" at bounding box center [108, 58] width 0 height 5
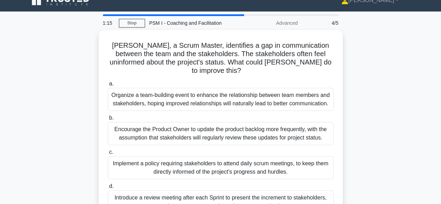
scroll to position [0, 0]
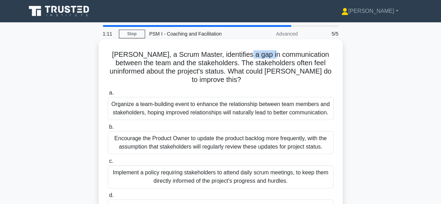
drag, startPoint x: 242, startPoint y: 55, endPoint x: 272, endPoint y: 57, distance: 30.0
click at [271, 57] on h5 "Adam, a Scrum Master, identifies a gap in communication between the team and th…" at bounding box center [220, 67] width 227 height 34
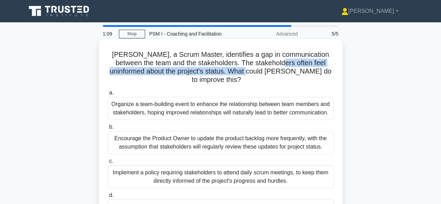
drag, startPoint x: 266, startPoint y: 68, endPoint x: 281, endPoint y: 67, distance: 14.6
click at [278, 67] on h5 "Adam, a Scrum Master, identifies a gap in communication between the team and th…" at bounding box center [220, 67] width 227 height 34
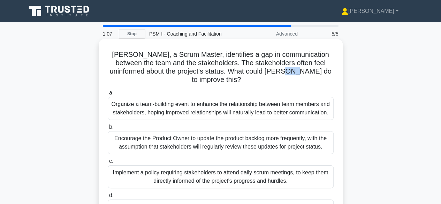
drag, startPoint x: 287, startPoint y: 71, endPoint x: 299, endPoint y: 70, distance: 12.2
click at [299, 70] on h5 "Adam, a Scrum Master, identifies a gap in communication between the team and th…" at bounding box center [220, 67] width 227 height 34
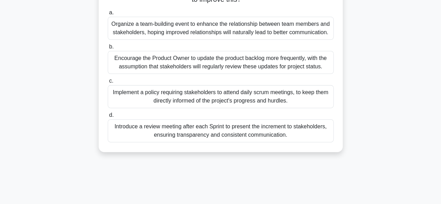
scroll to position [70, 0]
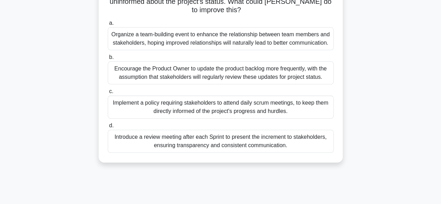
click at [197, 130] on div "Introduce a review meeting after each Sprint to present the increment to stakeh…" at bounding box center [221, 141] width 226 height 23
click at [108, 127] on input "d. Introduce a review meeting after each Sprint to present the increment to sta…" at bounding box center [108, 125] width 0 height 5
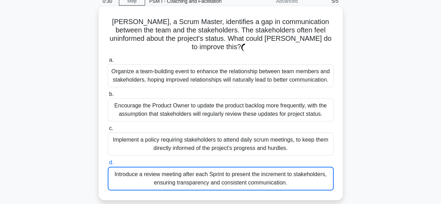
scroll to position [0, 0]
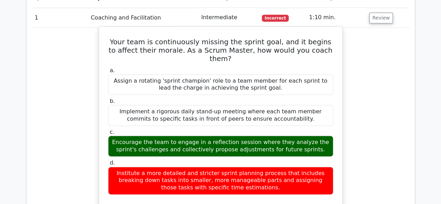
drag, startPoint x: 199, startPoint y: 166, endPoint x: 224, endPoint y: 167, distance: 24.4
click at [220, 168] on div "Institute a more detailed and stricter sprint planning process that includes br…" at bounding box center [220, 181] width 225 height 28
drag, startPoint x: 247, startPoint y: 166, endPoint x: 265, endPoint y: 163, distance: 17.7
click at [264, 167] on div "Institute a more detailed and stricter sprint planning process that includes br…" at bounding box center [220, 181] width 225 height 28
click at [294, 167] on div "Institute a more detailed and stricter sprint planning process that includes br…" at bounding box center [220, 181] width 225 height 28
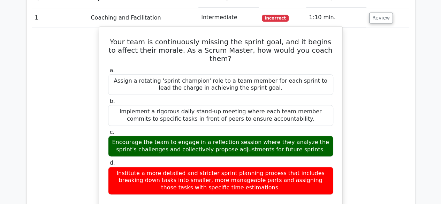
drag, startPoint x: 159, startPoint y: 170, endPoint x: 194, endPoint y: 169, distance: 35.6
click at [174, 169] on div "Institute a more detailed and stricter sprint planning process that includes br…" at bounding box center [220, 181] width 225 height 28
drag, startPoint x: 205, startPoint y: 168, endPoint x: 225, endPoint y: 169, distance: 20.6
click at [214, 168] on div "Institute a more detailed and stricter sprint planning process that includes br…" at bounding box center [220, 181] width 225 height 28
click at [247, 169] on div "Institute a more detailed and stricter sprint planning process that includes br…" at bounding box center [220, 181] width 225 height 28
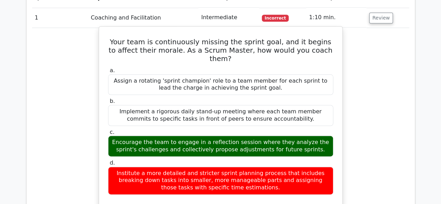
drag, startPoint x: 283, startPoint y: 173, endPoint x: 299, endPoint y: 173, distance: 15.7
click at [292, 173] on div "Institute a more detailed and stricter sprint planning process that includes br…" at bounding box center [220, 181] width 225 height 28
drag, startPoint x: 312, startPoint y: 170, endPoint x: 327, endPoint y: 170, distance: 15.0
click at [326, 170] on div "Institute a more detailed and stricter sprint planning process that includes br…" at bounding box center [220, 181] width 225 height 28
drag, startPoint x: 230, startPoint y: 179, endPoint x: 240, endPoint y: 177, distance: 9.9
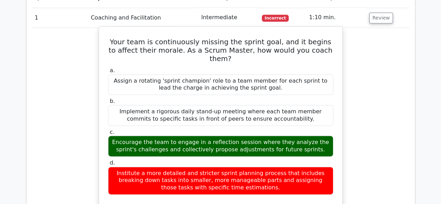
click at [239, 177] on div "Institute a more detailed and stricter sprint planning process that includes br…" at bounding box center [220, 181] width 225 height 28
click at [257, 177] on div "Institute a more detailed and stricter sprint planning process that includes br…" at bounding box center [220, 181] width 225 height 28
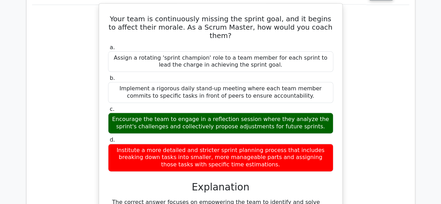
scroll to position [418, 0]
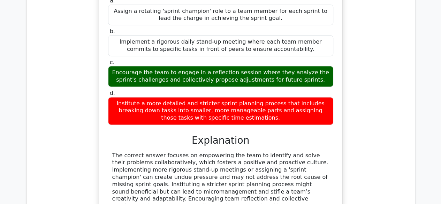
drag, startPoint x: 246, startPoint y: 67, endPoint x: 268, endPoint y: 64, distance: 22.1
click at [268, 66] on div "Encourage the team to engage in a reflection session where they analyze the spr…" at bounding box center [220, 76] width 225 height 21
click at [260, 67] on div "Encourage the team to engage in a reflection session where they analyze the spr…" at bounding box center [220, 76] width 225 height 21
drag, startPoint x: 220, startPoint y: 71, endPoint x: 239, endPoint y: 71, distance: 18.8
click at [223, 71] on div "Encourage the team to engage in a reflection session where they analyze the spr…" at bounding box center [220, 76] width 225 height 21
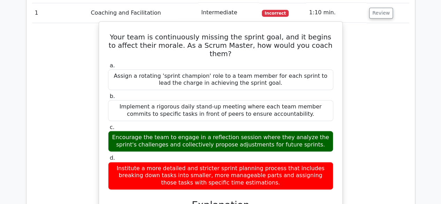
scroll to position [314, 0]
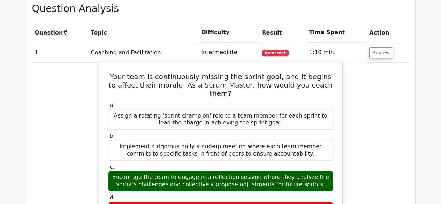
drag, startPoint x: 281, startPoint y: 74, endPoint x: 299, endPoint y: 75, distance: 18.2
click at [299, 75] on h5 "Your team is continuously missing the sprint goal, and it begins to affect thei…" at bounding box center [220, 84] width 227 height 25
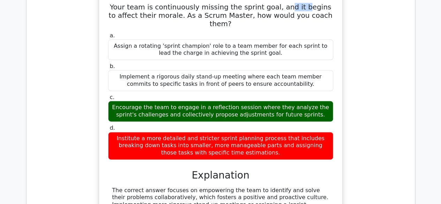
scroll to position [488, 0]
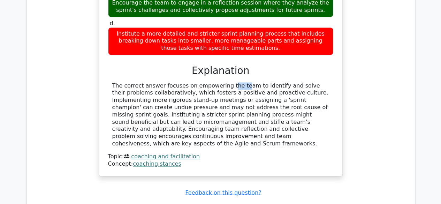
drag, startPoint x: 180, startPoint y: 75, endPoint x: 195, endPoint y: 75, distance: 15.7
click at [191, 82] on div "The correct answer focuses on empowering the team to identify and solve their p…" at bounding box center [220, 114] width 217 height 65
drag, startPoint x: 203, startPoint y: 75, endPoint x: 216, endPoint y: 75, distance: 12.9
click at [209, 82] on div "The correct answer focuses on empowering the team to identify and solve their p…" at bounding box center [220, 114] width 217 height 65
drag, startPoint x: 223, startPoint y: 76, endPoint x: 229, endPoint y: 76, distance: 6.3
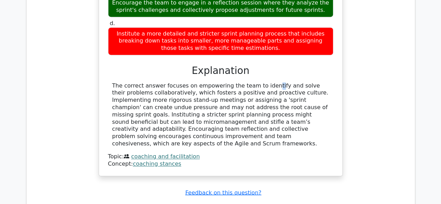
click at [228, 82] on div "The correct answer focuses on empowering the team to identify and solve their p…" at bounding box center [220, 114] width 217 height 65
click at [257, 82] on div "The correct answer focuses on empowering the team to identify and solve their p…" at bounding box center [220, 114] width 217 height 65
drag, startPoint x: 266, startPoint y: 76, endPoint x: 277, endPoint y: 76, distance: 11.2
click at [275, 82] on div "The correct answer focuses on empowering the team to identify and solve their p…" at bounding box center [220, 114] width 217 height 65
drag, startPoint x: 299, startPoint y: 77, endPoint x: 310, endPoint y: 79, distance: 11.1
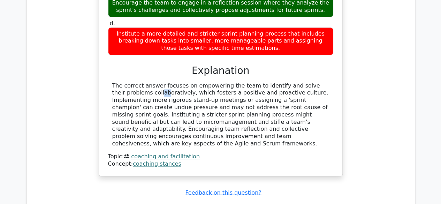
click at [310, 82] on div "The correct answer focuses on empowering the team to identify and solve their p…" at bounding box center [220, 114] width 217 height 65
drag, startPoint x: 181, startPoint y: 88, endPoint x: 210, endPoint y: 86, distance: 28.7
click at [197, 87] on div "The correct answer focuses on empowering the team to identify and solve their p…" at bounding box center [220, 114] width 217 height 65
drag, startPoint x: 234, startPoint y: 85, endPoint x: 242, endPoint y: 85, distance: 8.0
click at [241, 85] on div "The correct answer focuses on empowering the team to identify and solve their p…" at bounding box center [220, 114] width 217 height 65
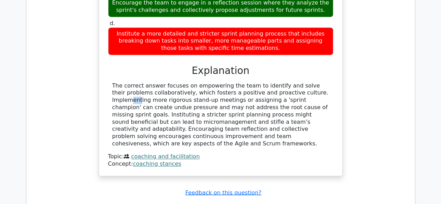
drag, startPoint x: 266, startPoint y: 85, endPoint x: 278, endPoint y: 84, distance: 11.5
click at [275, 85] on div "The correct answer focuses on empowering the team to identify and solve their p…" at bounding box center [220, 114] width 217 height 65
drag, startPoint x: 293, startPoint y: 84, endPoint x: 310, endPoint y: 83, distance: 17.5
click at [310, 83] on div "The correct answer focuses on empowering the team to identify and solve their p…" at bounding box center [220, 114] width 217 height 65
drag, startPoint x: 154, startPoint y: 91, endPoint x: 168, endPoint y: 90, distance: 13.7
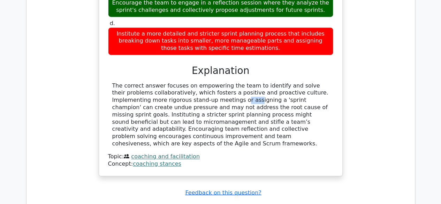
click at [168, 90] on div "The correct answer focuses on empowering the team to identify and solve their p…" at bounding box center [220, 114] width 217 height 65
drag, startPoint x: 139, startPoint y: 92, endPoint x: 151, endPoint y: 92, distance: 12.5
click at [151, 92] on div "The correct answer focuses on empowering the team to identify and solve their p…" at bounding box center [220, 114] width 217 height 65
drag, startPoint x: 210, startPoint y: 93, endPoint x: 251, endPoint y: 91, distance: 40.8
click at [234, 92] on div "The correct answer focuses on empowering the team to identify and solve their p…" at bounding box center [220, 114] width 217 height 65
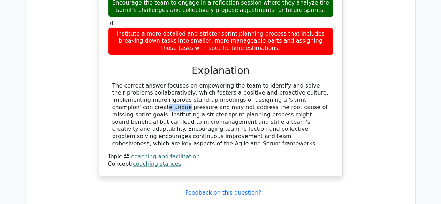
drag, startPoint x: 269, startPoint y: 90, endPoint x: 281, endPoint y: 90, distance: 11.5
click at [277, 90] on div "The correct answer focuses on empowering the team to identify and solve their p…" at bounding box center [220, 114] width 217 height 65
drag, startPoint x: 307, startPoint y: 93, endPoint x: 313, endPoint y: 98, distance: 7.7
click at [318, 93] on div "The correct answer focuses on empowering the team to identify and solve their p…" at bounding box center [220, 114] width 217 height 65
drag, startPoint x: 137, startPoint y: 107, endPoint x: 154, endPoint y: 107, distance: 17.1
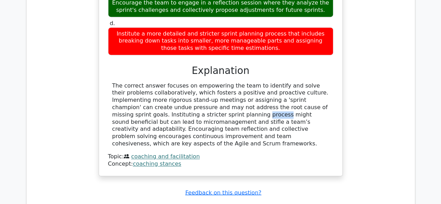
click at [151, 107] on div "The correct answer focuses on empowering the team to identify and solve their p…" at bounding box center [220, 114] width 217 height 65
drag, startPoint x: 189, startPoint y: 99, endPoint x: 209, endPoint y: 98, distance: 20.2
click at [209, 98] on div "The correct answer focuses on empowering the team to identify and solve their p…" at bounding box center [220, 114] width 217 height 65
click at [229, 98] on div "The correct answer focuses on empowering the team to identify and solve their p…" at bounding box center [220, 114] width 217 height 65
drag, startPoint x: 303, startPoint y: 92, endPoint x: 321, endPoint y: 92, distance: 18.1
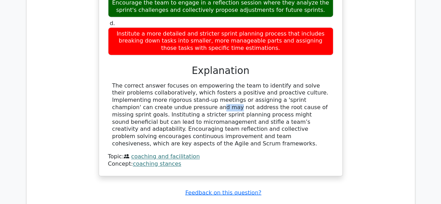
click at [321, 92] on div "The correct answer focuses on empowering the team to identify and solve their p…" at bounding box center [220, 114] width 217 height 65
copy div "undue"
click at [202, 103] on div "The correct answer focuses on empowering the team to identify and solve their p…" at bounding box center [220, 114] width 217 height 65
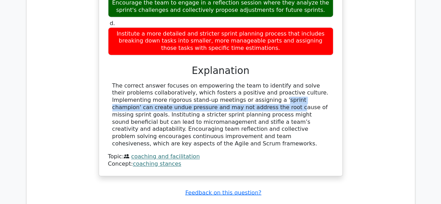
drag, startPoint x: 186, startPoint y: 93, endPoint x: 206, endPoint y: 91, distance: 20.3
click at [197, 91] on div "The correct answer focuses on empowering the team to identify and solve their p…" at bounding box center [220, 114] width 217 height 65
click at [231, 89] on div "The correct answer focuses on empowering the team to identify and solve their p…" at bounding box center [220, 114] width 217 height 65
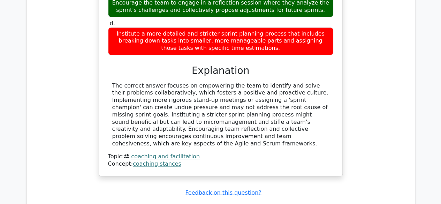
drag, startPoint x: 211, startPoint y: 94, endPoint x: 181, endPoint y: 99, distance: 29.9
click at [207, 95] on div "The correct answer focuses on empowering the team to identify and solve their p…" at bounding box center [220, 114] width 217 height 65
drag, startPoint x: 185, startPoint y: 98, endPoint x: 216, endPoint y: 97, distance: 31.1
click at [197, 98] on div "The correct answer focuses on empowering the team to identify and solve their p…" at bounding box center [220, 114] width 217 height 65
drag, startPoint x: 230, startPoint y: 95, endPoint x: 248, endPoint y: 95, distance: 18.1
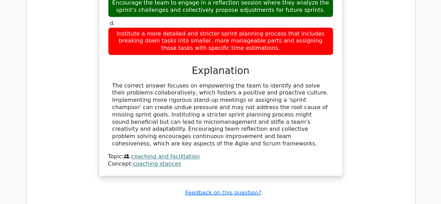
click at [244, 95] on div "The correct answer focuses on empowering the team to identify and solve their p…" at bounding box center [220, 114] width 217 height 65
drag, startPoint x: 250, startPoint y: 95, endPoint x: 269, endPoint y: 95, distance: 19.9
click at [264, 95] on div "The correct answer focuses on empowering the team to identify and solve their p…" at bounding box center [220, 114] width 217 height 65
drag
click at [289, 96] on div "The correct answer focuses on empowering the team to identify and solve their p…" at bounding box center [220, 114] width 217 height 65
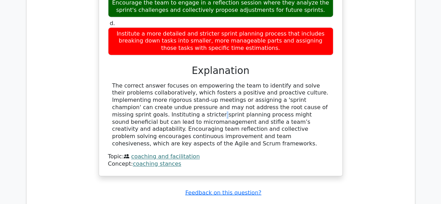
click at [299, 97] on div "The correct answer focuses on empowering the team to identify and solve their p…" at bounding box center [220, 114] width 217 height 65
click at [145, 106] on div "The correct answer focuses on empowering the team to identify and solve their p…" at bounding box center [220, 114] width 217 height 65
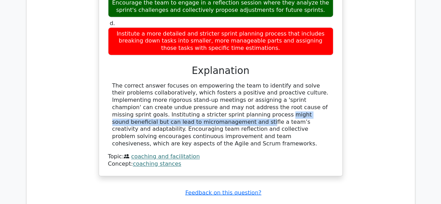
click at [272, 106] on div "The correct answer focuses on empowering the team to identify and solve their p…" at bounding box center [220, 114] width 217 height 65
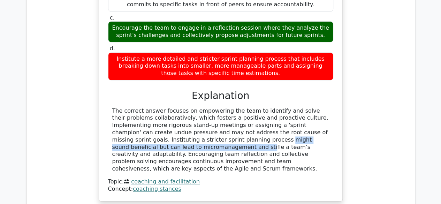
scroll to position [453, 0]
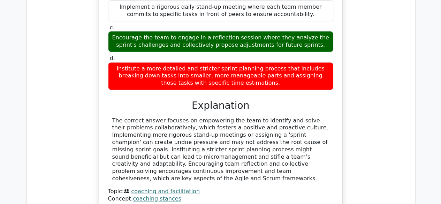
click at [218, 144] on div "The correct answer focuses on empowering the team to identify and solve their p…" at bounding box center [220, 149] width 217 height 65
drag, startPoint x: 226, startPoint y: 137, endPoint x: 253, endPoint y: 137, distance: 26.8
click at [229, 137] on div "The correct answer focuses on empowering the team to identify and solve their p…" at bounding box center [220, 149] width 217 height 65
click at [256, 137] on div "The correct answer focuses on empowering the team to identify and solve their p…" at bounding box center [220, 149] width 217 height 65
click at [267, 138] on div "The correct answer focuses on empowering the team to identify and solve their p…" at bounding box center [220, 149] width 217 height 65
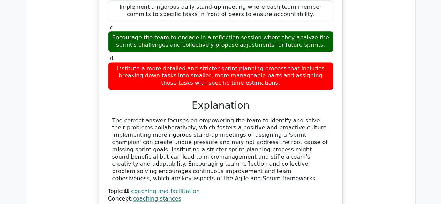
click at [272, 138] on div "The correct answer focuses on empowering the team to identify and solve their p…" at bounding box center [220, 149] width 217 height 65
drag, startPoint x: 194, startPoint y: 143, endPoint x: 214, endPoint y: 142, distance: 19.5
click at [213, 142] on div "The correct answer focuses on empowering the team to identify and solve their p…" at bounding box center [220, 149] width 217 height 65
drag, startPoint x: 184, startPoint y: 148, endPoint x: 202, endPoint y: 156, distance: 20.0
click at [184, 149] on div "The correct answer focuses on empowering the team to identify and solve their p…" at bounding box center [220, 149] width 217 height 65
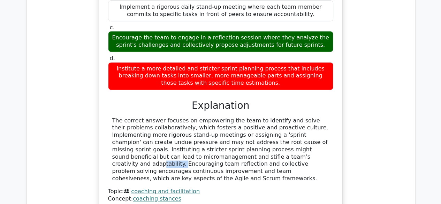
drag, startPoint x: 234, startPoint y: 148, endPoint x: 238, endPoint y: 148, distance: 4.9
click at [234, 148] on div "The correct answer focuses on empowering the team to identify and solve their p…" at bounding box center [220, 149] width 217 height 65
drag, startPoint x: 248, startPoint y: 148, endPoint x: 279, endPoint y: 148, distance: 31.0
click at [271, 148] on div "The correct answer focuses on empowering the team to identify and solve their p…" at bounding box center [220, 149] width 217 height 65
drag, startPoint x: 281, startPoint y: 148, endPoint x: 300, endPoint y: 148, distance: 19.2
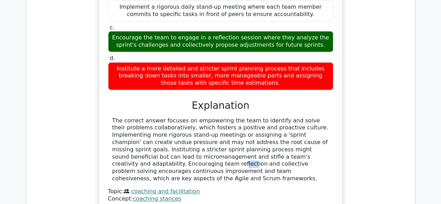
click at [295, 148] on div "The correct answer focuses on empowering the team to identify and solve their p…" at bounding box center [220, 149] width 217 height 65
drag, startPoint x: 305, startPoint y: 148, endPoint x: 309, endPoint y: 148, distance: 4.5
click at [309, 148] on div "The correct answer focuses on empowering the team to identify and solve their p…" at bounding box center [220, 149] width 217 height 65
drag, startPoint x: 122, startPoint y: 156, endPoint x: 138, endPoint y: 155, distance: 15.7
click at [137, 156] on div "The correct answer focuses on empowering the team to identify and solve their p…" at bounding box center [220, 149] width 217 height 65
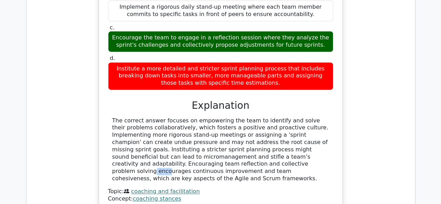
drag, startPoint x: 172, startPoint y: 153, endPoint x: 182, endPoint y: 152, distance: 10.2
click at [181, 152] on div "The correct answer focuses on empowering the team to identify and solve their p…" at bounding box center [220, 149] width 217 height 65
drag, startPoint x: 189, startPoint y: 151, endPoint x: 194, endPoint y: 152, distance: 5.6
click at [194, 152] on div "The correct answer focuses on empowering the team to identify and solve their p…" at bounding box center [220, 149] width 217 height 65
drag, startPoint x: 213, startPoint y: 153, endPoint x: 250, endPoint y: 154, distance: 37.0
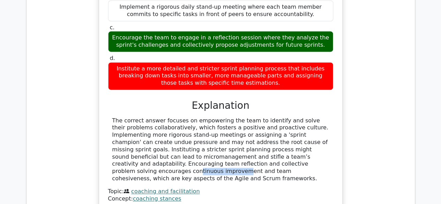
click at [247, 154] on div "The correct answer focuses on empowering the team to identify and solve their p…" at bounding box center [220, 149] width 217 height 65
drag, startPoint x: 284, startPoint y: 156, endPoint x: 295, endPoint y: 157, distance: 11.2
click at [294, 157] on div "The correct answer focuses on empowering the team to identify and solve their p…" at bounding box center [220, 149] width 217 height 65
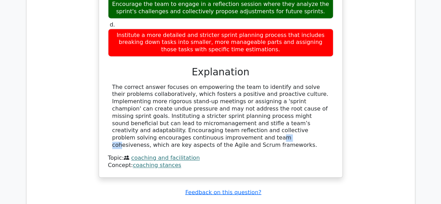
scroll to position [523, 0]
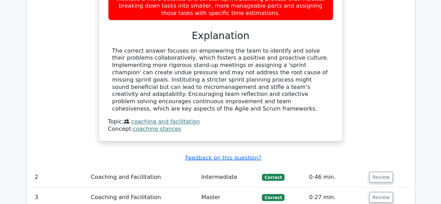
click at [242, 92] on div "The correct answer focuses on empowering the team to identify and solve their p…" at bounding box center [220, 79] width 217 height 65
drag, startPoint x: 298, startPoint y: 92, endPoint x: 320, endPoint y: 87, distance: 22.0
click at [312, 90] on div "The correct answer focuses on empowering the team to identify and solve their p…" at bounding box center [220, 79] width 217 height 65
drag, startPoint x: 325, startPoint y: 86, endPoint x: 216, endPoint y: 101, distance: 109.5
click at [325, 86] on div "The correct answer focuses on empowering the team to identify and solve their p…" at bounding box center [220, 79] width 217 height 65
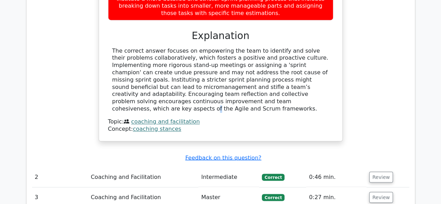
drag, startPoint x: 188, startPoint y: 89, endPoint x: 192, endPoint y: 89, distance: 4.2
click at [192, 89] on div "The correct answer focuses on empowering the team to identify and solve their p…" at bounding box center [220, 79] width 217 height 65
click at [222, 90] on div "The correct answer focuses on empowering the team to identify and solve their p…" at bounding box center [220, 79] width 217 height 65
click at [236, 90] on div "The correct answer focuses on empowering the team to identify and solve their p…" at bounding box center [220, 79] width 217 height 65
drag, startPoint x: 264, startPoint y: 91, endPoint x: 281, endPoint y: 91, distance: 16.7
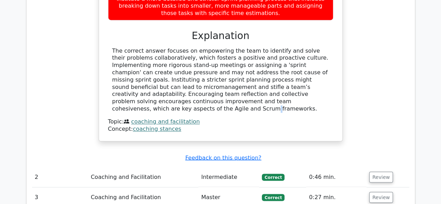
click at [281, 91] on div "The correct answer focuses on empowering the team to identify and solve their p…" at bounding box center [220, 79] width 217 height 65
drag, startPoint x: 126, startPoint y: 89, endPoint x: 158, endPoint y: 91, distance: 31.8
click at [158, 91] on div "The correct answer focuses on empowering the team to identify and solve their p…" at bounding box center [220, 79] width 217 height 65
copy div "cohesiveness"
drag, startPoint x: 218, startPoint y: 92, endPoint x: 257, endPoint y: 93, distance: 38.3
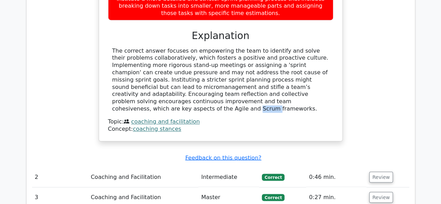
click at [235, 92] on div "The correct answer focuses on empowering the team to identify and solve their p…" at bounding box center [220, 79] width 217 height 65
drag, startPoint x: 257, startPoint y: 93, endPoint x: 278, endPoint y: 92, distance: 21.6
click at [277, 93] on div "The correct answer focuses on empowering the team to identify and solve their p…" at bounding box center [220, 79] width 217 height 65
click at [291, 90] on div "The correct answer focuses on empowering the team to identify and solve their p…" at bounding box center [220, 79] width 217 height 65
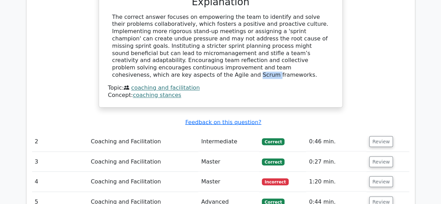
scroll to position [593, 0]
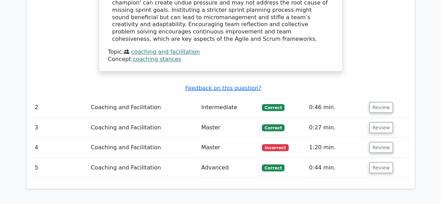
click at [274, 23] on div "The correct answer focuses on empowering the team to identify and solve their p…" at bounding box center [220, 10] width 217 height 65
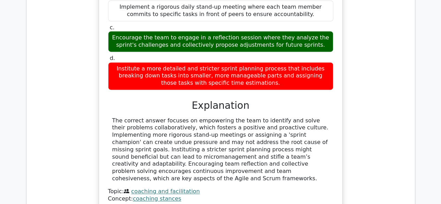
scroll to position [383, 0]
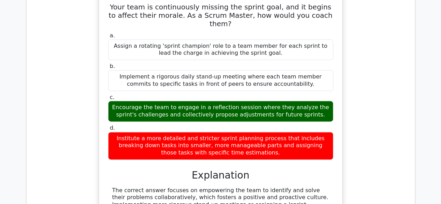
click at [217, 101] on div "Encourage the team to engage in a reflection session where they analyze the spr…" at bounding box center [220, 111] width 225 height 21
click at [245, 101] on div "Encourage the team to engage in a reflection session where they analyze the spr…" at bounding box center [220, 111] width 225 height 21
click at [273, 105] on div "Encourage the team to engage in a reflection session where they analyze the spr…" at bounding box center [220, 111] width 225 height 21
click at [296, 102] on div "Encourage the team to engage in a reflection session where they analyze the spr…" at bounding box center [220, 111] width 225 height 21
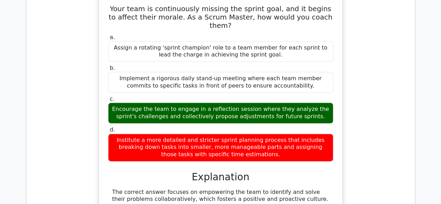
click at [404, 92] on div "Your team is continuously missing the sprint goal, and it begins to affect thei…" at bounding box center [220, 142] width 377 height 298
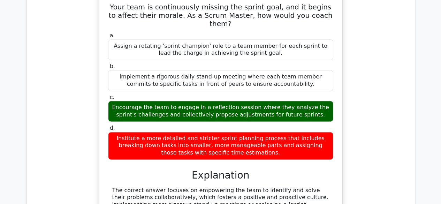
click at [333, 133] on div "Institute a more detailed and stricter sprint planning process that includes br…" at bounding box center [220, 146] width 225 height 28
click at [236, 136] on div "Institute a more detailed and stricter sprint planning process that includes br…" at bounding box center [220, 146] width 225 height 28
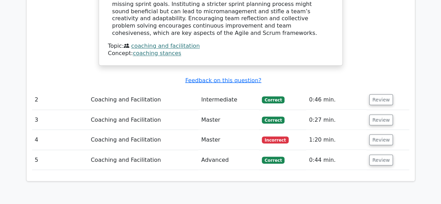
scroll to position [627, 0]
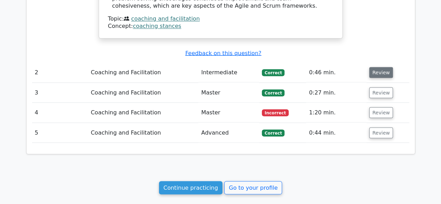
click at [374, 67] on button "Review" at bounding box center [381, 72] width 24 height 11
click at [377, 67] on button "Review" at bounding box center [381, 72] width 24 height 11
click at [381, 67] on button "Review" at bounding box center [381, 72] width 24 height 11
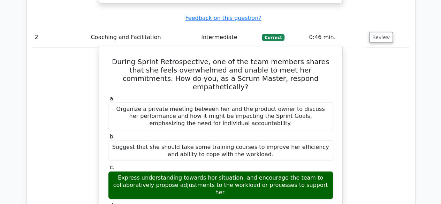
scroll to position [767, 0]
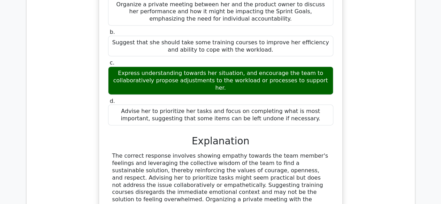
drag, startPoint x: 250, startPoint y: 47, endPoint x: 292, endPoint y: 46, distance: 42.2
click at [283, 67] on div "Express understanding towards her situation, and encourage the team to collabor…" at bounding box center [220, 81] width 225 height 28
drag, startPoint x: 299, startPoint y: 46, endPoint x: 304, endPoint y: 46, distance: 4.9
click at [302, 67] on div "Express understanding towards her situation, and encourage the team to collabor…" at bounding box center [220, 81] width 225 height 28
drag, startPoint x: 159, startPoint y: 55, endPoint x: 165, endPoint y: 55, distance: 5.6
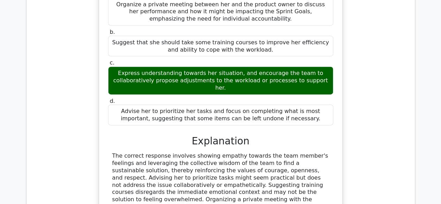
click at [162, 67] on div "Express understanding towards her situation, and encourage the team to collabor…" at bounding box center [220, 81] width 225 height 28
drag, startPoint x: 199, startPoint y: 53, endPoint x: 235, endPoint y: 52, distance: 36.6
click at [223, 67] on div "Express understanding towards her situation, and encourage the team to collabor…" at bounding box center [220, 81] width 225 height 28
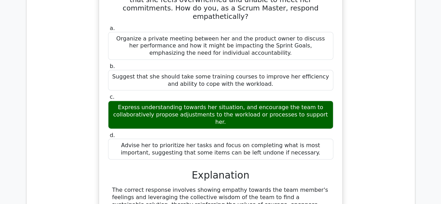
scroll to position [697, 0]
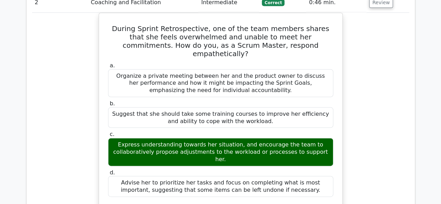
drag, startPoint x: 351, startPoint y: 108, endPoint x: 361, endPoint y: 108, distance: 9.8
click at [355, 108] on div "During Sprint Retrospective, one of the team members shares that she feels over…" at bounding box center [220, 170] width 377 height 314
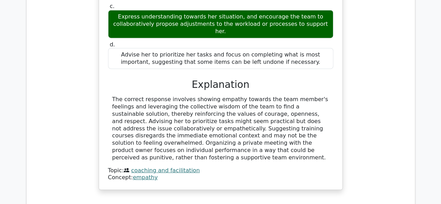
scroll to position [871, 0]
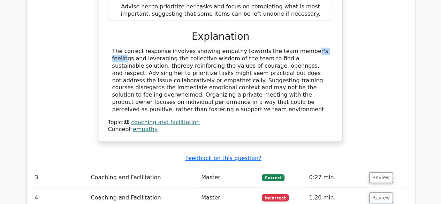
drag, startPoint x: 264, startPoint y: 19, endPoint x: 272, endPoint y: 17, distance: 8.5
click at [270, 48] on div "The correct response involves showing empathy towards the team member's feeling…" at bounding box center [220, 80] width 217 height 65
drag, startPoint x: 285, startPoint y: 16, endPoint x: 294, endPoint y: 16, distance: 9.1
click at [289, 48] on div "The correct response involves showing empathy towards the team member's feeling…" at bounding box center [220, 80] width 217 height 65
drag, startPoint x: 307, startPoint y: 16, endPoint x: 314, endPoint y: 27, distance: 12.8
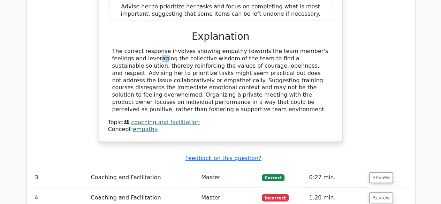
click at [310, 48] on div "The correct response involves showing empathy towards the team member's feeling…" at bounding box center [220, 80] width 217 height 65
click at [153, 48] on div "The correct response involves showing empathy towards the team member's feeling…" at bounding box center [220, 80] width 217 height 65
click at [180, 48] on div "The correct response involves showing empathy towards the team member's feeling…" at bounding box center [220, 80] width 217 height 65
drag, startPoint x: 191, startPoint y: 24, endPoint x: 202, endPoint y: 24, distance: 11.2
click at [200, 48] on div "The correct response involves showing empathy towards the team member's feeling…" at bounding box center [220, 80] width 217 height 65
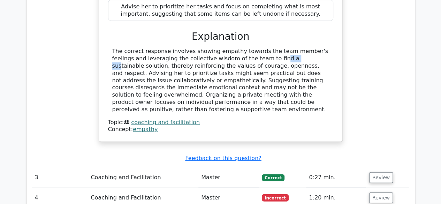
drag, startPoint x: 215, startPoint y: 24, endPoint x: 230, endPoint y: 27, distance: 14.5
click at [224, 48] on div "The correct response involves showing empathy towards the team member's feeling…" at bounding box center [220, 80] width 217 height 65
drag, startPoint x: 230, startPoint y: 27, endPoint x: 238, endPoint y: 28, distance: 8.8
click at [238, 48] on div "The correct response involves showing empathy towards the team member's feeling…" at bounding box center [220, 80] width 217 height 65
drag, startPoint x: 276, startPoint y: 33, endPoint x: 283, endPoint y: 31, distance: 7.2
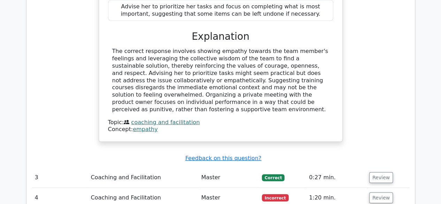
click at [279, 48] on div "The correct response involves showing empathy towards the team member's feeling…" at bounding box center [220, 80] width 217 height 65
drag, startPoint x: 285, startPoint y: 31, endPoint x: 306, endPoint y: 31, distance: 20.6
click at [293, 48] on div "The correct response involves showing empathy towards the team member's feeling…" at bounding box center [220, 80] width 217 height 65
click at [307, 48] on div "The correct response involves showing empathy towards the team member's feeling…" at bounding box center [220, 80] width 217 height 65
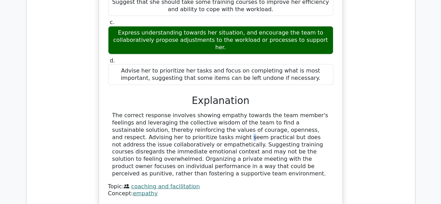
scroll to position [767, 0]
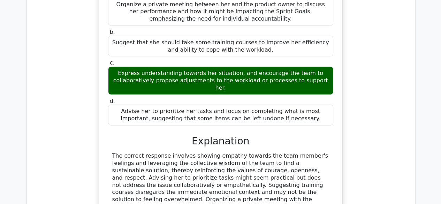
click at [331, 152] on div "The correct response involves showing empathy towards the team member's feeling…" at bounding box center [220, 184] width 225 height 65
drag, startPoint x: 150, startPoint y: 139, endPoint x: 164, endPoint y: 138, distance: 14.1
click at [158, 152] on div "The correct response involves showing empathy towards the team member's feeling…" at bounding box center [220, 184] width 217 height 65
drag, startPoint x: 184, startPoint y: 138, endPoint x: 194, endPoint y: 138, distance: 10.8
click at [193, 152] on div "The correct response involves showing empathy towards the team member's feeling…" at bounding box center [220, 184] width 217 height 65
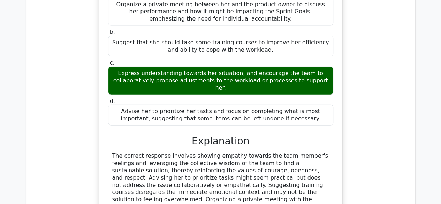
drag, startPoint x: 137, startPoint y: 138, endPoint x: 174, endPoint y: 139, distance: 36.9
click at [138, 152] on div "The correct response involves showing empathy towards the team member's feeling…" at bounding box center [220, 184] width 217 height 65
drag, startPoint x: 175, startPoint y: 139, endPoint x: 200, endPoint y: 137, distance: 24.8
click at [190, 152] on div "The correct response involves showing empathy towards the team member's feeling…" at bounding box center [220, 184] width 217 height 65
drag, startPoint x: 203, startPoint y: 137, endPoint x: 215, endPoint y: 137, distance: 12.2
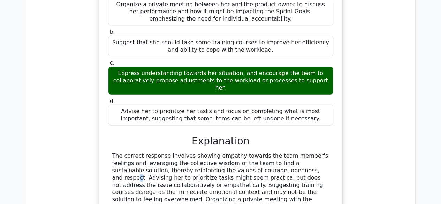
click at [213, 152] on div "The correct response involves showing empathy towards the team member's feeling…" at bounding box center [220, 184] width 217 height 65
drag, startPoint x: 226, startPoint y: 137, endPoint x: 236, endPoint y: 136, distance: 10.5
click at [228, 152] on div "The correct response involves showing empathy towards the team member's feeling…" at bounding box center [220, 184] width 217 height 65
drag, startPoint x: 236, startPoint y: 136, endPoint x: 243, endPoint y: 136, distance: 7.0
click at [243, 152] on div "The correct response involves showing empathy towards the team member's feeling…" at bounding box center [220, 184] width 217 height 65
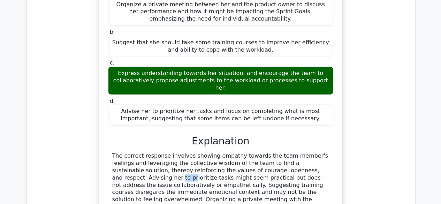
click at [258, 152] on div "The correct response involves showing empathy towards the team member's feeling…" at bounding box center [220, 184] width 217 height 65
drag, startPoint x: 263, startPoint y: 136, endPoint x: 274, endPoint y: 137, distance: 11.2
click at [265, 152] on div "The correct response involves showing empathy towards the team member's feeling…" at bounding box center [220, 184] width 217 height 65
drag, startPoint x: 274, startPoint y: 137, endPoint x: 286, endPoint y: 137, distance: 11.9
click at [278, 152] on div "The correct response involves showing empathy towards the team member's feeling…" at bounding box center [220, 184] width 217 height 65
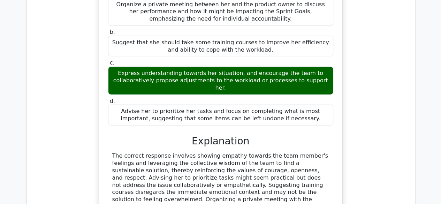
drag, startPoint x: 286, startPoint y: 137, endPoint x: 291, endPoint y: 137, distance: 4.9
click at [291, 152] on div "The correct response involves showing empathy towards the team member's feeling…" at bounding box center [220, 184] width 217 height 65
drag, startPoint x: 302, startPoint y: 138, endPoint x: 311, endPoint y: 138, distance: 9.1
click at [305, 152] on div "The correct response involves showing empathy towards the team member's feeling…" at bounding box center [220, 184] width 217 height 65
drag, startPoint x: 311, startPoint y: 138, endPoint x: 318, endPoint y: 139, distance: 7.0
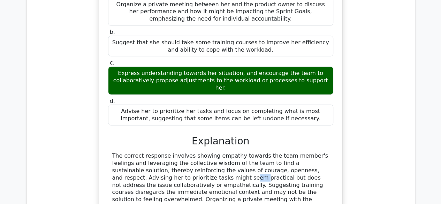
click at [316, 152] on div "The correct response involves showing empathy towards the team member's feeling…" at bounding box center [220, 184] width 217 height 65
click at [319, 152] on div "The correct response involves showing empathy towards the team member's feeling…" at bounding box center [220, 184] width 217 height 65
click at [324, 152] on div "The correct response involves showing empathy towards the team member's feeling…" at bounding box center [220, 184] width 217 height 65
drag, startPoint x: 157, startPoint y: 144, endPoint x: 173, endPoint y: 145, distance: 16.4
click at [173, 152] on div "The correct response involves showing empathy towards the team member's feeling…" at bounding box center [220, 184] width 217 height 65
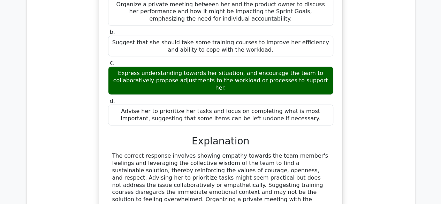
drag, startPoint x: 174, startPoint y: 145, endPoint x: 183, endPoint y: 145, distance: 9.8
click at [182, 152] on div "The correct response involves showing empathy towards the team member's feeling…" at bounding box center [220, 184] width 217 height 65
drag, startPoint x: 186, startPoint y: 145, endPoint x: 199, endPoint y: 145, distance: 12.9
click at [191, 152] on div "The correct response involves showing empathy towards the team member's feeling…" at bounding box center [220, 184] width 217 height 65
drag, startPoint x: 205, startPoint y: 144, endPoint x: 209, endPoint y: 144, distance: 3.8
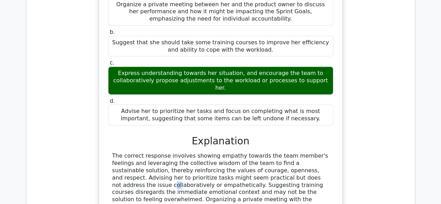
click at [208, 152] on div "The correct response involves showing empathy towards the team member's feeling…" at bounding box center [220, 184] width 217 height 65
drag, startPoint x: 251, startPoint y: 143, endPoint x: 257, endPoint y: 143, distance: 6.3
click at [255, 152] on div "The correct response involves showing empathy towards the team member's feeling…" at bounding box center [220, 184] width 217 height 65
click at [276, 152] on div "The correct response involves showing empathy towards the team member's feeling…" at bounding box center [220, 184] width 217 height 65
click at [308, 152] on div "The correct response involves showing empathy towards the team member's feeling…" at bounding box center [220, 184] width 217 height 65
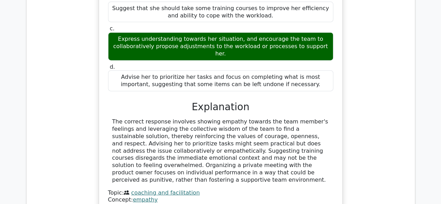
scroll to position [837, 0]
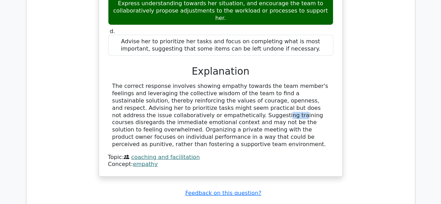
drag, startPoint x: 305, startPoint y: 73, endPoint x: 321, endPoint y: 72, distance: 15.4
click at [320, 83] on div "The correct response involves showing empathy towards the team member's feeling…" at bounding box center [220, 115] width 217 height 65
click at [321, 83] on div "The correct response involves showing empathy towards the team member's feeling…" at bounding box center [220, 115] width 217 height 65
click at [323, 83] on div "The correct response involves showing empathy towards the team member's feeling…" at bounding box center [220, 115] width 217 height 65
drag, startPoint x: 140, startPoint y: 80, endPoint x: 154, endPoint y: 79, distance: 14.3
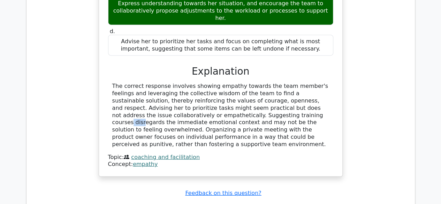
click at [153, 83] on div "The correct response involves showing empathy towards the team member's feeling…" at bounding box center [220, 115] width 217 height 65
drag, startPoint x: 163, startPoint y: 79, endPoint x: 170, endPoint y: 79, distance: 7.3
click at [169, 83] on div "The correct response involves showing empathy towards the team member's feeling…" at bounding box center [220, 115] width 217 height 65
drag, startPoint x: 184, startPoint y: 79, endPoint x: 199, endPoint y: 79, distance: 15.0
click at [195, 83] on div "The correct response involves showing empathy towards the team member's feeling…" at bounding box center [220, 115] width 217 height 65
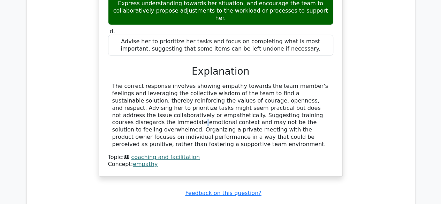
click at [203, 83] on div "The correct response involves showing empathy towards the team member's feeling…" at bounding box center [220, 115] width 217 height 65
click at [301, 83] on div "The correct response involves showing empathy towards the team member's feeling…" at bounding box center [220, 115] width 217 height 65
click at [325, 83] on div "The correct response involves showing empathy towards the team member's feeling…" at bounding box center [220, 115] width 217 height 65
click at [169, 83] on div "The correct response involves showing empathy towards the team member's feeling…" at bounding box center [220, 115] width 217 height 65
click at [272, 83] on div "The correct response involves showing empathy towards the team member's feeling…" at bounding box center [220, 115] width 217 height 65
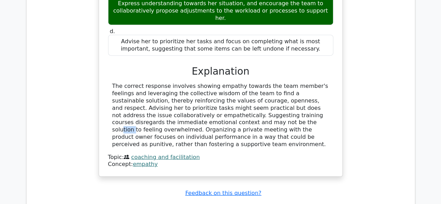
click at [329, 83] on div "The correct response involves showing empathy towards the team member's feeling…" at bounding box center [220, 115] width 217 height 65
click at [162, 90] on div "The correct response involves showing empathy towards the team member's feeling…" at bounding box center [220, 115] width 217 height 65
click at [200, 89] on div "The correct response involves showing empathy towards the team member's feeling…" at bounding box center [220, 115] width 217 height 65
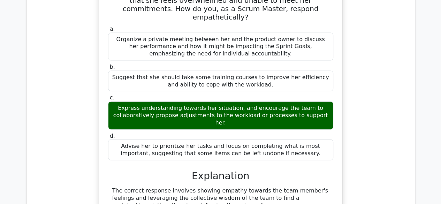
scroll to position [697, 0]
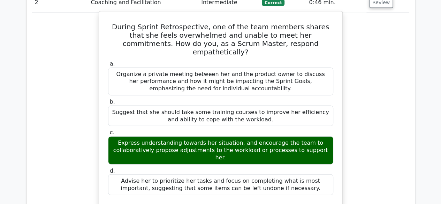
click at [212, 106] on div "Suggest that she should take some training courses to improve her efficiency an…" at bounding box center [220, 116] width 225 height 21
click at [227, 106] on div "Suggest that she should take some training courses to improve her efficiency an…" at bounding box center [220, 116] width 225 height 21
click at [252, 106] on div "Suggest that she should take some training courses to improve her efficiency an…" at bounding box center [220, 116] width 225 height 21
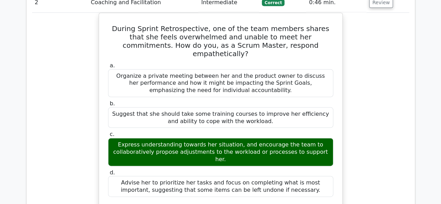
click at [339, 88] on div "During Sprint Retrospective, one of the team members shares that she feels over…" at bounding box center [221, 165] width 244 height 305
click at [368, 86] on div "During Sprint Retrospective, one of the team members shares that she feels over…" at bounding box center [220, 170] width 377 height 314
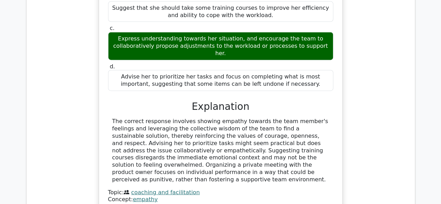
scroll to position [802, 0]
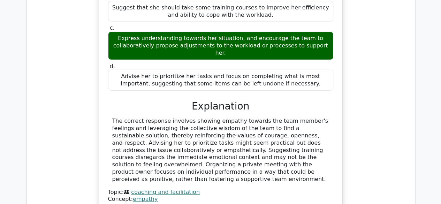
click at [315, 32] on div "Express understanding towards her situation, and encourage the team to collabor…" at bounding box center [220, 46] width 225 height 28
click at [151, 32] on div "Express understanding towards her situation, and encourage the team to collabor…" at bounding box center [220, 46] width 225 height 28
drag, startPoint x: 268, startPoint y: 124, endPoint x: 287, endPoint y: 124, distance: 18.8
click at [283, 124] on div "The correct response involves showing empathy towards the team member's feeling…" at bounding box center [220, 149] width 217 height 65
click at [307, 124] on div "The correct response involves showing empathy towards the team member's feeling…" at bounding box center [220, 149] width 217 height 65
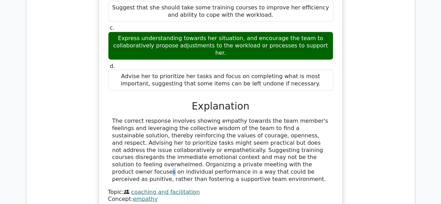
drag, startPoint x: 316, startPoint y: 126, endPoint x: 126, endPoint y: 119, distance: 190.5
click at [317, 126] on div "The correct response involves showing empathy towards the team member's feeling…" at bounding box center [220, 149] width 217 height 65
click at [158, 130] on div "The correct response involves showing empathy towards the team member's feeling…" at bounding box center [220, 149] width 217 height 65
click at [178, 130] on div "The correct response involves showing empathy towards the team member's feeling…" at bounding box center [220, 149] width 217 height 65
click at [209, 136] on div "The correct response involves showing empathy towards the team member's feeling…" at bounding box center [220, 149] width 217 height 65
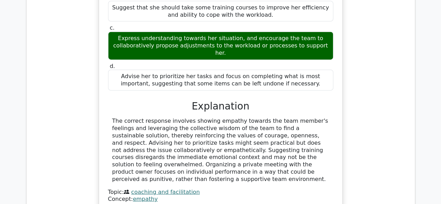
click at [303, 134] on div "The correct response involves showing empathy towards the team member's feeling…" at bounding box center [220, 149] width 217 height 65
click at [305, 133] on div "The correct response involves showing empathy towards the team member's feeling…" at bounding box center [220, 149] width 217 height 65
drag, startPoint x: 303, startPoint y: 130, endPoint x: 321, endPoint y: 132, distance: 18.6
click at [321, 132] on div "The correct response involves showing empathy towards the team member's feeling…" at bounding box center [220, 149] width 217 height 65
copy div "punitive"
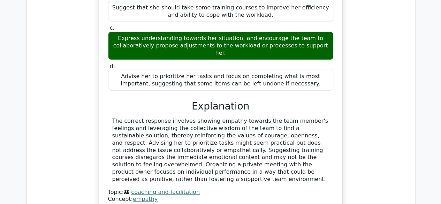
click at [240, 125] on div "The correct response involves showing empathy towards the team member's feeling…" at bounding box center [220, 149] width 217 height 65
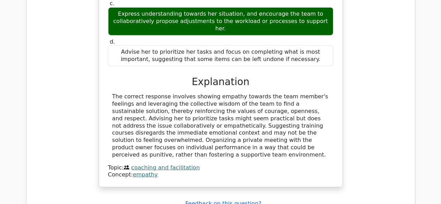
scroll to position [837, 0]
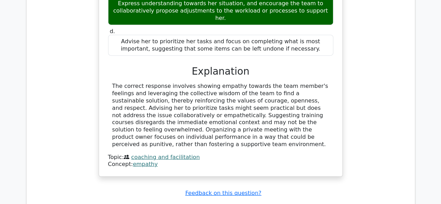
drag, startPoint x: 197, startPoint y: 104, endPoint x: 221, endPoint y: 104, distance: 24.1
click at [216, 104] on div "The correct response involves showing empathy towards the team member's feeling…" at bounding box center [220, 115] width 217 height 65
drag, startPoint x: 237, startPoint y: 105, endPoint x: 249, endPoint y: 104, distance: 12.0
click at [242, 105] on div "The correct response involves showing empathy towards the team member's feeling…" at bounding box center [220, 115] width 217 height 65
click at [250, 104] on div "The correct response involves showing empathy towards the team member's feeling…" at bounding box center [220, 115] width 217 height 65
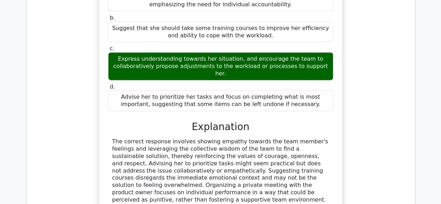
scroll to position [697, 0]
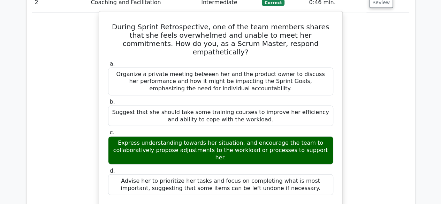
drag, startPoint x: 265, startPoint y: 71, endPoint x: 291, endPoint y: 72, distance: 26.5
click at [266, 71] on div "a. Organize a private meeting between her and the product owner to discuss her …" at bounding box center [221, 128] width 234 height 138
click at [323, 68] on div "Organize a private meeting between her and the product owner to discuss her per…" at bounding box center [220, 82] width 225 height 28
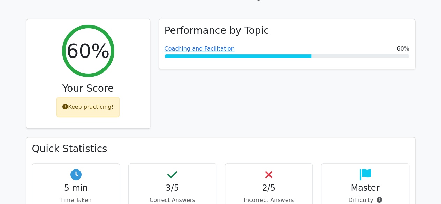
scroll to position [105, 0]
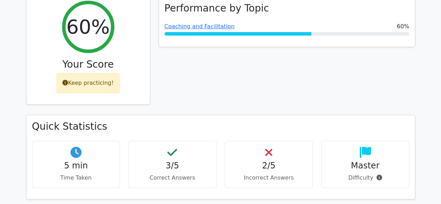
click at [94, 85] on div "Keep practicing!" at bounding box center [87, 83] width 63 height 20
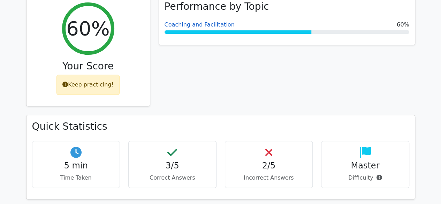
click at [198, 24] on link "Coaching and Facilitation" at bounding box center [200, 24] width 70 height 7
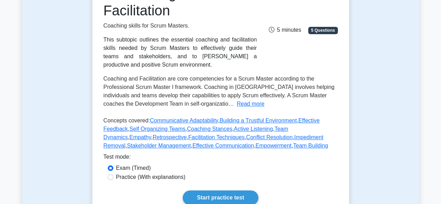
scroll to position [174, 0]
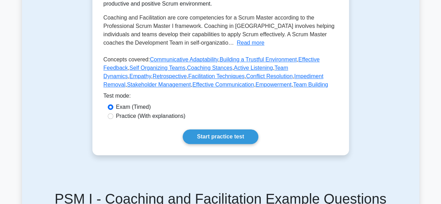
click at [154, 116] on label "Practice (With explanations)" at bounding box center [150, 116] width 69 height 8
click at [113, 116] on input "Practice (With explanations)" at bounding box center [111, 116] width 6 height 6
radio input "true"
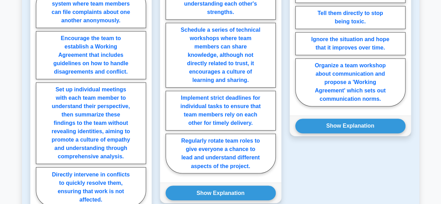
scroll to position [697, 0]
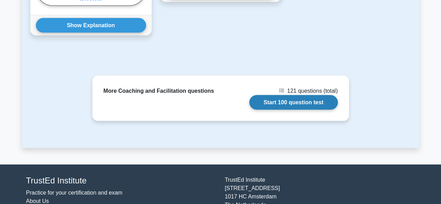
click at [298, 101] on link "Start 100 question test" at bounding box center [293, 102] width 89 height 15
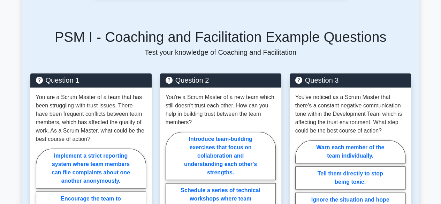
scroll to position [209, 0]
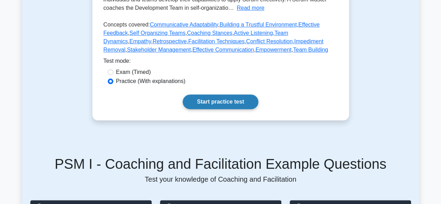
click at [237, 104] on link "Start practice test" at bounding box center [221, 101] width 76 height 15
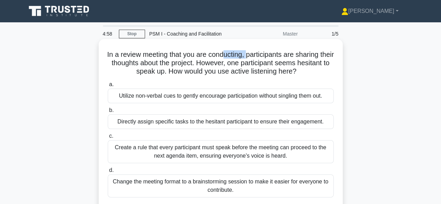
drag, startPoint x: 231, startPoint y: 58, endPoint x: 259, endPoint y: 54, distance: 28.5
click at [258, 54] on h5 "In a review meeting that you are conducting, participants are sharing their tho…" at bounding box center [220, 63] width 227 height 26
drag, startPoint x: 151, startPoint y: 66, endPoint x: 214, endPoint y: 66, distance: 63.1
click at [157, 66] on h5 "In a review meeting that you are conducting, participants are sharing their tho…" at bounding box center [220, 63] width 227 height 26
click at [214, 66] on h5 "In a review meeting that you are conducting, participants are sharing their tho…" at bounding box center [220, 63] width 227 height 26
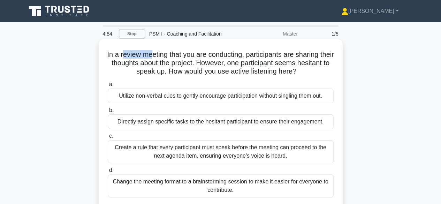
drag, startPoint x: 133, startPoint y: 52, endPoint x: 174, endPoint y: 52, distance: 41.1
click at [166, 52] on h5 "In a review meeting that you are conducting, participants are sharing their tho…" at bounding box center [220, 63] width 227 height 26
drag, startPoint x: 180, startPoint y: 51, endPoint x: 185, endPoint y: 51, distance: 5.2
click at [184, 51] on h5 "In a review meeting that you are conducting, participants are sharing their tho…" at bounding box center [220, 63] width 227 height 26
drag, startPoint x: 214, startPoint y: 53, endPoint x: 219, endPoint y: 53, distance: 4.9
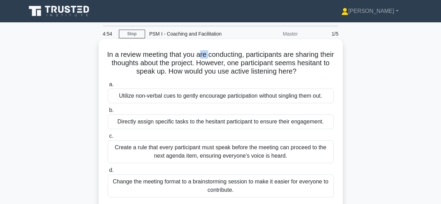
click at [217, 53] on h5 "In a review meeting that you are conducting, participants are sharing their tho…" at bounding box center [220, 63] width 227 height 26
drag, startPoint x: 224, startPoint y: 54, endPoint x: 238, endPoint y: 53, distance: 13.6
click at [230, 54] on h5 "In a review meeting that you are conducting, participants are sharing their tho…" at bounding box center [220, 63] width 227 height 26
drag, startPoint x: 238, startPoint y: 53, endPoint x: 252, endPoint y: 53, distance: 13.6
click at [248, 54] on h5 "In a review meeting that you are conducting, participants are sharing their tho…" at bounding box center [220, 63] width 227 height 26
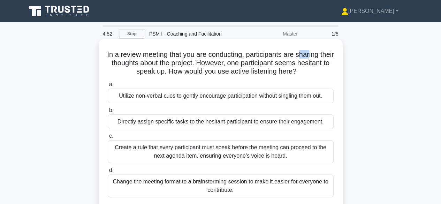
click at [319, 55] on h5 "In a review meeting that you are conducting, participants are sharing their tho…" at bounding box center [220, 63] width 227 height 26
drag, startPoint x: 322, startPoint y: 54, endPoint x: 235, endPoint y: 57, distance: 87.2
click at [324, 55] on h5 "In a review meeting that you are conducting, participants are sharing their tho…" at bounding box center [220, 63] width 227 height 26
drag, startPoint x: 162, startPoint y: 62, endPoint x: 176, endPoint y: 61, distance: 13.6
click at [166, 62] on h5 "In a review meeting that you are conducting, participants are sharing their tho…" at bounding box center [220, 63] width 227 height 26
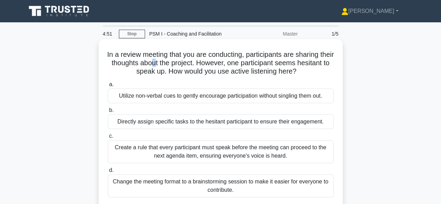
drag, startPoint x: 176, startPoint y: 61, endPoint x: 192, endPoint y: 61, distance: 15.7
click at [186, 62] on h5 "In a review meeting that you are conducting, participants are sharing their tho…" at bounding box center [220, 63] width 227 height 26
click at [201, 61] on h5 "In a review meeting that you are conducting, participants are sharing their tho…" at bounding box center [220, 63] width 227 height 26
click at [217, 62] on h5 "In a review meeting that you are conducting, participants are sharing their tho…" at bounding box center [220, 63] width 227 height 26
drag, startPoint x: 224, startPoint y: 62, endPoint x: 236, endPoint y: 64, distance: 11.7
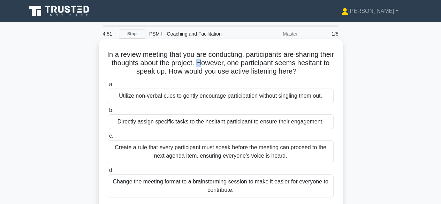
click at [228, 63] on h5 "In a review meeting that you are conducting, participants are sharing their tho…" at bounding box center [220, 63] width 227 height 26
drag, startPoint x: 236, startPoint y: 64, endPoint x: 239, endPoint y: 64, distance: 3.5
click at [238, 64] on h5 "In a review meeting that you are conducting, participants are sharing their tho…" at bounding box center [220, 63] width 227 height 26
click at [239, 64] on h5 "In a review meeting that you are conducting, participants are sharing their tho…" at bounding box center [220, 63] width 227 height 26
drag, startPoint x: 274, startPoint y: 64, endPoint x: 299, endPoint y: 62, distance: 25.5
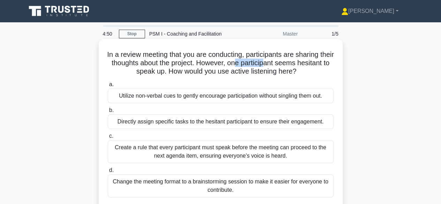
click at [297, 62] on h5 "In a review meeting that you are conducting, participants are sharing their tho…" at bounding box center [220, 63] width 227 height 26
click at [320, 62] on h5 "In a review meeting that you are conducting, participants are sharing their tho…" at bounding box center [220, 63] width 227 height 26
drag, startPoint x: 147, startPoint y: 75, endPoint x: 209, endPoint y: 76, distance: 61.7
click at [198, 77] on div "In a review meeting that you are conducting, participants are sharing their tho…" at bounding box center [220, 129] width 238 height 174
drag, startPoint x: 278, startPoint y: 74, endPoint x: 311, endPoint y: 70, distance: 33.0
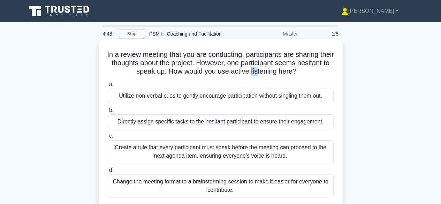
click at [291, 72] on h5 "In a review meeting that you are conducting, participants are sharing their tho…" at bounding box center [220, 63] width 227 height 26
click at [316, 70] on h5 "In a review meeting that you are conducting, participants are sharing their tho…" at bounding box center [220, 63] width 227 height 26
drag, startPoint x: 144, startPoint y: 66, endPoint x: 188, endPoint y: 67, distance: 43.9
click at [188, 67] on h5 "In a review meeting that you are conducting, participants are sharing their tho…" at bounding box center [220, 63] width 227 height 26
click at [298, 62] on h5 "In a review meeting that you are conducting, participants are sharing their tho…" at bounding box center [220, 63] width 227 height 26
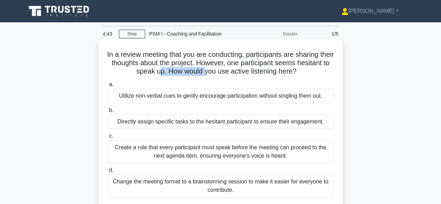
drag, startPoint x: 177, startPoint y: 75, endPoint x: 280, endPoint y: 66, distance: 103.5
click at [259, 67] on h5 "In a review meeting that you are conducting, participants are sharing their tho…" at bounding box center [220, 63] width 227 height 26
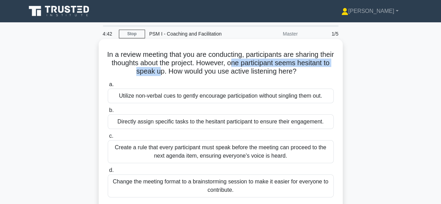
click at [293, 66] on h5 "In a review meeting that you are conducting, participants are sharing their tho…" at bounding box center [220, 63] width 227 height 26
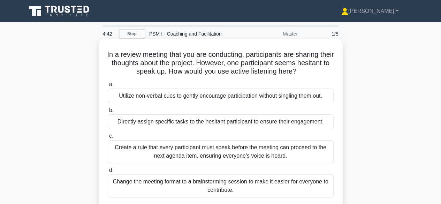
click at [252, 70] on h5 "In a review meeting that you are conducting, participants are sharing their tho…" at bounding box center [220, 63] width 227 height 26
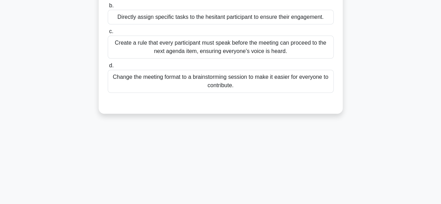
scroll to position [70, 0]
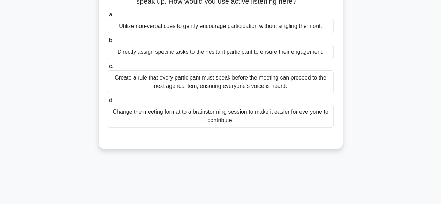
click at [228, 117] on div "Change the meeting format to a brainstorming session to make it easier for ever…" at bounding box center [221, 116] width 226 height 23
click at [108, 103] on input "d. Change the meeting format to a brainstorming session to make it easier for e…" at bounding box center [108, 100] width 0 height 5
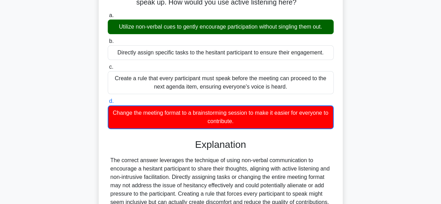
scroll to position [68, 0]
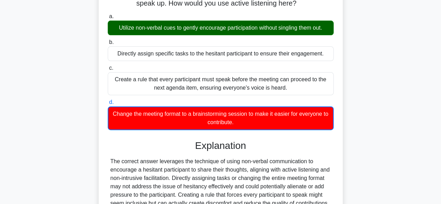
drag, startPoint x: 270, startPoint y: 30, endPoint x: 287, endPoint y: 29, distance: 16.8
click at [284, 30] on div "Utilize non-verbal cues to gently encourage participation without singling them…" at bounding box center [221, 28] width 226 height 15
drag, startPoint x: 306, startPoint y: 28, endPoint x: 317, endPoint y: 28, distance: 11.2
click at [315, 28] on div "Utilize non-verbal cues to gently encourage participation without singling them…" at bounding box center [221, 28] width 226 height 15
click at [324, 28] on div "Utilize non-verbal cues to gently encourage participation without singling them…" at bounding box center [221, 28] width 226 height 15
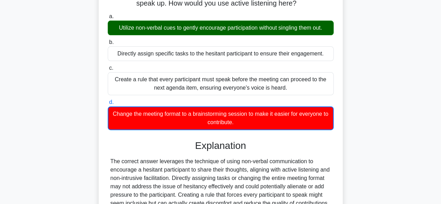
click at [331, 28] on div "Utilize non-verbal cues to gently encourage participation without singling them…" at bounding box center [221, 28] width 226 height 15
click at [108, 19] on input "a. Utilize non-verbal cues to gently encourage participation without singling t…" at bounding box center [108, 16] width 0 height 5
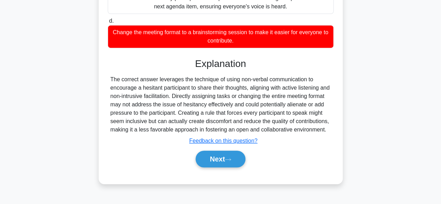
scroll to position [173, 0]
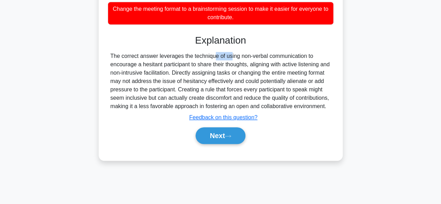
drag, startPoint x: 179, startPoint y: 59, endPoint x: 196, endPoint y: 59, distance: 17.1
click at [193, 59] on div "The correct answer leverages the technique of using non-verbal communication to…" at bounding box center [220, 81] width 220 height 59
drag, startPoint x: 218, startPoint y: 57, endPoint x: 225, endPoint y: 57, distance: 7.0
click at [224, 57] on div "The correct answer leverages the technique of using non-verbal communication to…" at bounding box center [220, 81] width 220 height 59
drag, startPoint x: 229, startPoint y: 57, endPoint x: 245, endPoint y: 57, distance: 16.4
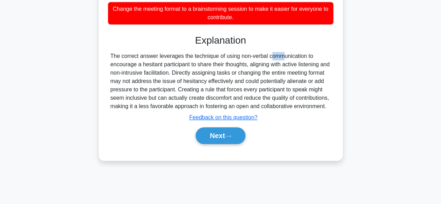
click at [245, 57] on div "The correct answer leverages the technique of using non-verbal communication to…" at bounding box center [220, 81] width 220 height 59
drag, startPoint x: 265, startPoint y: 56, endPoint x: 277, endPoint y: 56, distance: 12.2
click at [277, 56] on div "The correct answer leverages the technique of using non-verbal communication to…" at bounding box center [220, 81] width 220 height 59
click at [296, 55] on div "The correct answer leverages the technique of using non-verbal communication to…" at bounding box center [220, 81] width 220 height 59
drag, startPoint x: 298, startPoint y: 54, endPoint x: 306, endPoint y: 54, distance: 7.7
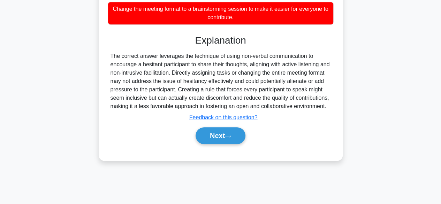
click at [306, 54] on div "The correct answer leverages the technique of using non-verbal communication to…" at bounding box center [220, 81] width 220 height 59
drag, startPoint x: 139, startPoint y: 68, endPoint x: 164, endPoint y: 65, distance: 25.3
click at [154, 66] on div "The correct answer leverages the technique of using non-verbal communication to…" at bounding box center [220, 81] width 220 height 59
drag, startPoint x: 176, startPoint y: 64, endPoint x: 184, endPoint y: 63, distance: 8.0
click at [180, 63] on div "The correct answer leverages the technique of using non-verbal communication to…" at bounding box center [220, 81] width 220 height 59
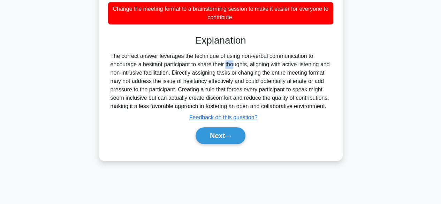
drag, startPoint x: 197, startPoint y: 63, endPoint x: 205, endPoint y: 63, distance: 8.4
click at [199, 63] on div "The correct answer leverages the technique of using non-verbal communication to…" at bounding box center [220, 81] width 220 height 59
drag, startPoint x: 205, startPoint y: 63, endPoint x: 226, endPoint y: 64, distance: 21.3
click at [219, 63] on div "The correct answer leverages the technique of using non-verbal communication to…" at bounding box center [220, 81] width 220 height 59
drag, startPoint x: 226, startPoint y: 64, endPoint x: 245, endPoint y: 66, distance: 18.6
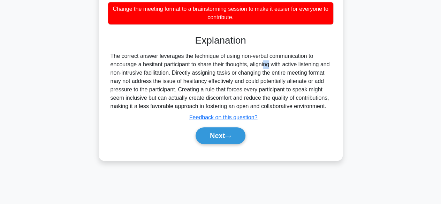
click at [235, 65] on div "The correct answer leverages the technique of using non-verbal communication to…" at bounding box center [220, 81] width 220 height 59
drag, startPoint x: 303, startPoint y: 63, endPoint x: 316, endPoint y: 65, distance: 13.8
click at [314, 63] on div "The correct answer leverages the technique of using non-verbal communication to…" at bounding box center [220, 81] width 220 height 59
drag
click at [169, 75] on div "The correct answer leverages the technique of using non-verbal communication to…" at bounding box center [220, 81] width 220 height 59
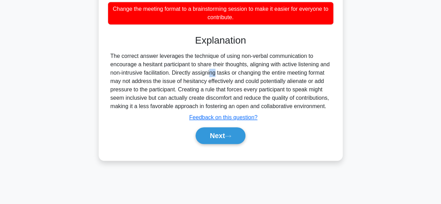
click at [187, 75] on div "The correct answer leverages the technique of using non-verbal communication to…" at bounding box center [220, 81] width 220 height 59
drag, startPoint x: 196, startPoint y: 73, endPoint x: 203, endPoint y: 73, distance: 7.0
click at [198, 73] on div "The correct answer leverages the technique of using non-verbal communication to…" at bounding box center [220, 81] width 220 height 59
drag, startPoint x: 209, startPoint y: 73, endPoint x: 218, endPoint y: 73, distance: 8.7
click at [212, 73] on div "The correct answer leverages the technique of using non-verbal communication to…" at bounding box center [220, 81] width 220 height 59
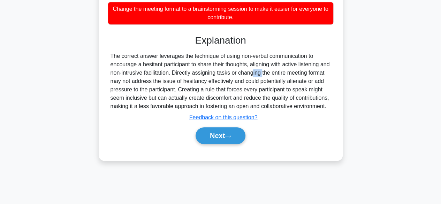
drag, startPoint x: 220, startPoint y: 73, endPoint x: 241, endPoint y: 74, distance: 20.9
click at [236, 73] on div "The correct answer leverages the technique of using non-verbal communication to…" at bounding box center [220, 81] width 220 height 59
drag, startPoint x: 248, startPoint y: 74, endPoint x: 265, endPoint y: 75, distance: 16.4
click at [265, 75] on div "The correct answer leverages the technique of using non-verbal communication to…" at bounding box center [220, 81] width 220 height 59
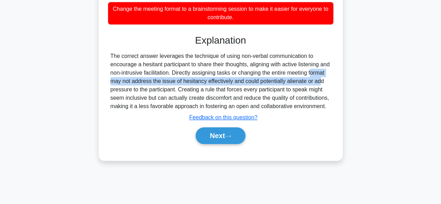
drag, startPoint x: 284, startPoint y: 76, endPoint x: 302, endPoint y: 77, distance: 17.8
click at [301, 77] on div "The correct answer leverages the technique of using non-verbal communication to…" at bounding box center [220, 81] width 220 height 59
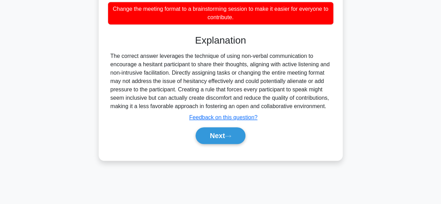
click at [313, 77] on div "The correct answer leverages the technique of using non-verbal communication to…" at bounding box center [220, 81] width 220 height 59
drag, startPoint x: 221, startPoint y: 84, endPoint x: 231, endPoint y: 84, distance: 10.1
click at [230, 84] on div "The correct answer leverages the technique of using non-verbal communication to…" at bounding box center [220, 81] width 220 height 59
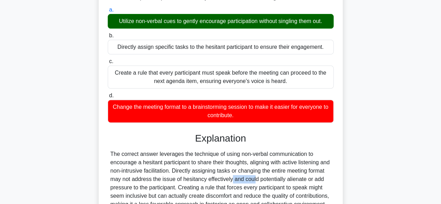
scroll to position [33, 0]
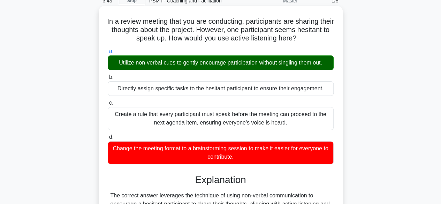
drag, startPoint x: 171, startPoint y: 63, endPoint x: 161, endPoint y: 63, distance: 9.8
click at [161, 63] on div "Utilize non-verbal cues to gently encourage participation without singling them…" at bounding box center [221, 62] width 226 height 15
copy div "cues"
click at [140, 62] on div "Utilize non-verbal cues to gently encourage participation without singling them…" at bounding box center [221, 62] width 226 height 15
click at [108, 54] on input "a. Utilize non-verbal cues to gently encourage participation without singling t…" at bounding box center [108, 51] width 0 height 5
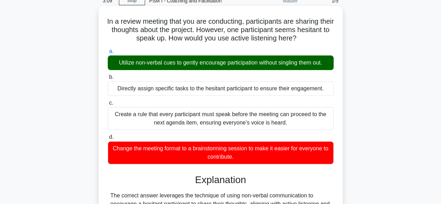
drag, startPoint x: 304, startPoint y: 67, endPoint x: 312, endPoint y: 64, distance: 8.5
click at [305, 67] on div "Utilize non-verbal cues to gently encourage participation without singling them…" at bounding box center [221, 62] width 226 height 15
click at [108, 54] on input "a. Utilize non-verbal cues to gently encourage participation without singling t…" at bounding box center [108, 51] width 0 height 5
drag, startPoint x: 312, startPoint y: 64, endPoint x: 321, endPoint y: 63, distance: 9.5
click at [321, 63] on div "Utilize non-verbal cues to gently encourage participation without singling them…" at bounding box center [221, 62] width 226 height 15
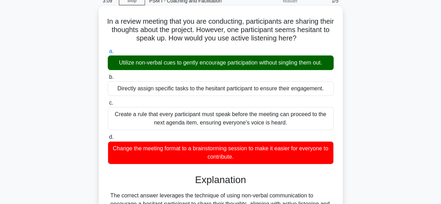
click at [321, 63] on div "Utilize non-verbal cues to gently encourage participation without singling them…" at bounding box center [221, 62] width 226 height 15
click at [108, 54] on input "a. Utilize non-verbal cues to gently encourage participation without singling t…" at bounding box center [108, 51] width 0 height 5
click at [329, 62] on div "Utilize non-verbal cues to gently encourage participation without singling them…" at bounding box center [221, 62] width 226 height 15
click at [108, 54] on input "a. Utilize non-verbal cues to gently encourage participation without singling t…" at bounding box center [108, 51] width 0 height 5
drag, startPoint x: 220, startPoint y: 86, endPoint x: 237, endPoint y: 89, distance: 17.6
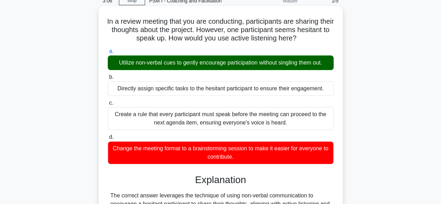
click at [231, 86] on div "Directly assign specific tasks to the hesitant participant to ensure their enga…" at bounding box center [221, 88] width 226 height 15
click at [201, 122] on div "Create a rule that every participant must speak before the meeting can proceed …" at bounding box center [221, 118] width 226 height 23
click at [108, 105] on input "c. Create a rule that every participant must speak before the meeting can proce…" at bounding box center [108, 103] width 0 height 5
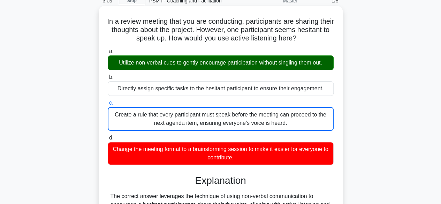
drag, startPoint x: 107, startPoint y: 20, endPoint x: 291, endPoint y: 153, distance: 227.2
click at [291, 153] on div "In a review meeting that you are conducting, participants are sharing their tho…" at bounding box center [220, 153] width 238 height 289
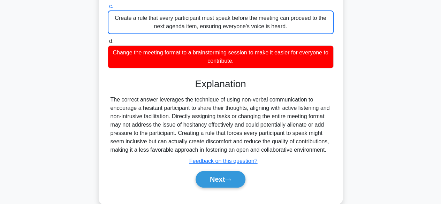
scroll to position [138, 0]
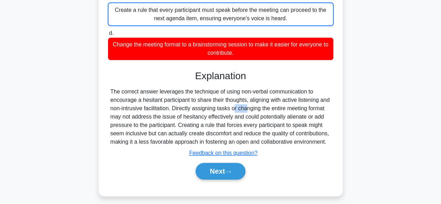
drag, startPoint x: 204, startPoint y: 110, endPoint x: 215, endPoint y: 107, distance: 11.0
click at [215, 107] on div "The correct answer leverages the technique of using non-verbal communication to…" at bounding box center [220, 116] width 220 height 59
drag, startPoint x: 230, startPoint y: 108, endPoint x: 259, endPoint y: 107, distance: 28.6
click at [258, 107] on div "The correct answer leverages the technique of using non-verbal communication to…" at bounding box center [220, 116] width 220 height 59
drag, startPoint x: 277, startPoint y: 107, endPoint x: 294, endPoint y: 107, distance: 17.4
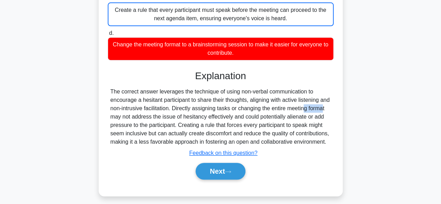
click at [291, 107] on div "The correct answer leverages the technique of using non-verbal communication to…" at bounding box center [220, 116] width 220 height 59
click at [311, 108] on div "The correct answer leverages the technique of using non-verbal communication to…" at bounding box center [220, 116] width 220 height 59
drag, startPoint x: 302, startPoint y: 115, endPoint x: 305, endPoint y: 115, distance: 3.5
click at [303, 115] on div "The correct answer leverages the technique of using non-verbal communication to…" at bounding box center [220, 116] width 220 height 59
drag, startPoint x: 314, startPoint y: 115, endPoint x: 319, endPoint y: 115, distance: 5.6
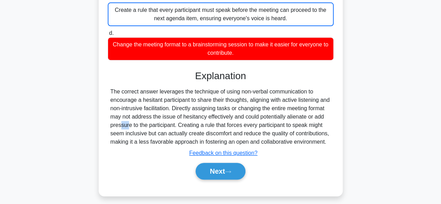
click at [319, 115] on div "The correct answer leverages the technique of using non-verbal communication to…" at bounding box center [220, 116] width 220 height 59
drag, startPoint x: 205, startPoint y: 109, endPoint x: 246, endPoint y: 104, distance: 41.8
click at [241, 104] on div "The correct answer leverages the technique of using non-verbal communication to…" at bounding box center [220, 116] width 220 height 59
drag, startPoint x: 249, startPoint y: 105, endPoint x: 263, endPoint y: 106, distance: 14.4
click at [263, 106] on div "The correct answer leverages the technique of using non-verbal communication to…" at bounding box center [220, 116] width 220 height 59
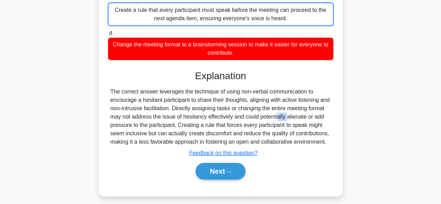
drag, startPoint x: 252, startPoint y: 116, endPoint x: 282, endPoint y: 115, distance: 30.7
click at [282, 115] on div "The correct answer leverages the technique of using non-verbal communication to…" at bounding box center [220, 116] width 220 height 59
drag, startPoint x: 296, startPoint y: 108, endPoint x: 312, endPoint y: 109, distance: 16.4
click at [312, 108] on div "The correct answer leverages the technique of using non-verbal communication to…" at bounding box center [220, 116] width 220 height 59
drag, startPoint x: 200, startPoint y: 122, endPoint x: 240, endPoint y: 122, distance: 40.1
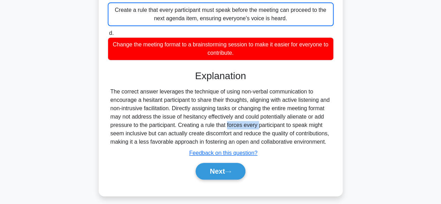
click at [239, 122] on div "The correct answer leverages the technique of using non-verbal communication to…" at bounding box center [220, 116] width 220 height 59
click at [287, 122] on div "The correct answer leverages the technique of using non-verbal communication to…" at bounding box center [220, 116] width 220 height 59
drag, startPoint x: 311, startPoint y: 122, endPoint x: 325, endPoint y: 123, distance: 14.3
click at [322, 123] on div "The correct answer leverages the technique of using non-verbal communication to…" at bounding box center [220, 116] width 220 height 59
click at [207, 132] on div "The correct answer leverages the technique of using non-verbal communication to…" at bounding box center [220, 116] width 220 height 59
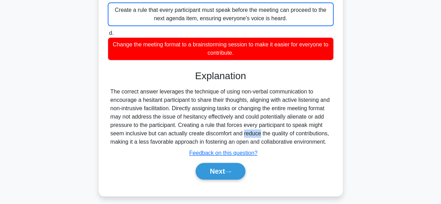
drag, startPoint x: 216, startPoint y: 132, endPoint x: 234, endPoint y: 132, distance: 17.8
click at [232, 132] on div "The correct answer leverages the technique of using non-verbal communication to…" at bounding box center [220, 116] width 220 height 59
click at [264, 133] on div "The correct answer leverages the technique of using non-verbal communication to…" at bounding box center [220, 116] width 220 height 59
drag, startPoint x: 269, startPoint y: 133, endPoint x: 282, endPoint y: 135, distance: 13.3
click at [282, 135] on div "The correct answer leverages the technique of using non-verbal communication to…" at bounding box center [220, 116] width 220 height 59
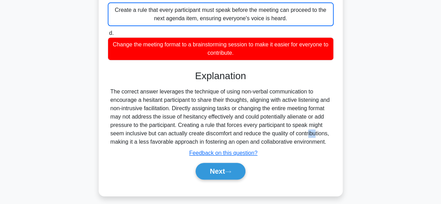
click at [294, 135] on div "The correct answer leverages the technique of using non-verbal communication to…" at bounding box center [220, 116] width 220 height 59
drag, startPoint x: 140, startPoint y: 133, endPoint x: 163, endPoint y: 133, distance: 22.7
click at [163, 133] on div "The correct answer leverages the technique of using non-verbal communication to…" at bounding box center [220, 116] width 220 height 59
copy div "inclusive"
drag, startPoint x: 217, startPoint y: 132, endPoint x: 249, endPoint y: 132, distance: 31.0
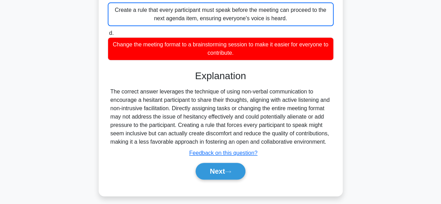
click at [223, 132] on div "The correct answer leverages the technique of using non-verbal communication to…" at bounding box center [220, 116] width 220 height 59
drag, startPoint x: 249, startPoint y: 132, endPoint x: 275, endPoint y: 132, distance: 26.5
click at [261, 132] on div "The correct answer leverages the technique of using non-verbal communication to…" at bounding box center [220, 116] width 220 height 59
click at [290, 133] on div "The correct answer leverages the technique of using non-verbal communication to…" at bounding box center [220, 116] width 220 height 59
click at [298, 133] on div "The correct answer leverages the technique of using non-verbal communication to…" at bounding box center [220, 116] width 220 height 59
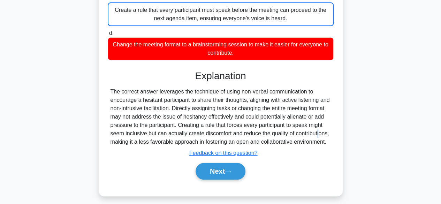
scroll to position [173, 0]
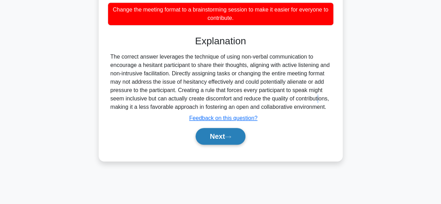
click at [224, 145] on button "Next" at bounding box center [221, 136] width 50 height 17
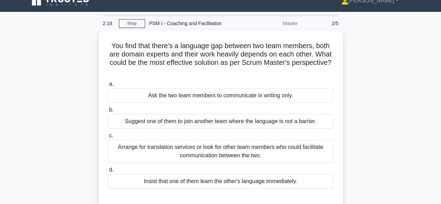
scroll to position [0, 0]
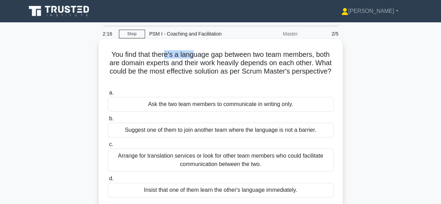
drag, startPoint x: 181, startPoint y: 56, endPoint x: 208, endPoint y: 56, distance: 27.2
click at [195, 56] on h5 "You find that there's a language gap between two team members, both are domain …" at bounding box center [220, 67] width 227 height 34
drag, startPoint x: 208, startPoint y: 56, endPoint x: 255, endPoint y: 56, distance: 46.7
click at [255, 56] on h5 "You find that there's a language gap between two team members, both are domain …" at bounding box center [220, 67] width 227 height 34
drag, startPoint x: 284, startPoint y: 56, endPoint x: 290, endPoint y: 55, distance: 6.0
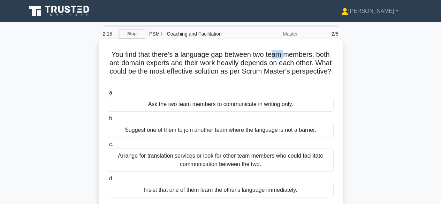
click at [288, 56] on h5 "You find that there's a language gap between two team members, both are domain …" at bounding box center [220, 67] width 227 height 34
click at [321, 54] on h5 "You find that there's a language gap between two team members, both are domain …" at bounding box center [220, 67] width 227 height 34
drag, startPoint x: 159, startPoint y: 66, endPoint x: 183, endPoint y: 66, distance: 24.1
click at [183, 66] on h5 "You find that there's a language gap between two team members, both are domain …" at bounding box center [220, 67] width 227 height 34
drag, startPoint x: 221, startPoint y: 64, endPoint x: 241, endPoint y: 63, distance: 19.5
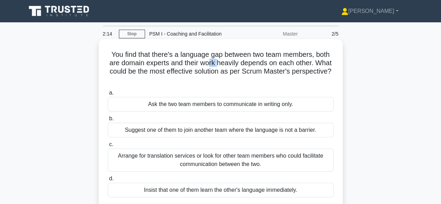
click at [236, 64] on h5 "You find that there's a language gap between two team members, both are domain …" at bounding box center [220, 67] width 227 height 34
drag, startPoint x: 260, startPoint y: 63, endPoint x: 266, endPoint y: 62, distance: 6.3
click at [261, 62] on h5 "You find that there's a language gap between two team members, both are domain …" at bounding box center [220, 67] width 227 height 34
drag, startPoint x: 268, startPoint y: 62, endPoint x: 289, endPoint y: 62, distance: 20.6
click at [282, 62] on h5 "You find that there's a language gap between two team members, both are domain …" at bounding box center [220, 67] width 227 height 34
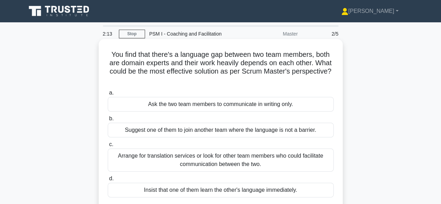
click at [308, 64] on h5 "You find that there's a language gap between two team members, both are domain …" at bounding box center [220, 67] width 227 height 34
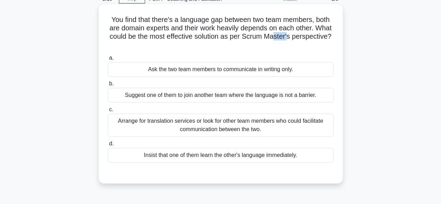
drag, startPoint x: 319, startPoint y: 34, endPoint x: 144, endPoint y: 47, distance: 175.4
click at [320, 34] on h5 "You find that there's a language gap between two team members, both are domain …" at bounding box center [220, 32] width 227 height 34
drag, startPoint x: 225, startPoint y: 38, endPoint x: 239, endPoint y: 34, distance: 15.0
click at [235, 35] on h5 "You find that there's a language gap between two team members, both are domain …" at bounding box center [220, 32] width 227 height 34
drag, startPoint x: 267, startPoint y: 34, endPoint x: 282, endPoint y: 34, distance: 14.6
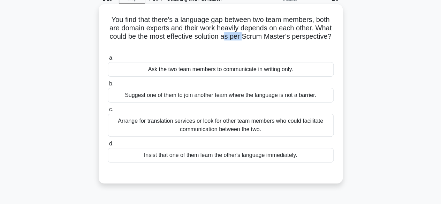
click at [275, 34] on h5 "You find that there's a language gap between two team members, both are domain …" at bounding box center [220, 32] width 227 height 34
click at [301, 35] on h5 "You find that there's a language gap between two team members, both are domain …" at bounding box center [220, 32] width 227 height 34
click at [312, 35] on h5 "You find that there's a language gap between two team members, both are domain …" at bounding box center [220, 32] width 227 height 34
click at [252, 131] on div "Arrange for translation services or look for other team members who could facil…" at bounding box center [221, 125] width 226 height 23
click at [108, 112] on input "c. Arrange for translation services or look for other team members who could fa…" at bounding box center [108, 109] width 0 height 5
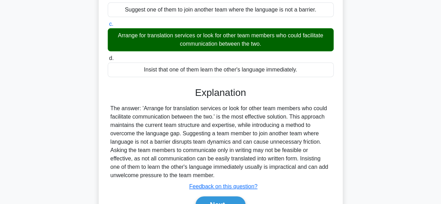
scroll to position [139, 0]
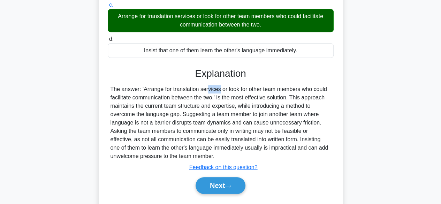
drag, startPoint x: 169, startPoint y: 89, endPoint x: 183, endPoint y: 91, distance: 14.1
click at [183, 91] on div "The answer: 'Arrange for translation services or look for other team members wh…" at bounding box center [220, 122] width 220 height 75
drag, startPoint x: 199, startPoint y: 91, endPoint x: 222, endPoint y: 90, distance: 22.7
click at [221, 90] on div "The answer: 'Arrange for translation services or look for other team members wh…" at bounding box center [220, 122] width 220 height 75
click at [237, 90] on div "The answer: 'Arrange for translation services or look for other team members wh…" at bounding box center [220, 122] width 220 height 75
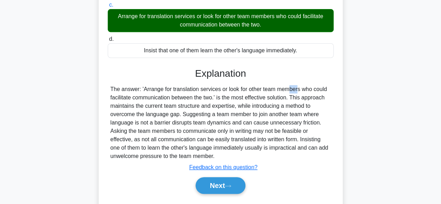
drag, startPoint x: 240, startPoint y: 89, endPoint x: 250, endPoint y: 89, distance: 9.8
click at [247, 89] on div "The answer: 'Arrange for translation services or look for other team members wh…" at bounding box center [220, 122] width 220 height 75
drag, startPoint x: 266, startPoint y: 88, endPoint x: 281, endPoint y: 89, distance: 14.3
click at [281, 89] on div "The answer: 'Arrange for translation services or look for other team members wh…" at bounding box center [220, 122] width 220 height 75
drag, startPoint x: 292, startPoint y: 88, endPoint x: 314, endPoint y: 87, distance: 22.7
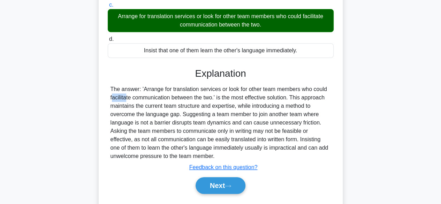
click at [308, 87] on div "The answer: 'Arrange for translation services or look for other team members wh…" at bounding box center [220, 122] width 220 height 75
click at [323, 88] on div "The answer: 'Arrange for translation services or look for other team members wh…" at bounding box center [220, 122] width 220 height 75
drag, startPoint x: 167, startPoint y: 101, endPoint x: 184, endPoint y: 101, distance: 17.1
click at [174, 101] on div "The answer: 'Arrange for translation services or look for other team members wh…" at bounding box center [220, 122] width 220 height 75
click at [212, 98] on div "The answer: 'Arrange for translation services or look for other team members wh…" at bounding box center [220, 122] width 220 height 75
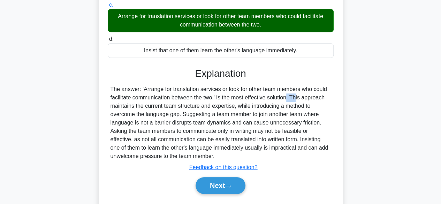
drag, startPoint x: 260, startPoint y: 97, endPoint x: 265, endPoint y: 97, distance: 4.9
click at [260, 97] on div "The answer: 'Arrange for translation services or look for other team members wh…" at bounding box center [220, 122] width 220 height 75
click at [301, 97] on div "The answer: 'Arrange for translation services or look for other team members wh…" at bounding box center [220, 122] width 220 height 75
drag, startPoint x: 313, startPoint y: 97, endPoint x: 323, endPoint y: 98, distance: 10.2
click at [323, 98] on div "The answer: 'Arrange for translation services or look for other team members wh…" at bounding box center [220, 122] width 220 height 75
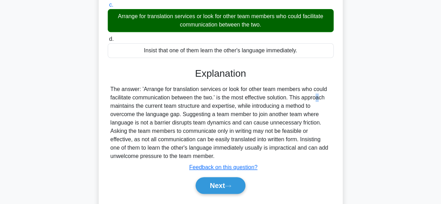
click at [279, 98] on div "The answer: 'Arrange for translation services or look for other team members wh…" at bounding box center [220, 122] width 220 height 75
click at [306, 104] on div "The answer: 'Arrange for translation services or look for other team members wh…" at bounding box center [220, 122] width 220 height 75
drag, startPoint x: 140, startPoint y: 110, endPoint x: 162, endPoint y: 110, distance: 21.3
click at [142, 110] on div "The answer: 'Arrange for translation services or look for other team members wh…" at bounding box center [220, 122] width 220 height 75
drag, startPoint x: 185, startPoint y: 112, endPoint x: 203, endPoint y: 111, distance: 17.1
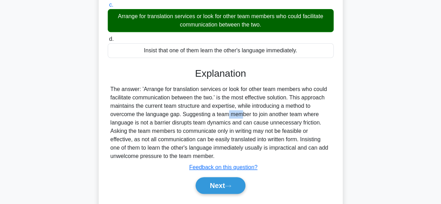
click at [195, 111] on div "The answer: 'Arrange for translation services or look for other team members wh…" at bounding box center [220, 122] width 220 height 75
drag, startPoint x: 238, startPoint y: 106, endPoint x: 252, endPoint y: 105, distance: 14.0
click at [252, 105] on div "The answer: 'Arrange for translation services or look for other team members wh…" at bounding box center [220, 122] width 220 height 75
drag, startPoint x: 262, startPoint y: 105, endPoint x: 279, endPoint y: 105, distance: 17.1
click at [278, 105] on div "The answer: 'Arrange for translation services or look for other team members wh…" at bounding box center [220, 122] width 220 height 75
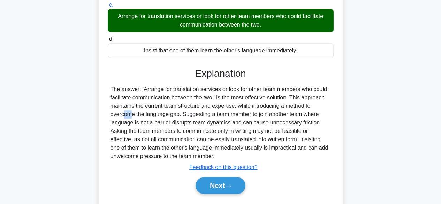
click at [290, 105] on div "The answer: 'Arrange for translation services or look for other team members wh…" at bounding box center [220, 122] width 220 height 75
drag, startPoint x: 297, startPoint y: 105, endPoint x: 301, endPoint y: 105, distance: 4.5
click at [299, 105] on div "The answer: 'Arrange for translation services or look for other team members wh…" at bounding box center [220, 122] width 220 height 75
click at [307, 105] on div "The answer: 'Arrange for translation services or look for other team members wh…" at bounding box center [220, 122] width 220 height 75
drag, startPoint x: 183, startPoint y: 115, endPoint x: 215, endPoint y: 114, distance: 32.1
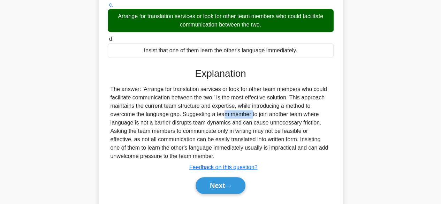
click at [206, 114] on div "The answer: 'Arrange for translation services or look for other team members wh…" at bounding box center [220, 122] width 220 height 75
drag, startPoint x: 243, startPoint y: 114, endPoint x: 266, endPoint y: 113, distance: 23.7
click at [258, 113] on div "The answer: 'Arrange for translation services or look for other team members wh…" at bounding box center [220, 122] width 220 height 75
drag, startPoint x: 297, startPoint y: 115, endPoint x: 314, endPoint y: 119, distance: 17.2
click at [314, 118] on div "The answer: 'Arrange for translation services or look for other team members wh…" at bounding box center [220, 122] width 220 height 75
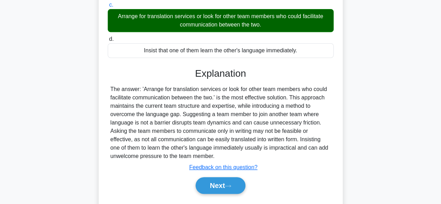
click at [143, 130] on div "The answer: 'Arrange for translation services or look for other team members wh…" at bounding box center [220, 122] width 220 height 75
drag, startPoint x: 213, startPoint y: 132, endPoint x: 229, endPoint y: 132, distance: 16.7
click at [221, 132] on div "The answer: 'Arrange for translation services or look for other team members wh…" at bounding box center [220, 122] width 220 height 75
click at [258, 129] on div "The answer: 'Arrange for translation services or look for other team members wh…" at bounding box center [220, 122] width 220 height 75
drag, startPoint x: 281, startPoint y: 126, endPoint x: 290, endPoint y: 127, distance: 8.7
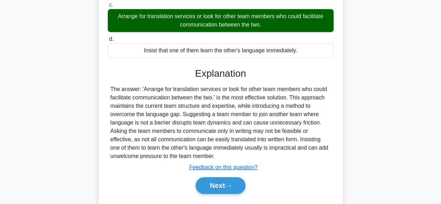
click at [289, 127] on div "The answer: 'Arrange for translation services or look for other team members wh…" at bounding box center [220, 122] width 220 height 75
click at [206, 119] on div "The answer: 'Arrange for translation services or look for other team members wh…" at bounding box center [220, 122] width 220 height 75
click at [264, 124] on div "The answer: 'Arrange for translation services or look for other team members wh…" at bounding box center [220, 122] width 220 height 75
click at [290, 124] on div "The answer: 'Arrange for translation services or look for other team members wh…" at bounding box center [220, 122] width 220 height 75
click at [307, 124] on div "The answer: 'Arrange for translation services or look for other team members wh…" at bounding box center [220, 122] width 220 height 75
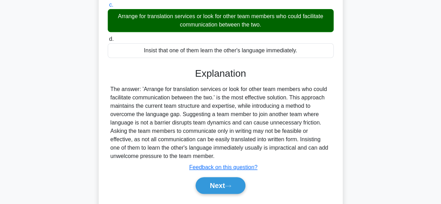
click at [320, 123] on div "The answer: 'Arrange for translation services or look for other team members wh…" at bounding box center [220, 122] width 220 height 75
click at [316, 124] on div "The answer: 'Arrange for translation services or look for other team members wh…" at bounding box center [220, 122] width 220 height 75
copy div "friction"
click at [163, 128] on div "The answer: 'Arrange for translation services or look for other team members wh…" at bounding box center [220, 122] width 220 height 75
click at [197, 132] on div "The answer: 'Arrange for translation services or look for other team members wh…" at bounding box center [220, 122] width 220 height 75
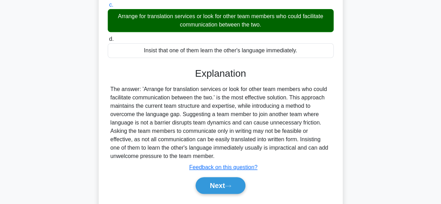
click at [209, 132] on div "The answer: 'Arrange for translation services or look for other team members wh…" at bounding box center [220, 122] width 220 height 75
click at [239, 130] on div "The answer: 'Arrange for translation services or look for other team members wh…" at bounding box center [220, 122] width 220 height 75
click at [286, 131] on div "The answer: 'Arrange for translation services or look for other team members wh…" at bounding box center [220, 122] width 220 height 75
click at [297, 132] on div "The answer: 'Arrange for translation services or look for other team members wh…" at bounding box center [220, 122] width 220 height 75
click at [121, 140] on div "The answer: 'Arrange for translation services or look for other team members wh…" at bounding box center [220, 122] width 220 height 75
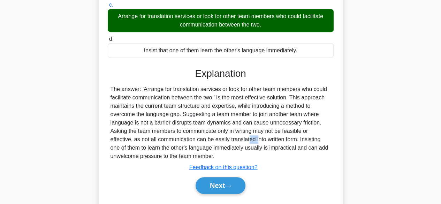
click at [236, 137] on div "The answer: 'Arrange for translation services or look for other team members wh…" at bounding box center [220, 122] width 220 height 75
click at [303, 139] on div "The answer: 'Arrange for translation services or look for other team members wh…" at bounding box center [220, 122] width 220 height 75
click at [190, 139] on div "The answer: 'Arrange for translation services or look for other team members wh…" at bounding box center [220, 122] width 220 height 75
click at [244, 139] on div "The answer: 'Arrange for translation services or look for other team members wh…" at bounding box center [220, 122] width 220 height 75
click at [299, 140] on div "The answer: 'Arrange for translation services or look for other team members wh…" at bounding box center [220, 122] width 220 height 75
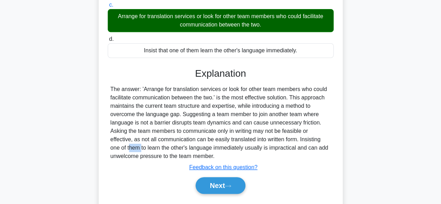
click at [313, 141] on div "The answer: 'Arrange for translation services or look for other team members wh…" at bounding box center [220, 122] width 220 height 75
click at [291, 148] on div "The answer: 'Arrange for translation services or look for other team members wh…" at bounding box center [220, 122] width 220 height 75
click at [315, 148] on div "The answer: 'Arrange for translation services or look for other team members wh…" at bounding box center [220, 122] width 220 height 75
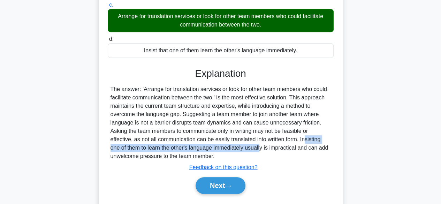
click at [279, 141] on div "The answer: 'Arrange for translation services or look for other team members wh…" at bounding box center [220, 122] width 220 height 75
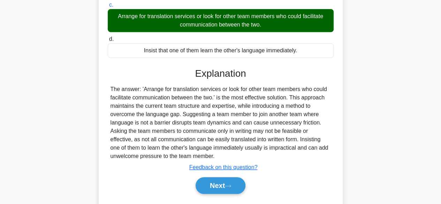
click at [311, 148] on div "The answer: 'Arrange for translation services or look for other team members wh…" at bounding box center [220, 122] width 220 height 75
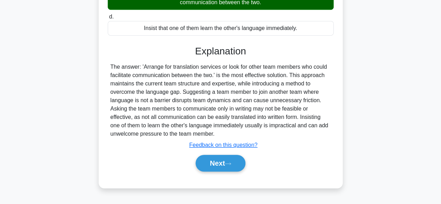
scroll to position [173, 0]
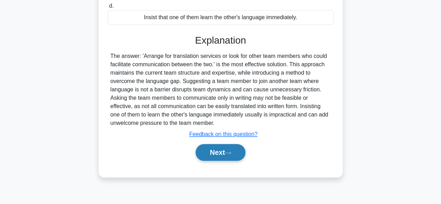
click at [204, 157] on button "Next" at bounding box center [221, 152] width 50 height 17
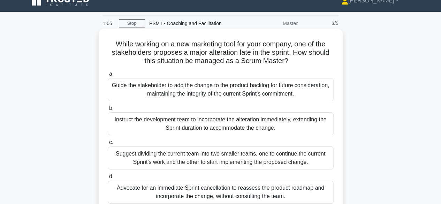
scroll to position [0, 0]
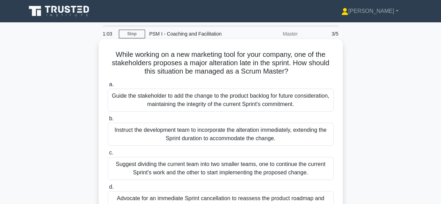
click at [224, 52] on h5 "While working on a new marketing tool for your company, one of the stakeholders…" at bounding box center [220, 63] width 227 height 26
click at [246, 54] on h5 "While working on a new marketing tool for your company, one of the stakeholders…" at bounding box center [220, 63] width 227 height 26
click at [293, 64] on h5 "While working on a new marketing tool for your company, one of the stakeholders…" at bounding box center [220, 63] width 227 height 26
click at [208, 59] on h5 "While working on a new marketing tool for your company, one of the stakeholders…" at bounding box center [220, 63] width 227 height 26
click at [271, 56] on h5 "While working on a new marketing tool for your company, one of the stakeholders…" at bounding box center [220, 63] width 227 height 26
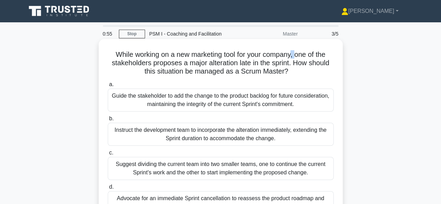
click at [298, 58] on h5 "While working on a new marketing tool for your company, one of the stakeholders…" at bounding box center [220, 63] width 227 height 26
click at [182, 62] on h5 "While working on a new marketing tool for your company, one of the stakeholders…" at bounding box center [220, 63] width 227 height 26
click at [214, 63] on h5 "While working on a new marketing tool for your company, one of the stakeholders…" at bounding box center [220, 63] width 227 height 26
click at [238, 63] on h5 "While working on a new marketing tool for your company, one of the stakeholders…" at bounding box center [220, 63] width 227 height 26
click at [257, 63] on h5 "While working on a new marketing tool for your company, one of the stakeholders…" at bounding box center [220, 63] width 227 height 26
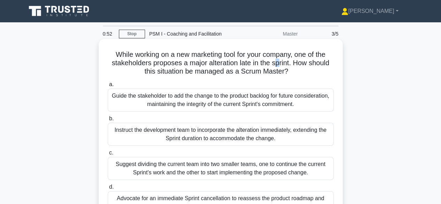
click at [285, 64] on h5 "While working on a new marketing tool for your company, one of the stakeholders…" at bounding box center [220, 63] width 227 height 26
click at [318, 65] on h5 "While working on a new marketing tool for your company, one of the stakeholders…" at bounding box center [220, 63] width 227 height 26
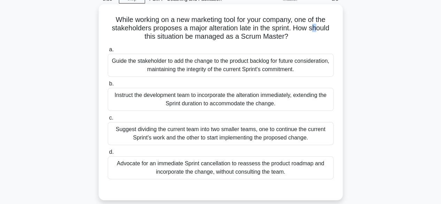
scroll to position [70, 0]
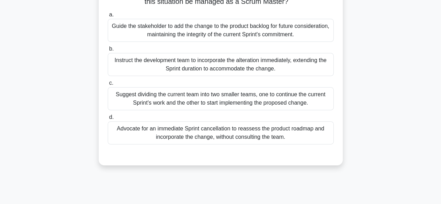
click at [199, 32] on div "Guide the stakeholder to add the change to the product backlog for future consi…" at bounding box center [221, 30] width 226 height 23
click at [108, 17] on input "a. Guide the stakeholder to add the change to the product backlog for future co…" at bounding box center [108, 15] width 0 height 5
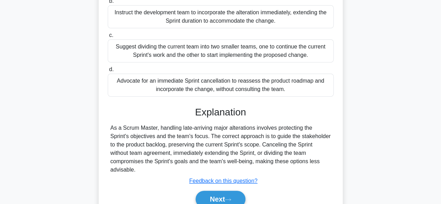
scroll to position [173, 0]
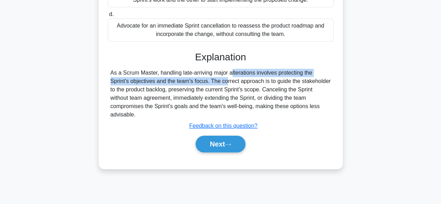
drag, startPoint x: 190, startPoint y: 75, endPoint x: 198, endPoint y: 74, distance: 7.7
click at [194, 75] on div "As a Scrum Master, handling late-arriving major alterations involves protecting…" at bounding box center [220, 94] width 220 height 50
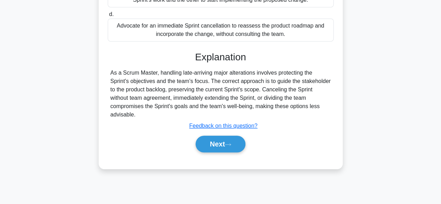
click at [229, 79] on div "As a Scrum Master, handling late-arriving major alterations involves protecting…" at bounding box center [220, 94] width 220 height 50
drag, startPoint x: 245, startPoint y: 79, endPoint x: 260, endPoint y: 78, distance: 15.0
click at [249, 79] on div "As a Scrum Master, handling late-arriving major alterations involves protecting…" at bounding box center [220, 94] width 220 height 50
drag, startPoint x: 282, startPoint y: 75, endPoint x: 291, endPoint y: 74, distance: 9.1
click at [291, 74] on div "As a Scrum Master, handling late-arriving major alterations involves protecting…" at bounding box center [220, 94] width 220 height 50
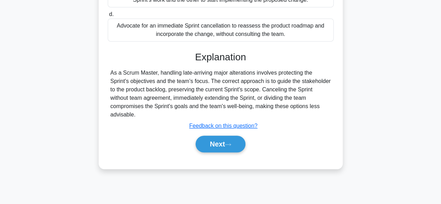
click at [301, 75] on div "As a Scrum Master, handling late-arriving major alterations involves protecting…" at bounding box center [220, 94] width 220 height 50
click at [231, 84] on div "As a Scrum Master, handling late-arriving major alterations involves protecting…" at bounding box center [220, 94] width 220 height 50
drag, startPoint x: 242, startPoint y: 83, endPoint x: 251, endPoint y: 82, distance: 9.5
click at [250, 82] on div "As a Scrum Master, handling late-arriving major alterations involves protecting…" at bounding box center [220, 94] width 220 height 50
click at [267, 82] on div "As a Scrum Master, handling late-arriving major alterations involves protecting…" at bounding box center [220, 94] width 220 height 50
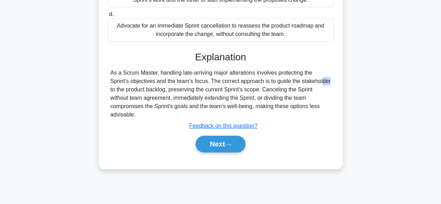
drag, startPoint x: 282, startPoint y: 81, endPoint x: 294, endPoint y: 81, distance: 12.6
click at [289, 81] on div "As a Scrum Master, handling late-arriving major alterations involves protecting…" at bounding box center [220, 94] width 220 height 50
click at [312, 81] on div "As a Scrum Master, handling late-arriving major alterations involves protecting…" at bounding box center [220, 94] width 220 height 50
drag, startPoint x: 148, startPoint y: 91, endPoint x: 179, endPoint y: 91, distance: 30.3
click at [170, 92] on div "As a Scrum Master, handling late-arriving major alterations involves protecting…" at bounding box center [220, 94] width 220 height 50
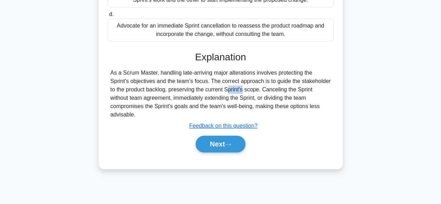
drag, startPoint x: 193, startPoint y: 91, endPoint x: 210, endPoint y: 90, distance: 16.7
click at [207, 91] on div "As a Scrum Master, handling late-arriving major alterations involves protecting…" at bounding box center [220, 94] width 220 height 50
drag, startPoint x: 213, startPoint y: 90, endPoint x: 231, endPoint y: 89, distance: 18.1
click at [227, 90] on div "As a Scrum Master, handling late-arriving major alterations involves protecting…" at bounding box center [220, 94] width 220 height 50
click at [248, 90] on div "As a Scrum Master, handling late-arriving major alterations involves protecting…" at bounding box center [220, 94] width 220 height 50
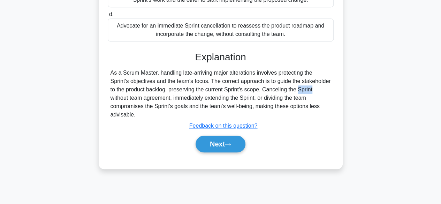
click at [275, 91] on div "As a Scrum Master, handling late-arriving major alterations involves protecting…" at bounding box center [220, 94] width 220 height 50
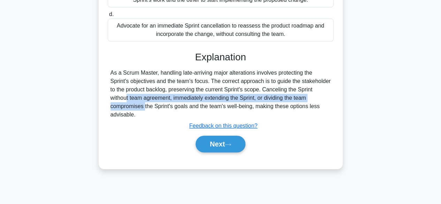
click at [297, 94] on div "As a Scrum Master, handling late-arriving major alterations involves protecting…" at bounding box center [220, 94] width 220 height 50
click at [303, 93] on div "As a Scrum Master, handling late-arriving major alterations involves protecting…" at bounding box center [220, 94] width 220 height 50
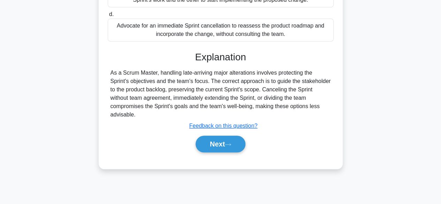
click at [145, 105] on div "As a Scrum Master, handling late-arriving major alterations involves protecting…" at bounding box center [220, 94] width 220 height 50
click at [239, 99] on div "As a Scrum Master, handling late-arriving major alterations involves protecting…" at bounding box center [220, 94] width 220 height 50
click at [286, 98] on div "As a Scrum Master, handling late-arriving major alterations involves protecting…" at bounding box center [220, 94] width 220 height 50
click at [299, 105] on div "As a Scrum Master, handling late-arriving major alterations involves protecting…" at bounding box center [220, 94] width 220 height 50
click at [222, 106] on div "As a Scrum Master, handling late-arriving major alterations involves protecting…" at bounding box center [220, 94] width 220 height 50
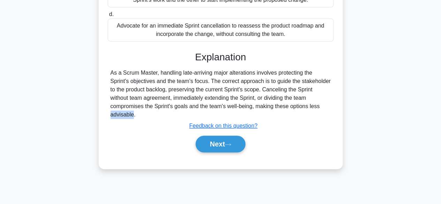
click at [311, 106] on div "As a Scrum Master, handling late-arriving major alterations involves protecting…" at bounding box center [220, 94] width 220 height 50
click at [227, 143] on button "Next" at bounding box center [221, 144] width 50 height 17
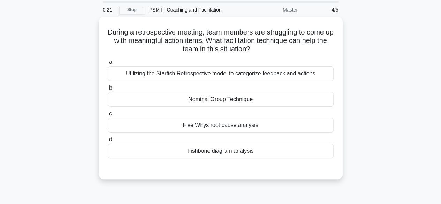
scroll to position [0, 0]
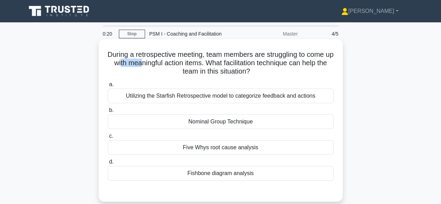
click at [161, 60] on h5 "During a retrospective meeting, team members are struggling to come up with mea…" at bounding box center [220, 63] width 227 height 26
click at [244, 59] on h5 "During a retrospective meeting, team members are struggling to come up with mea…" at bounding box center [220, 63] width 227 height 26
click at [285, 56] on h5 "During a retrospective meeting, team members are struggling to come up with mea…" at bounding box center [220, 63] width 227 height 26
click at [319, 56] on h5 "During a retrospective meeting, team members are struggling to come up with mea…" at bounding box center [220, 63] width 227 height 26
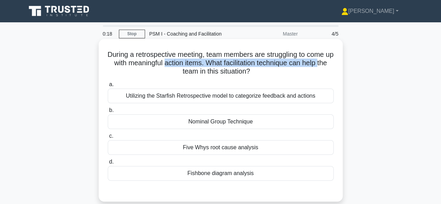
click at [175, 66] on h5 "During a retrospective meeting, team members are struggling to come up with mea…" at bounding box center [220, 63] width 227 height 26
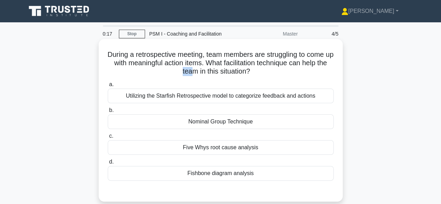
click at [198, 72] on h5 "During a retrospective meeting, team members are struggling to come up with mea…" at bounding box center [220, 63] width 227 height 26
click at [252, 71] on h5 "During a retrospective meeting, team members are struggling to come up with mea…" at bounding box center [220, 63] width 227 height 26
click at [296, 62] on h5 "During a retrospective meeting, team members are struggling to come up with mea…" at bounding box center [220, 63] width 227 height 26
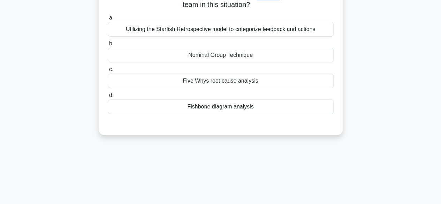
scroll to position [70, 0]
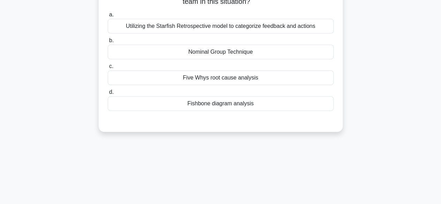
click at [220, 108] on div "Fishbone diagram analysis" at bounding box center [221, 103] width 226 height 15
click at [108, 94] on input "d. Fishbone diagram analysis" at bounding box center [108, 92] width 0 height 5
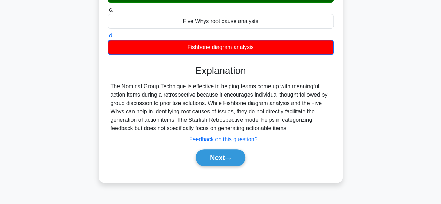
scroll to position [173, 0]
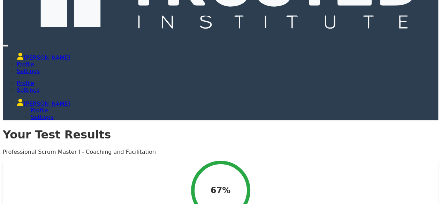
scroll to position [27, 0]
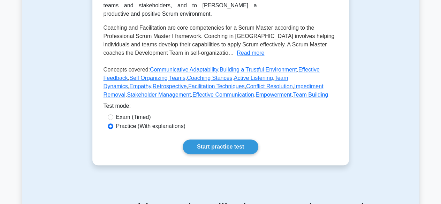
scroll to position [174, 0]
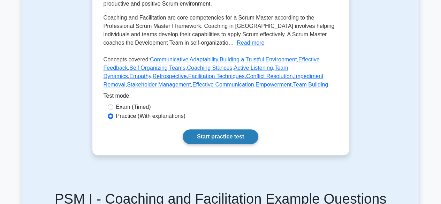
click at [230, 136] on link "Start practice test" at bounding box center [221, 136] width 76 height 15
